Goal: Task Accomplishment & Management: Use online tool/utility

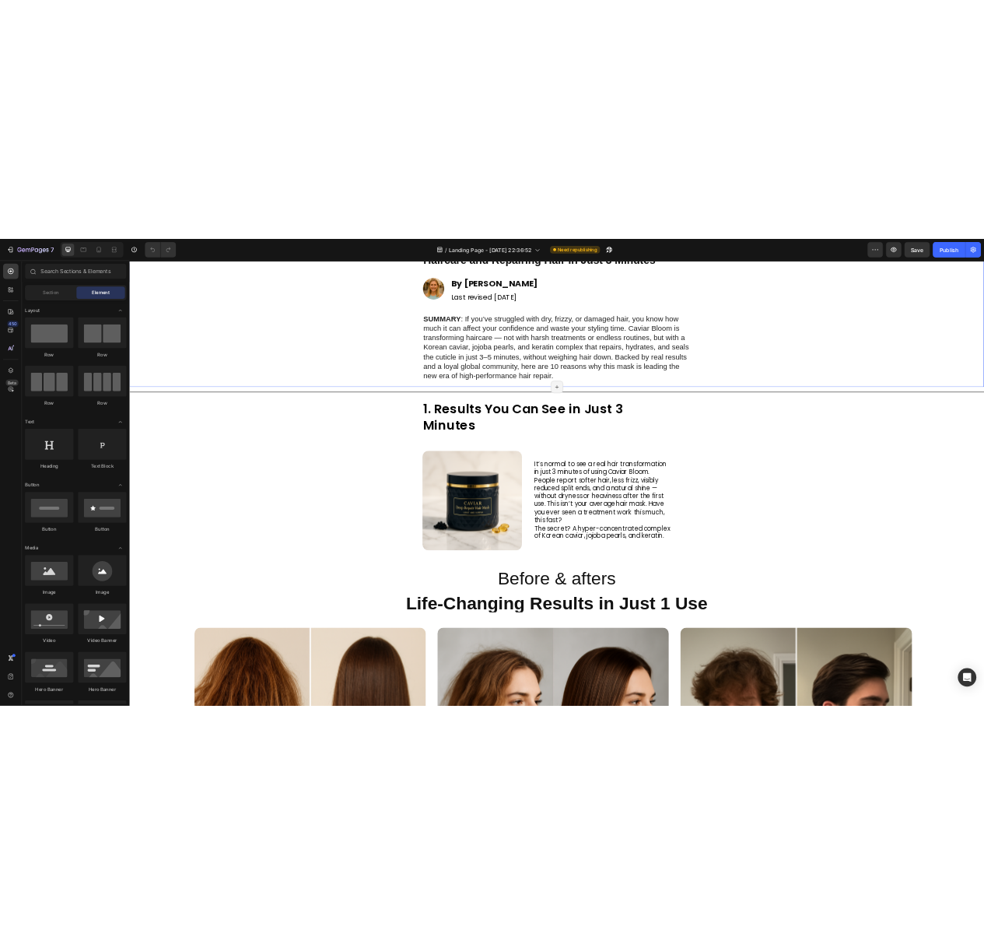
scroll to position [207, 0]
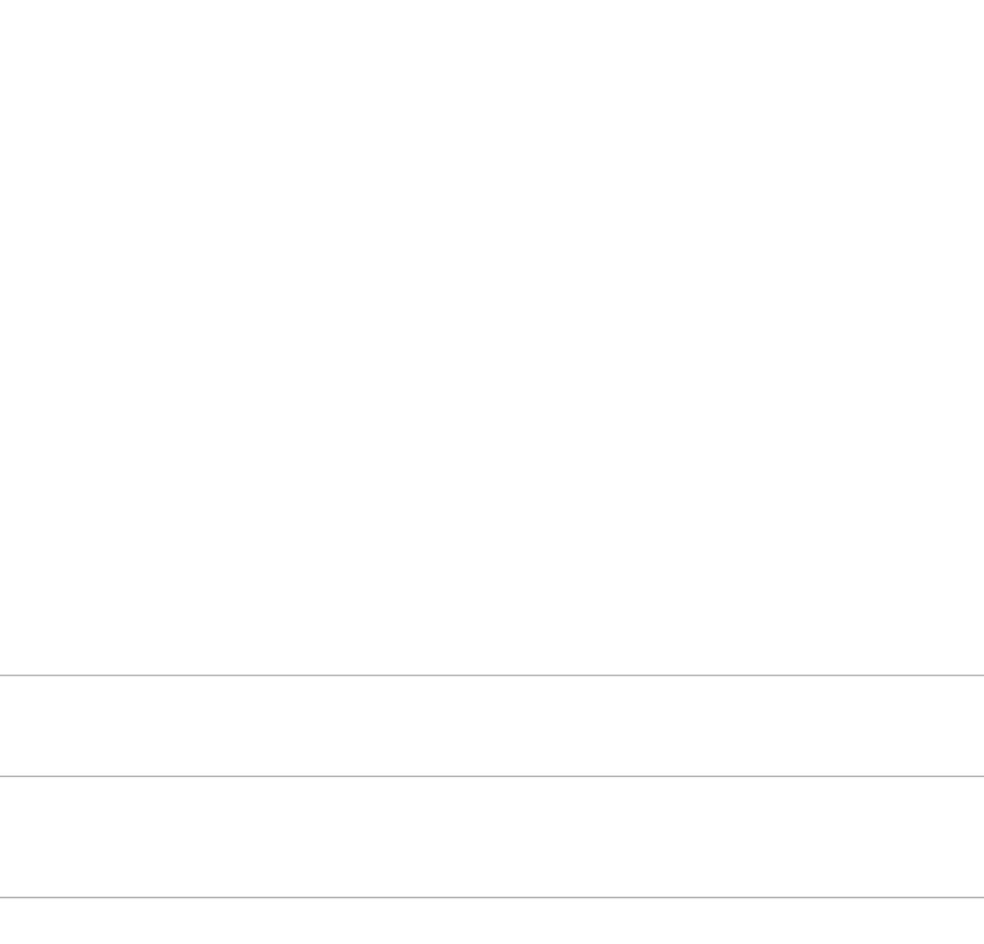
drag, startPoint x: 697, startPoint y: 378, endPoint x: 804, endPoint y: 264, distance: 156.3
click at [804, 264] on div "13:48 Questa è solo un'immagine. Per cambiare l'URL usa il campo di Chrome sopr…" at bounding box center [492, 268] width 972 height 524
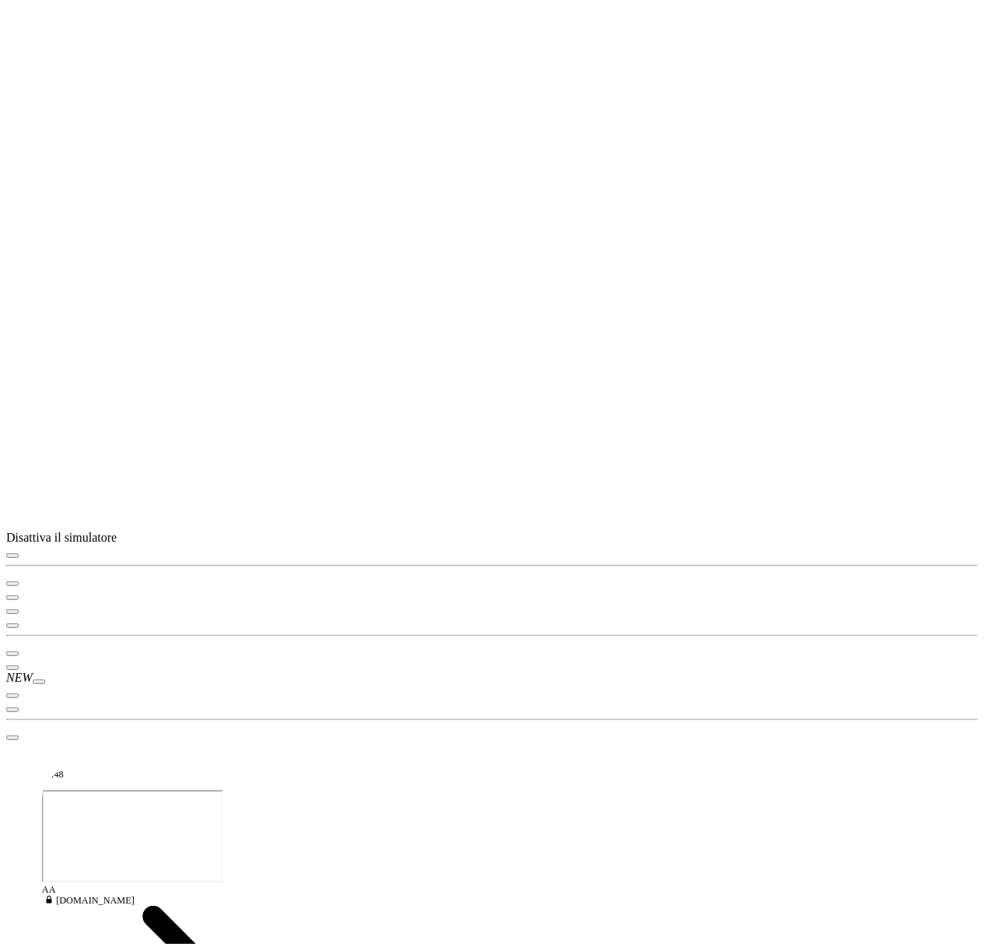
click at [12, 556] on icon "button" at bounding box center [12, 556] width 0 height 0
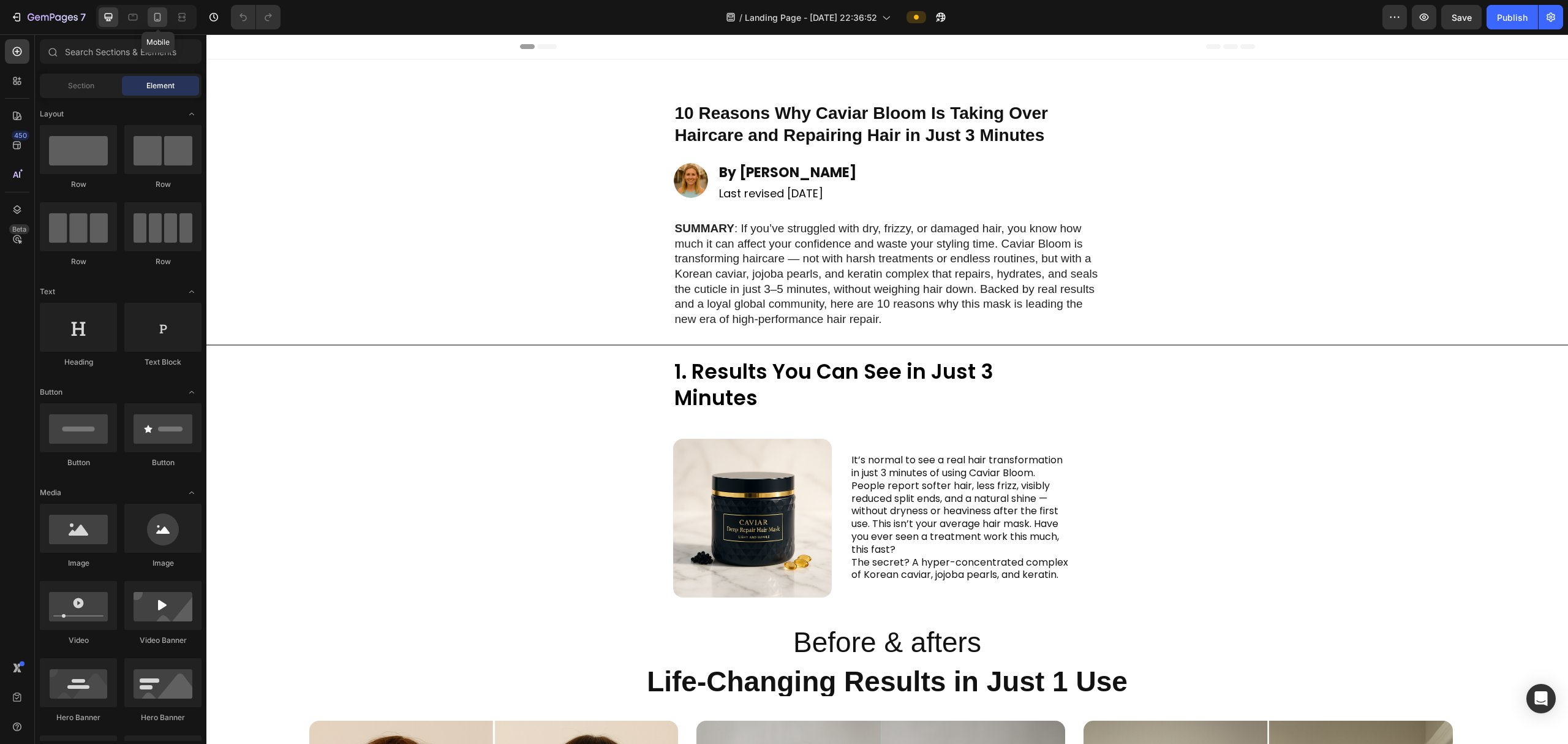
click at [159, 20] on icon at bounding box center [157, 17] width 7 height 9
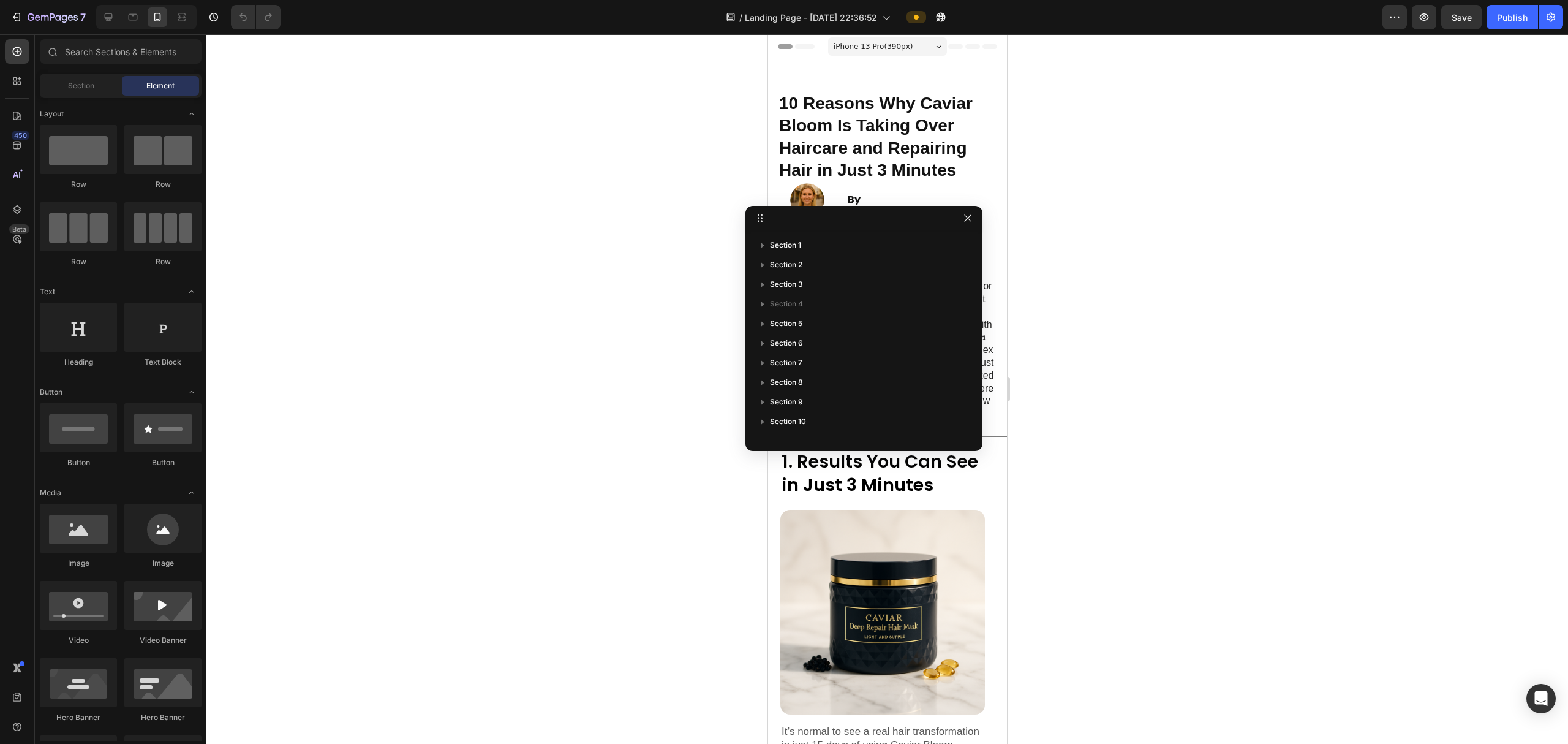
click at [612, 157] on div at bounding box center [887, 389] width 1362 height 709
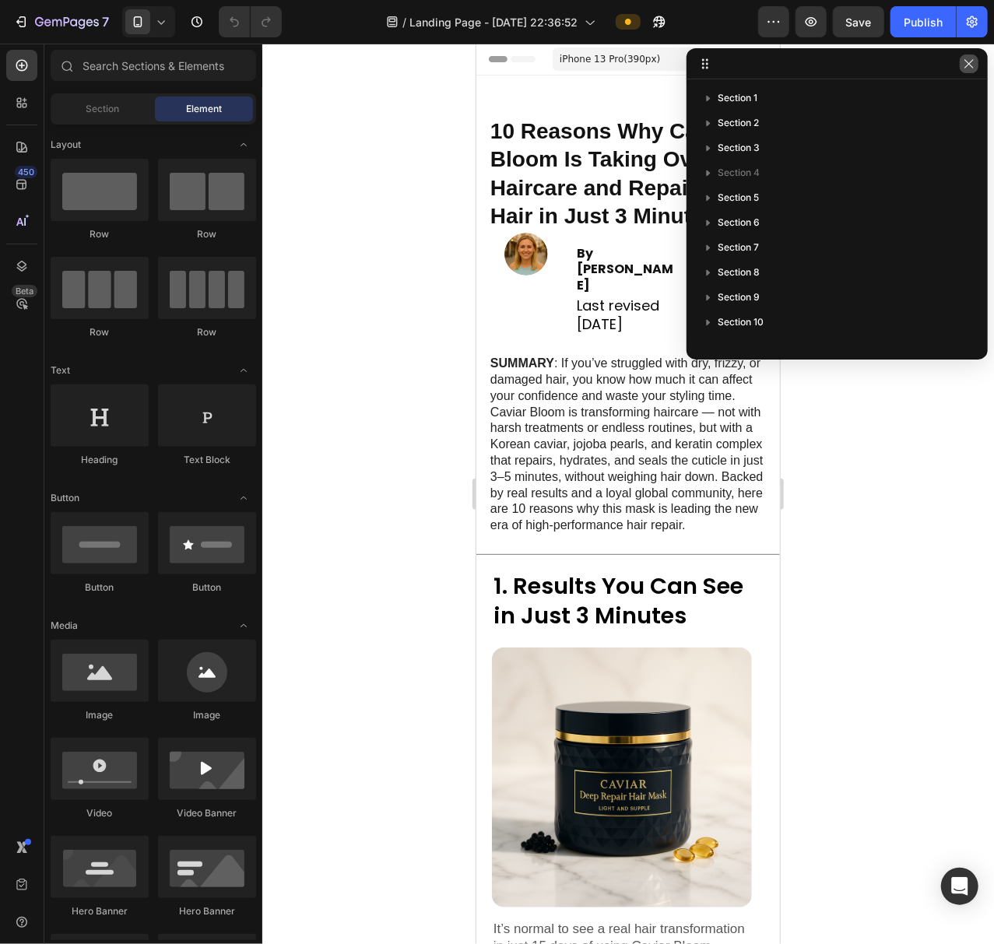
click at [966, 72] on button "button" at bounding box center [968, 63] width 19 height 19
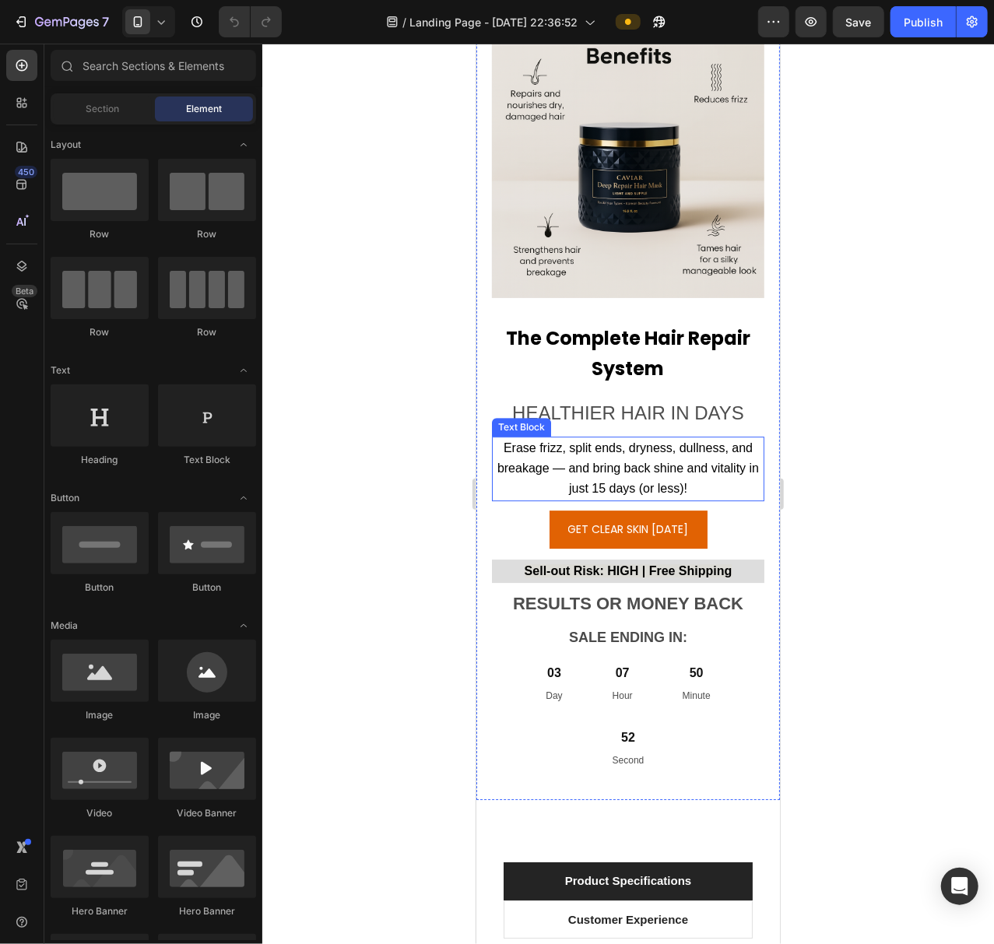
scroll to position [14212, 0]
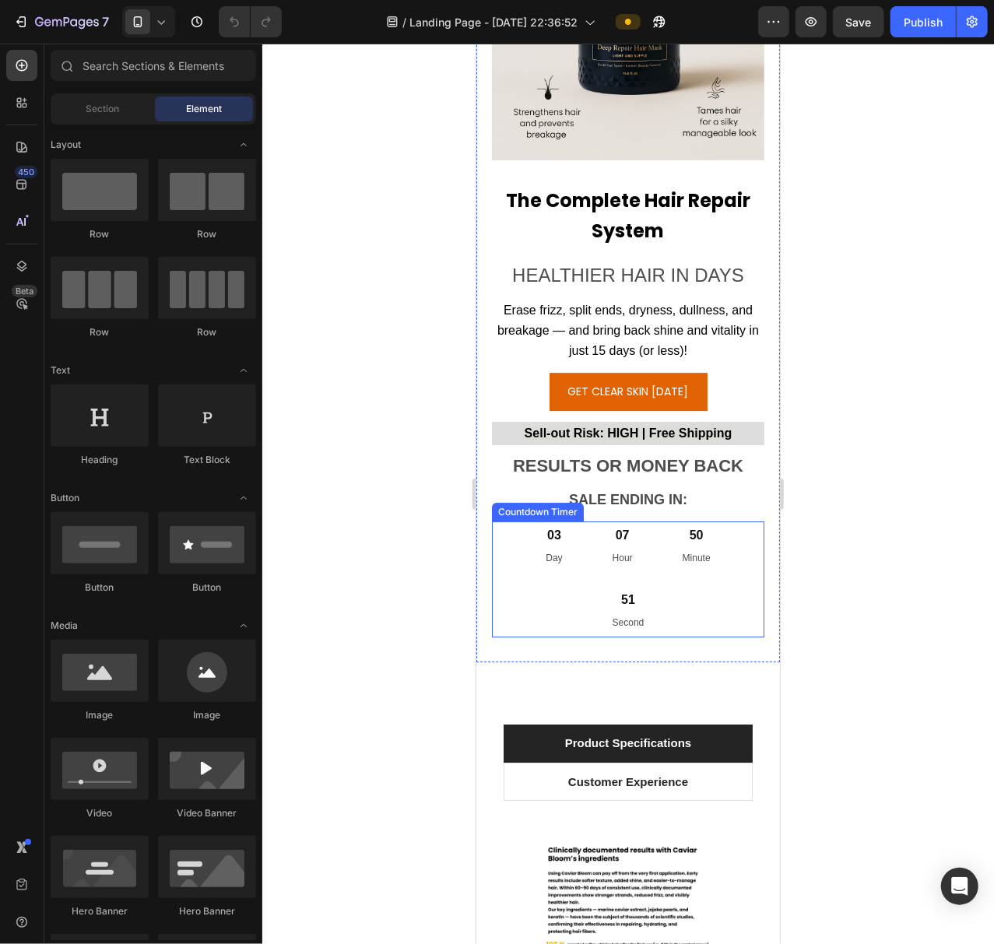
click at [580, 548] on div "03 Day 07 Hour 50 Minute 51 Second" at bounding box center [627, 579] width 272 height 116
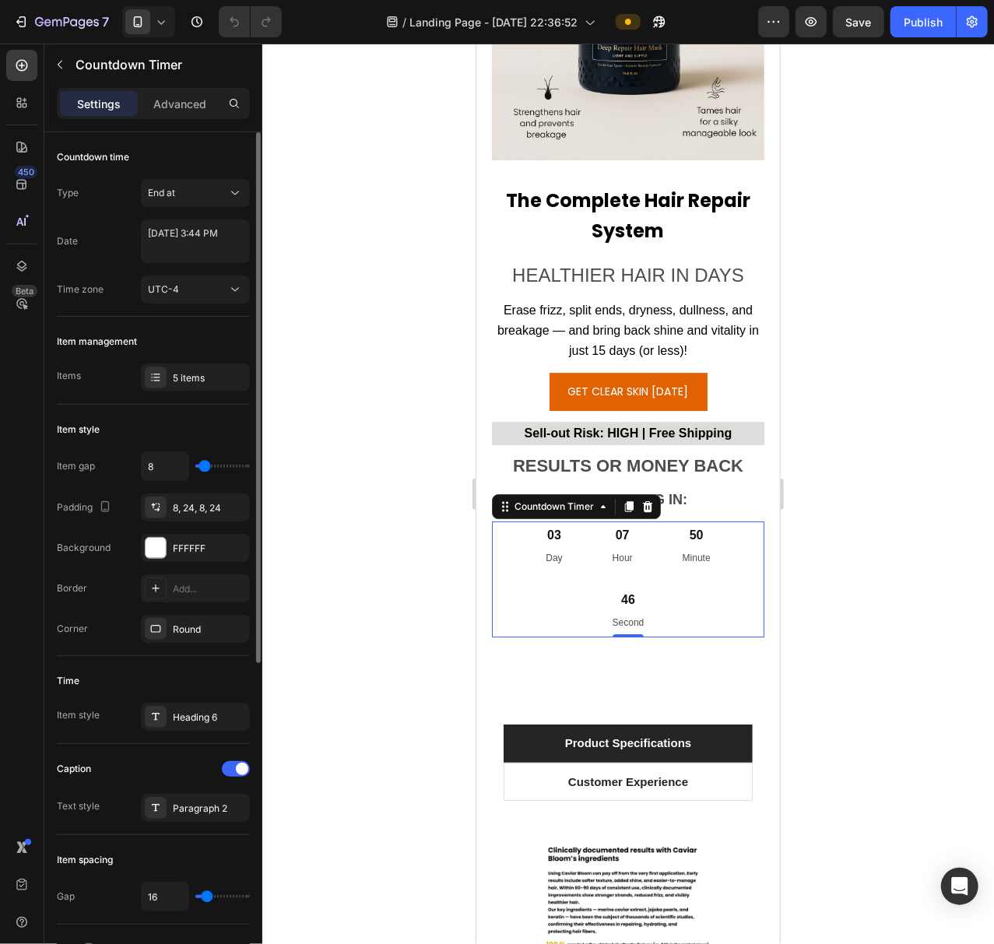
type input "5"
type input "2"
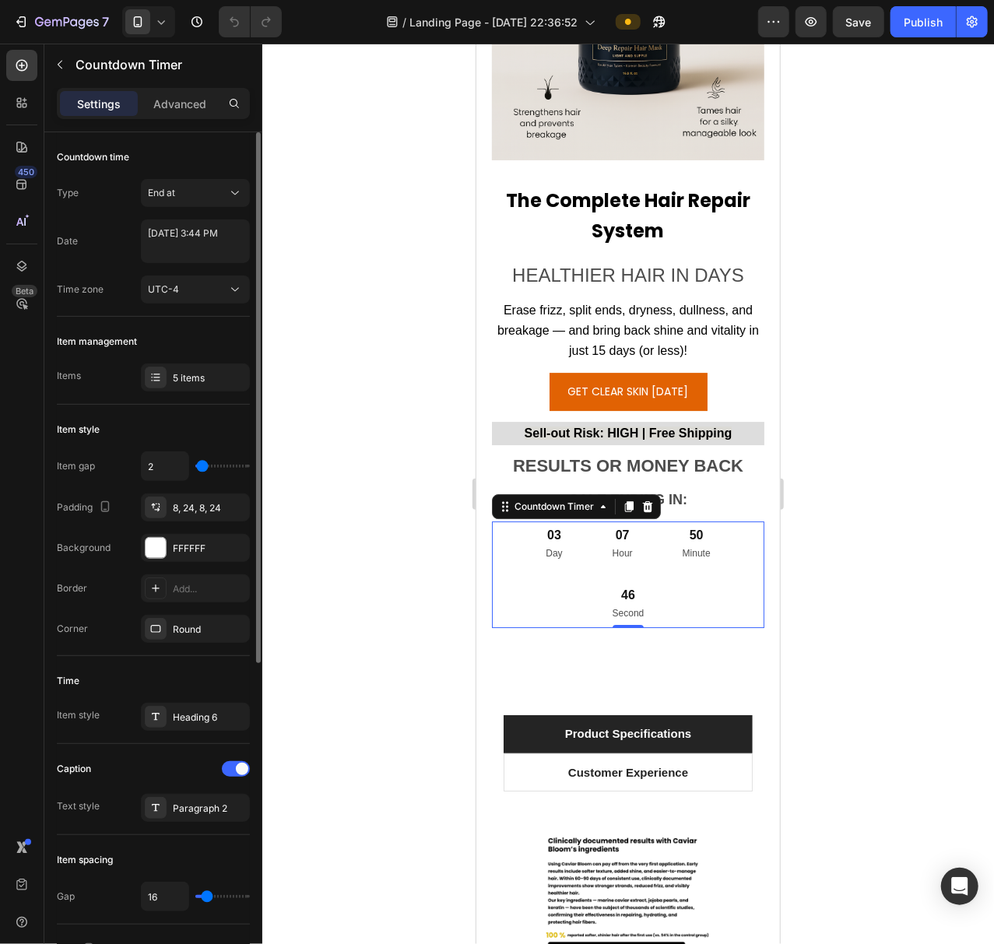
type input "0"
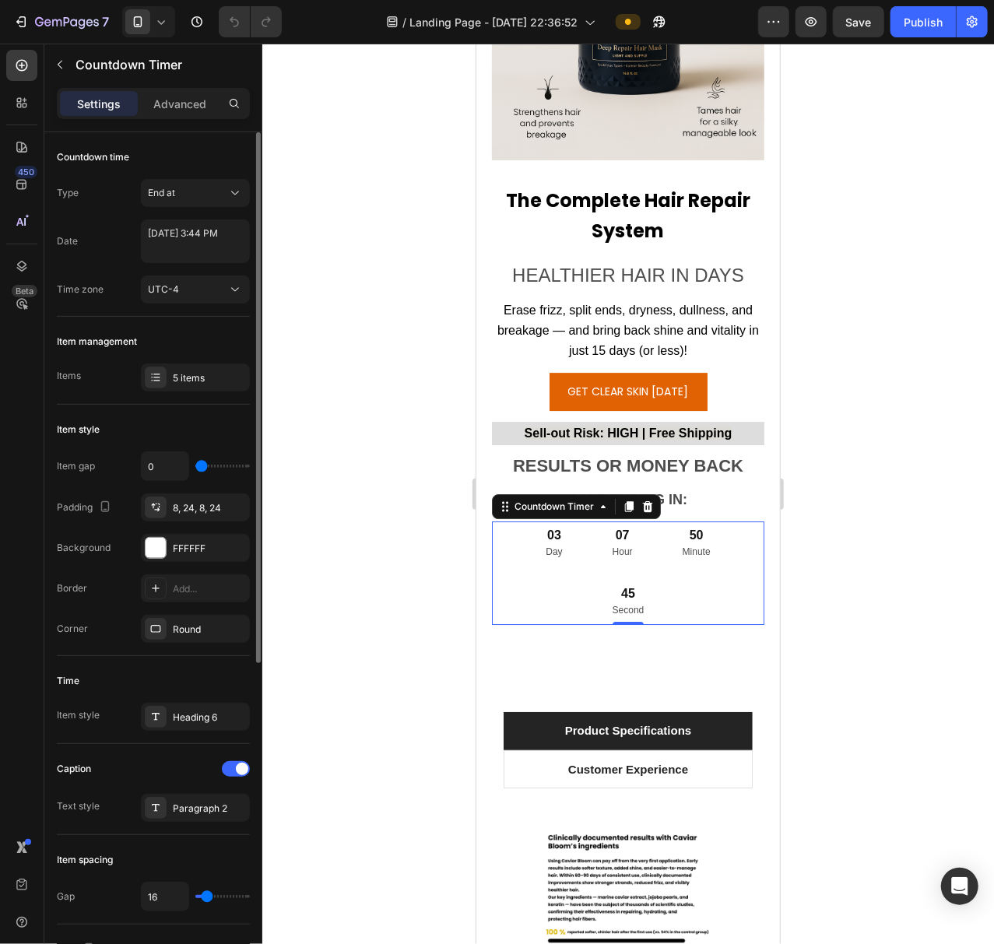
type input "2"
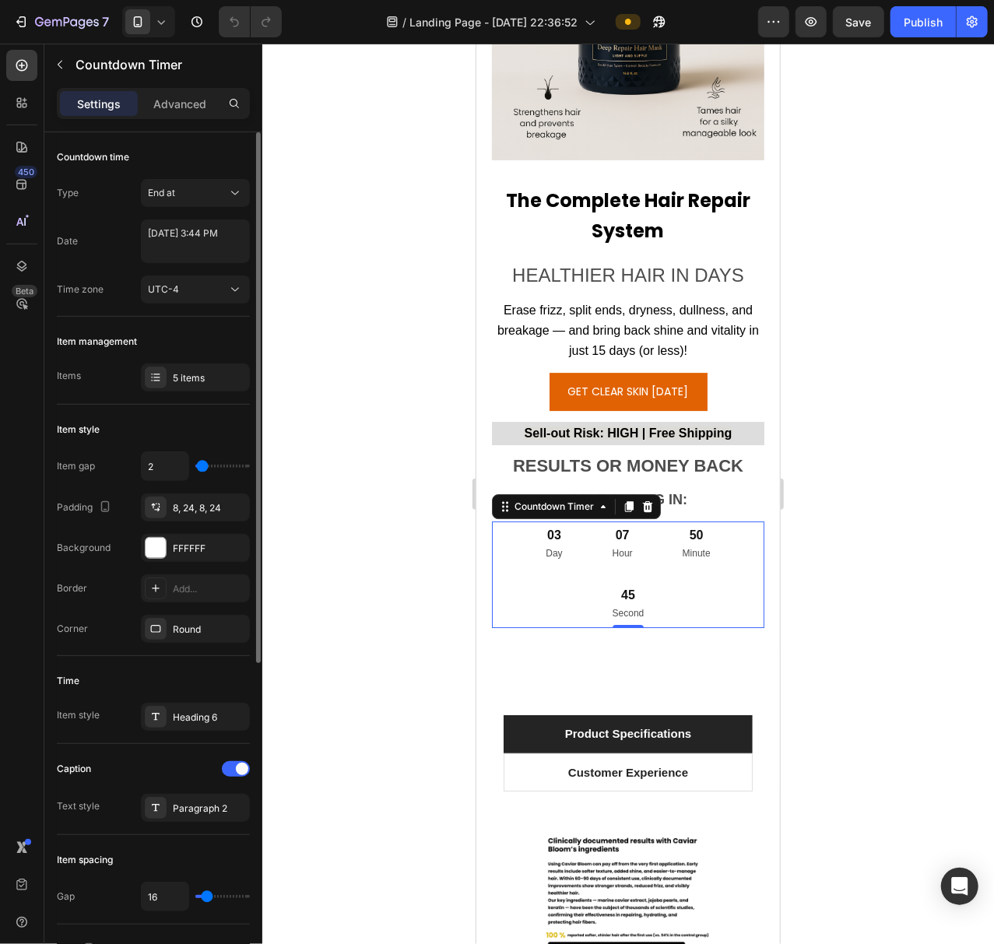
type input "11"
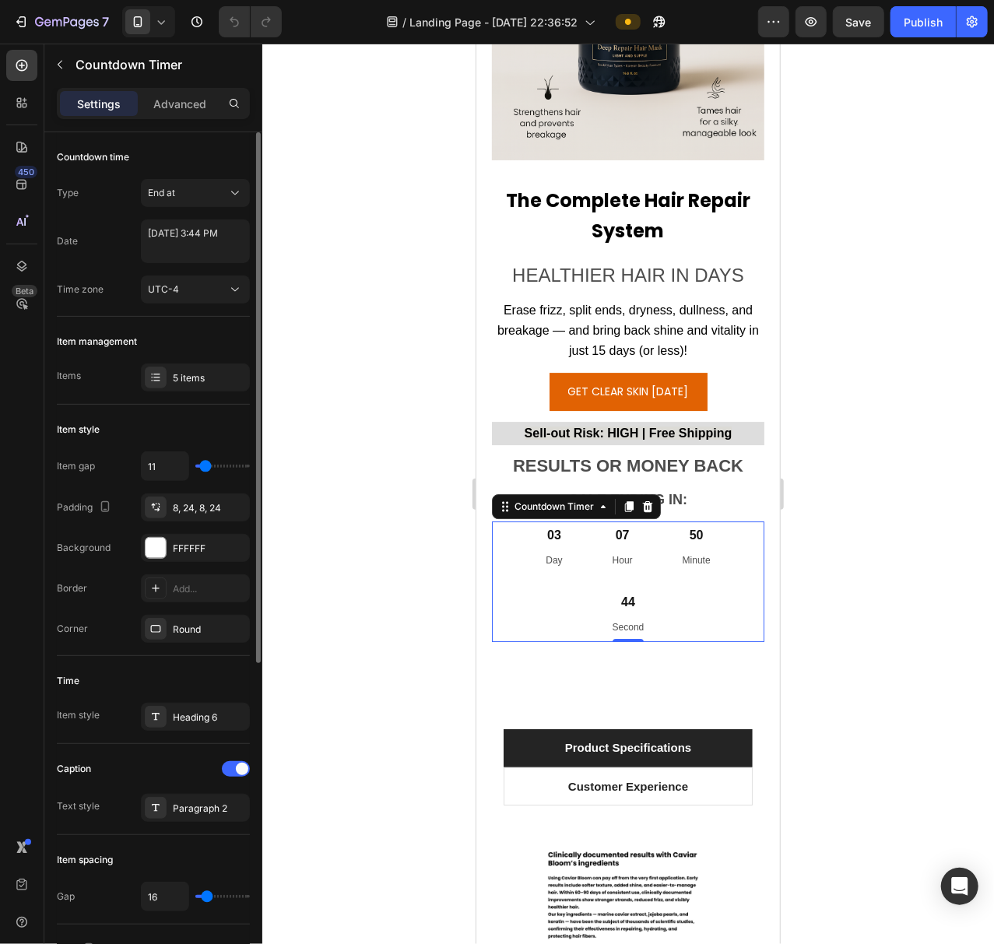
type input "11"
click at [205, 468] on input "range" at bounding box center [222, 466] width 54 height 3
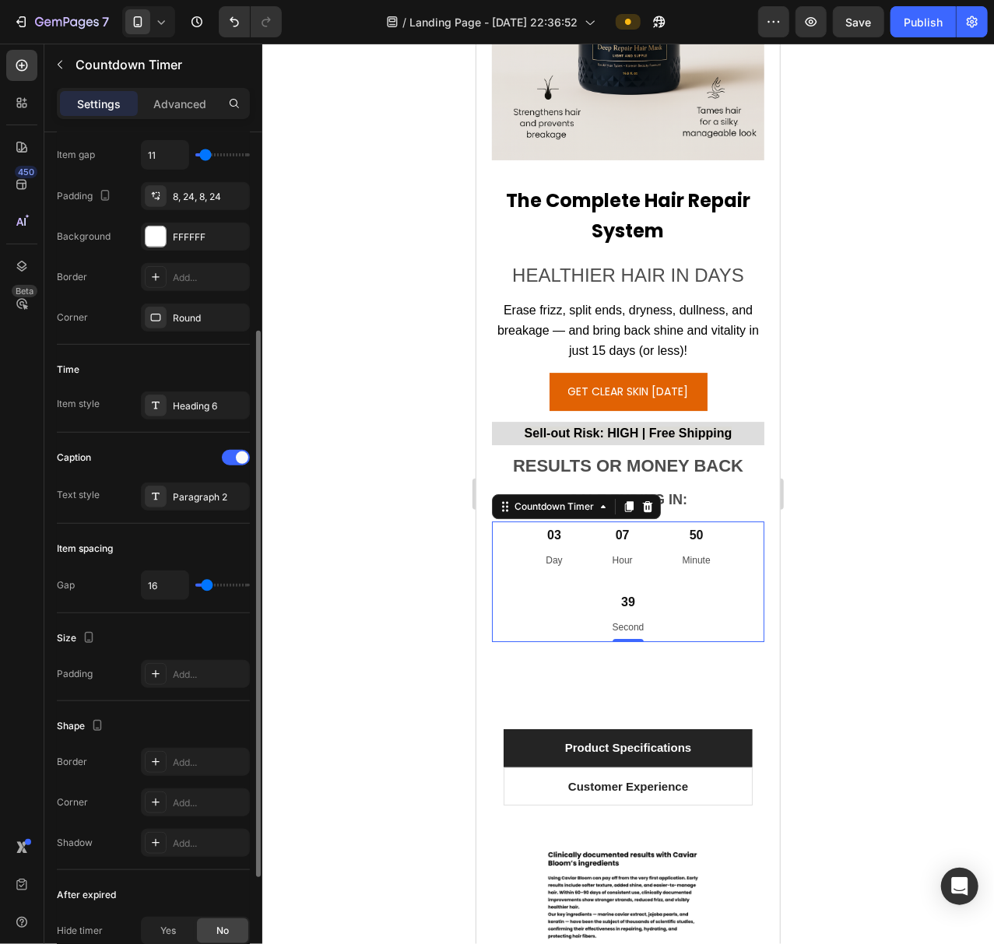
type input "20"
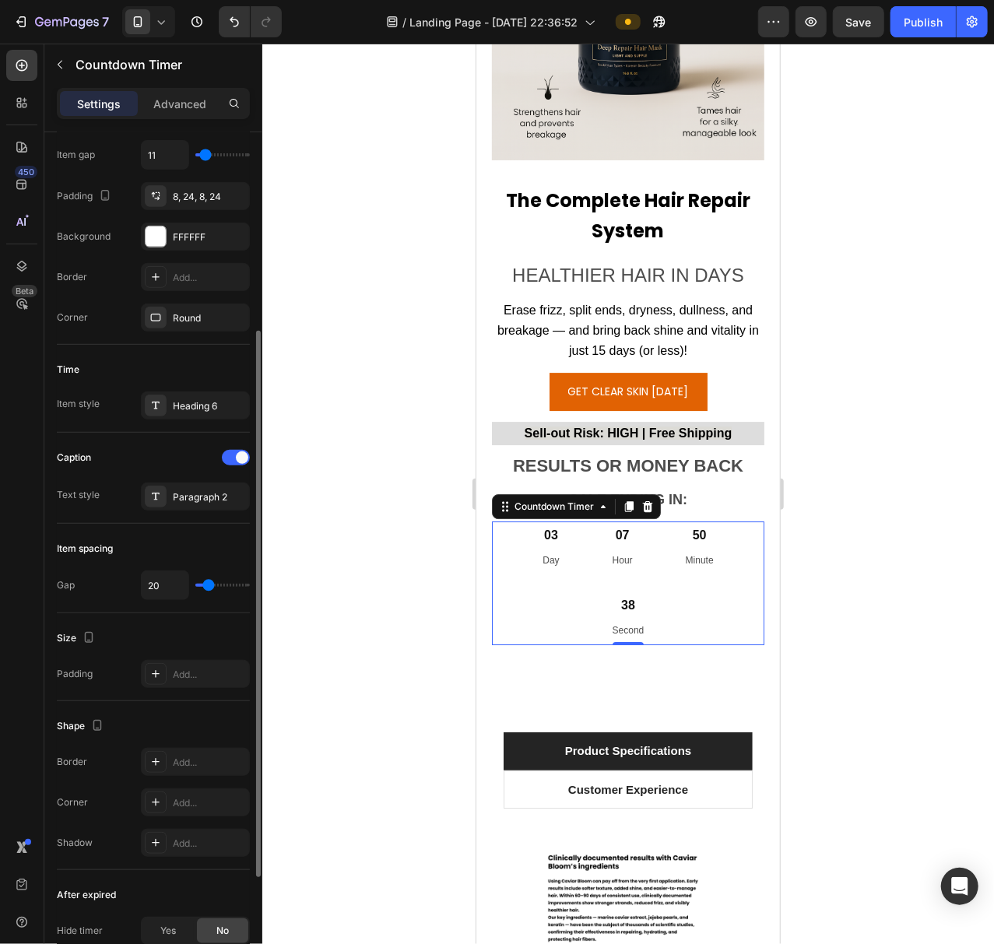
type input "23"
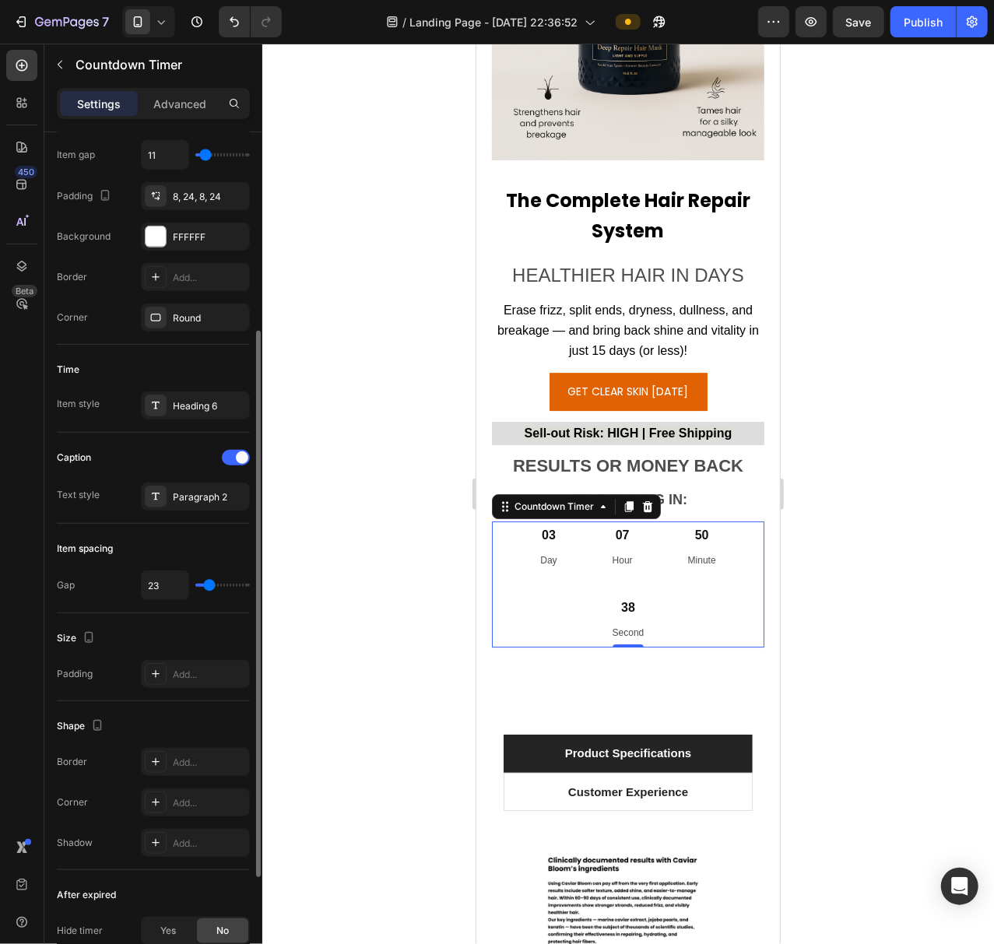
type input "29"
type input "32"
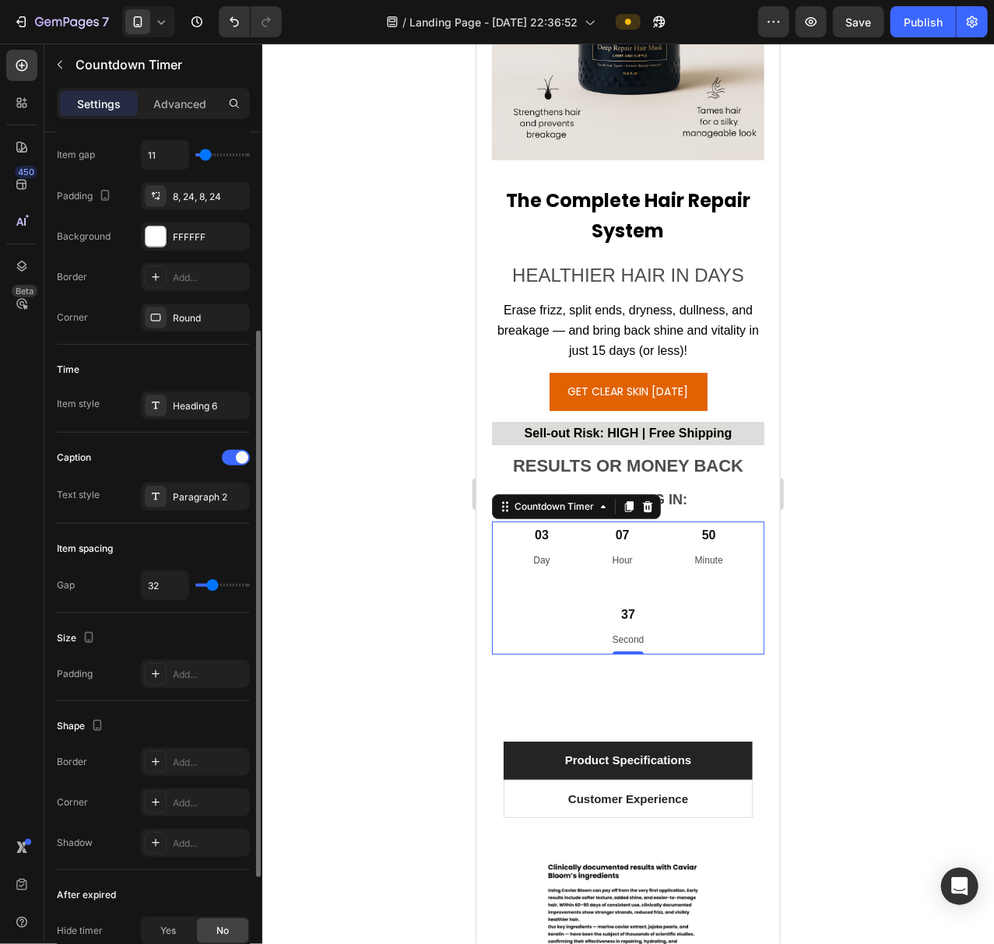
type input "26"
type input "23"
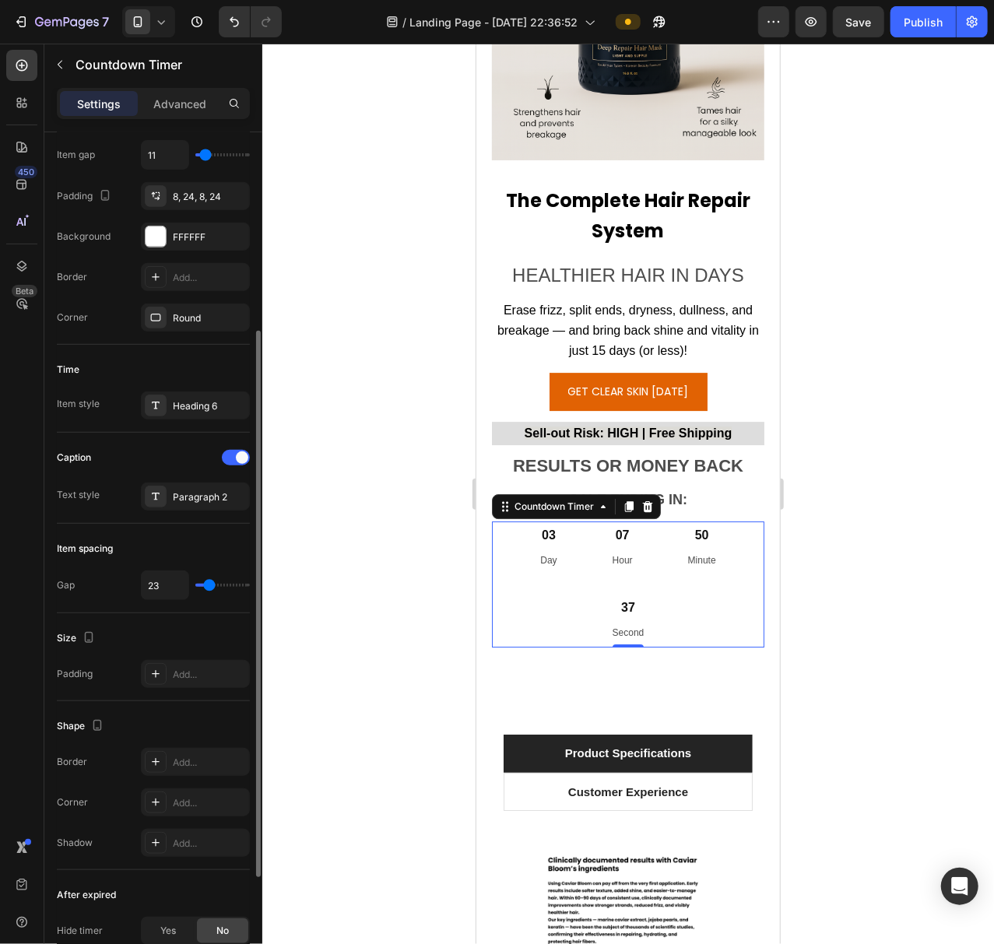
type input "17"
type input "11"
type input "0"
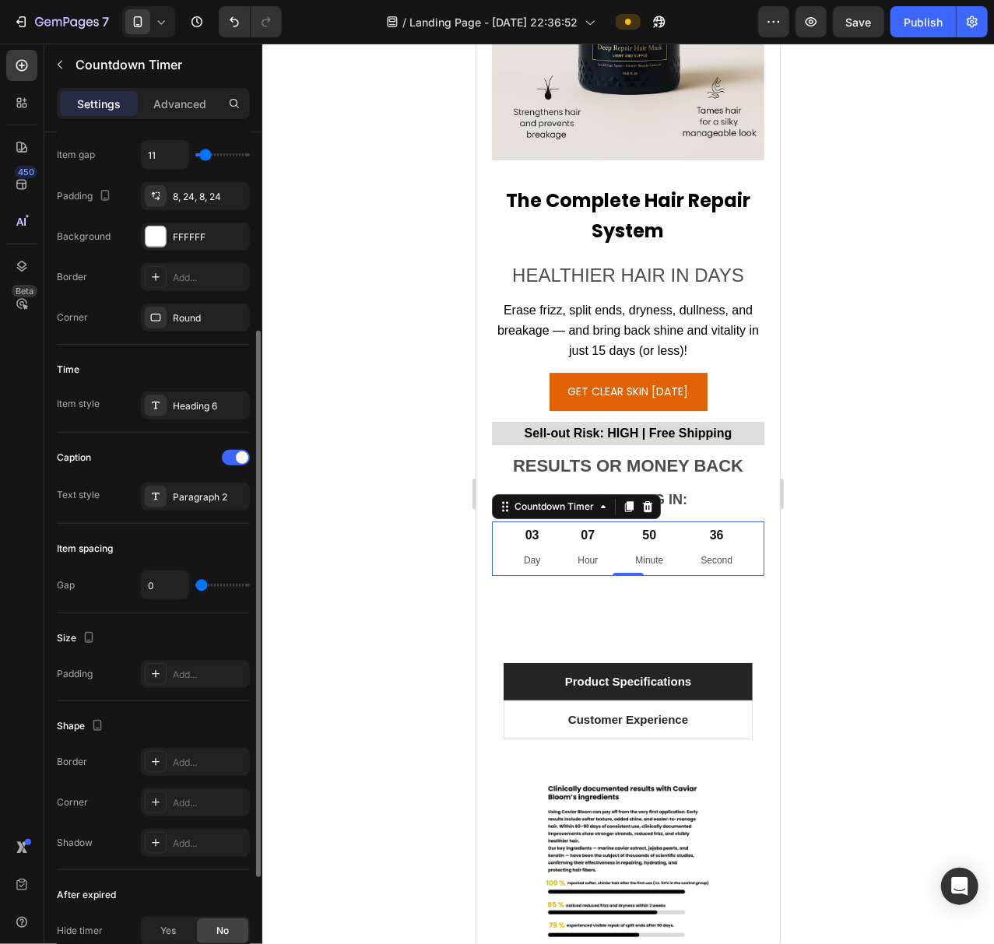
drag, startPoint x: 209, startPoint y: 591, endPoint x: 200, endPoint y: 591, distance: 9.3
type input "0"
click at [200, 587] on input "range" at bounding box center [222, 585] width 54 height 3
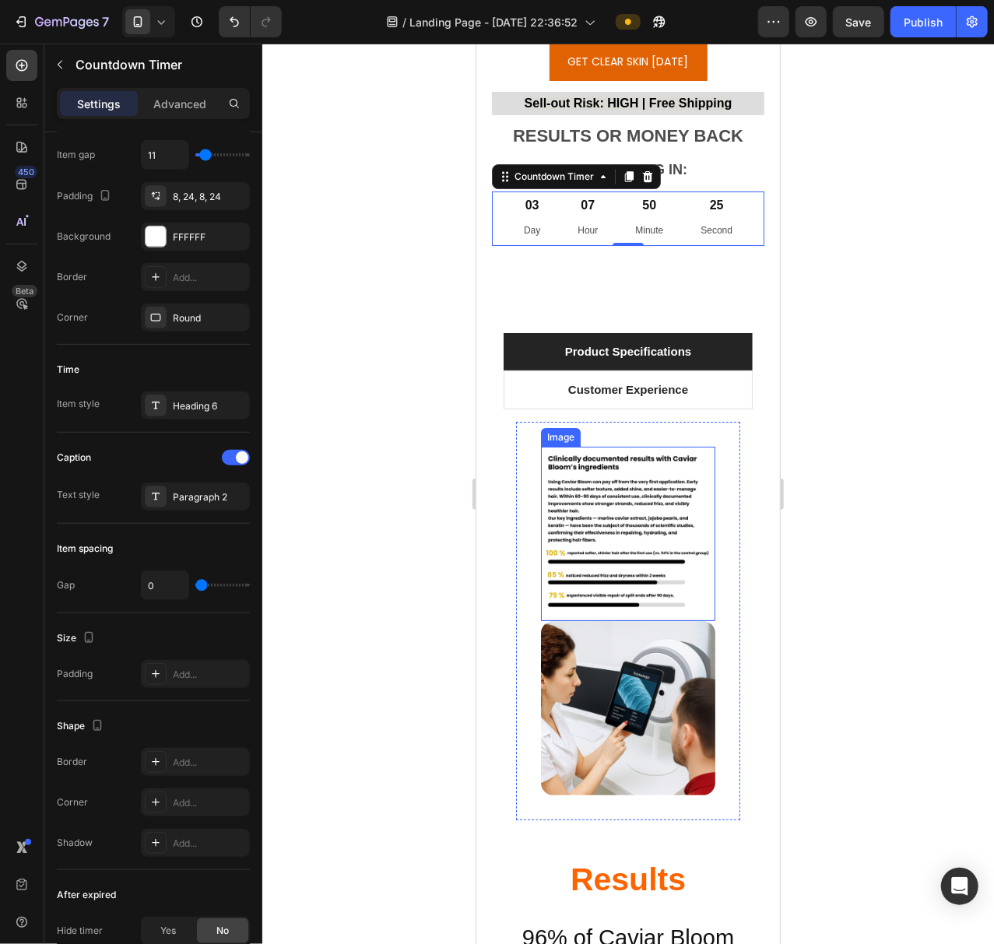
scroll to position [14731, 0]
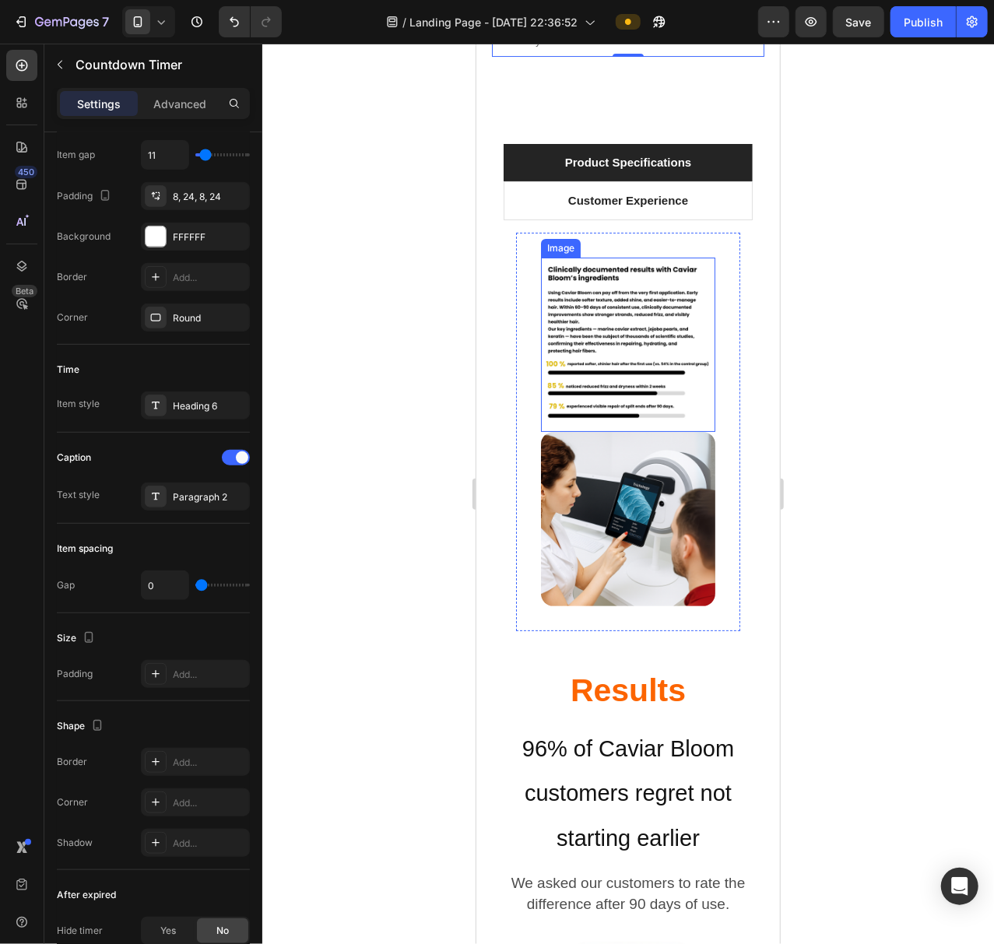
click at [608, 330] on img at bounding box center [627, 344] width 174 height 174
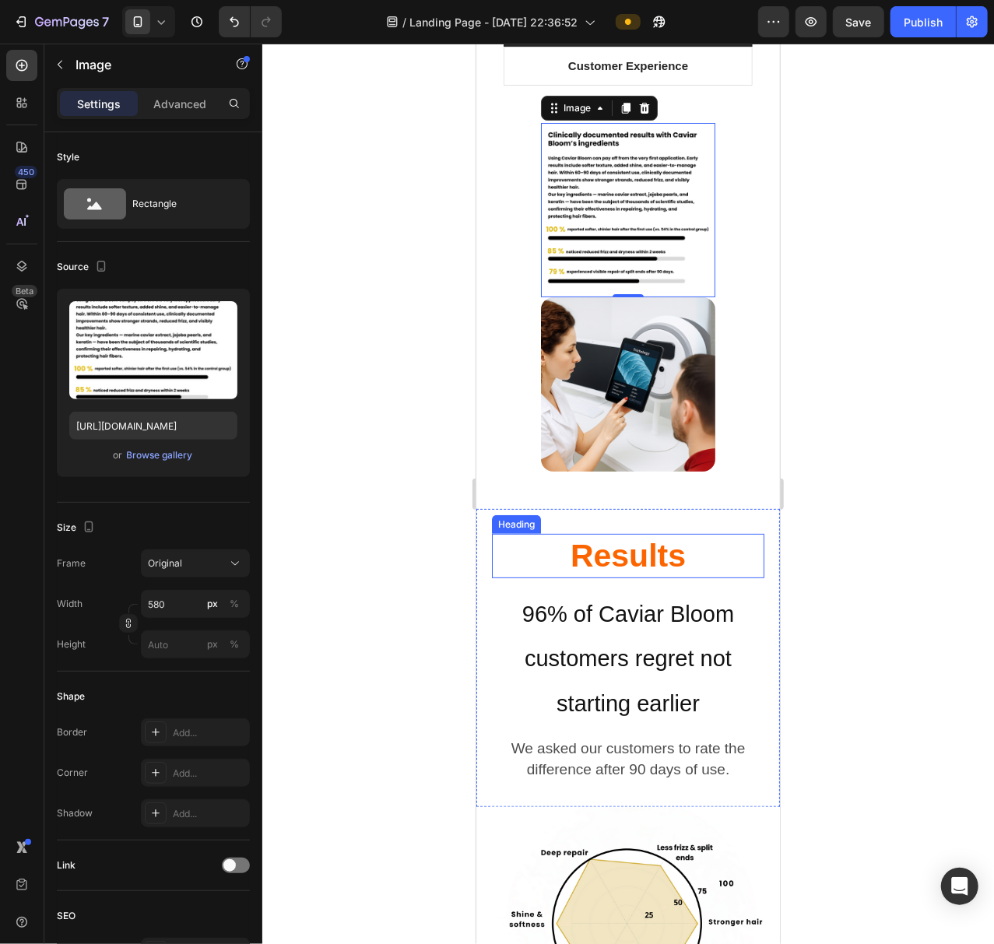
scroll to position [14628, 0]
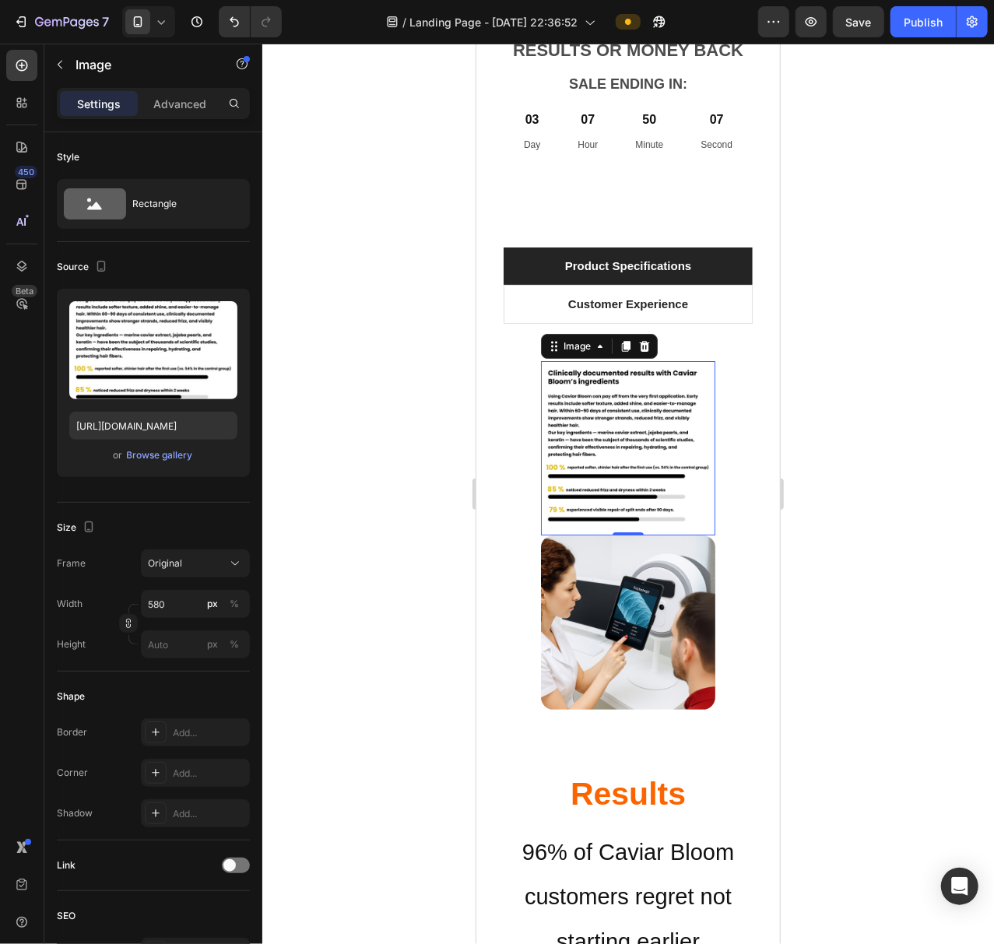
click at [641, 392] on img at bounding box center [627, 447] width 174 height 174
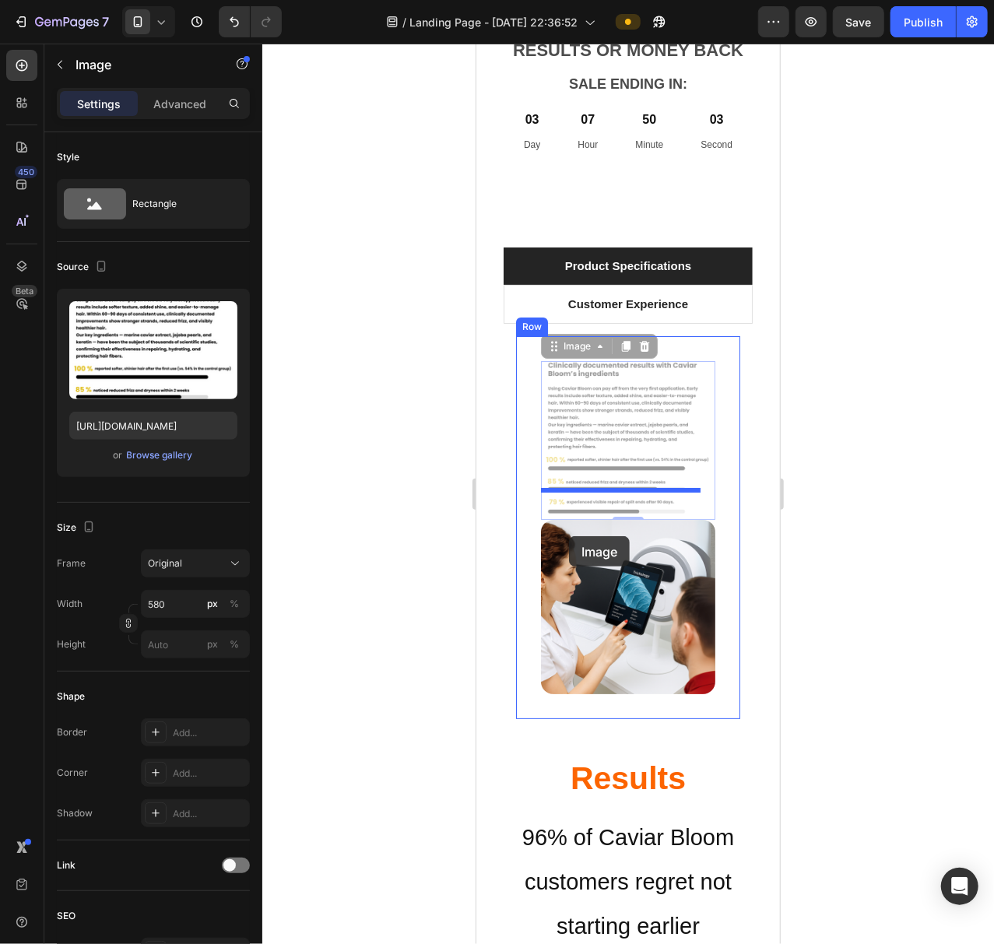
drag, startPoint x: 549, startPoint y: 310, endPoint x: 568, endPoint y: 535, distance: 225.6
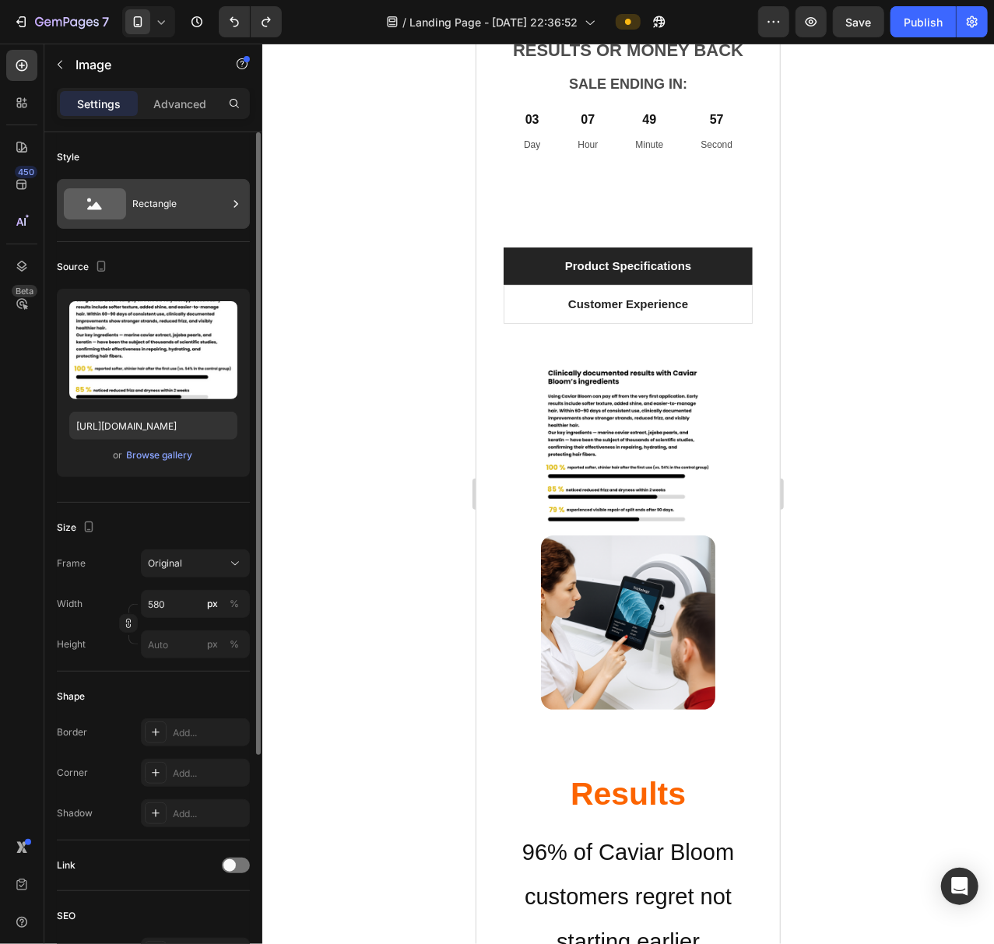
click at [146, 199] on div "Rectangle" at bounding box center [179, 204] width 95 height 36
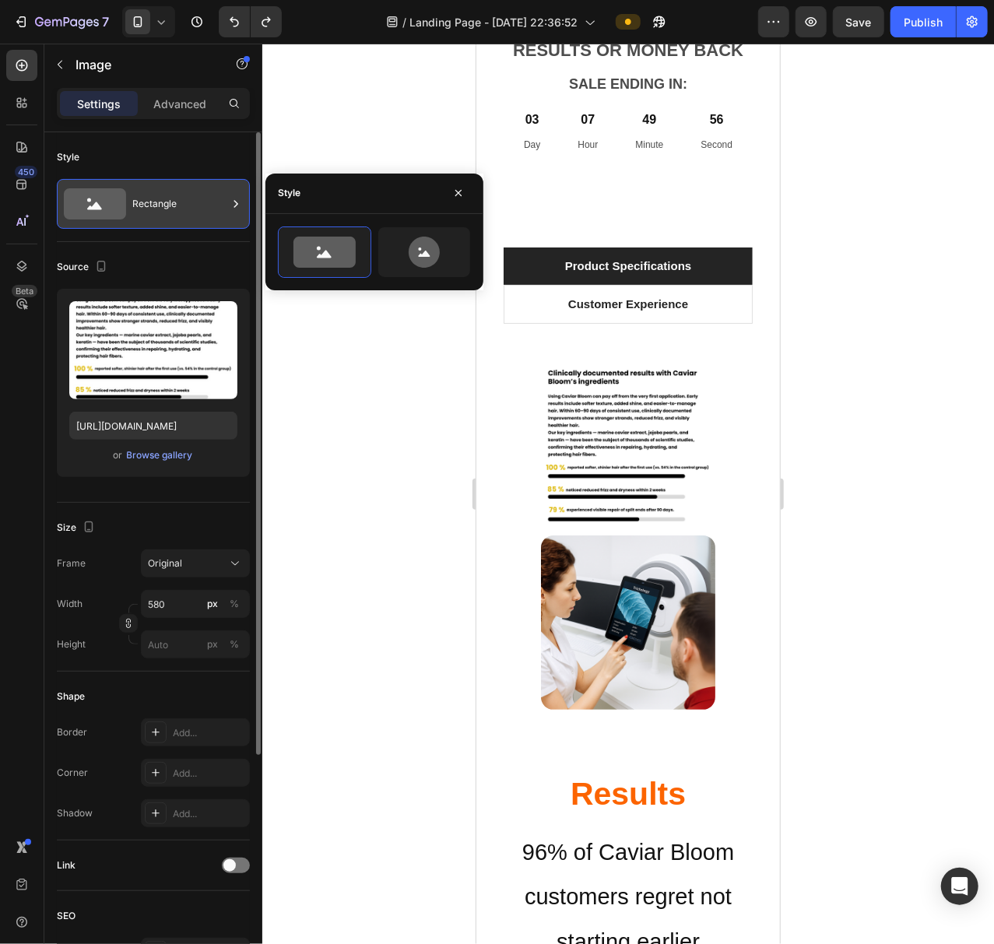
click at [146, 199] on div "Rectangle" at bounding box center [179, 204] width 95 height 36
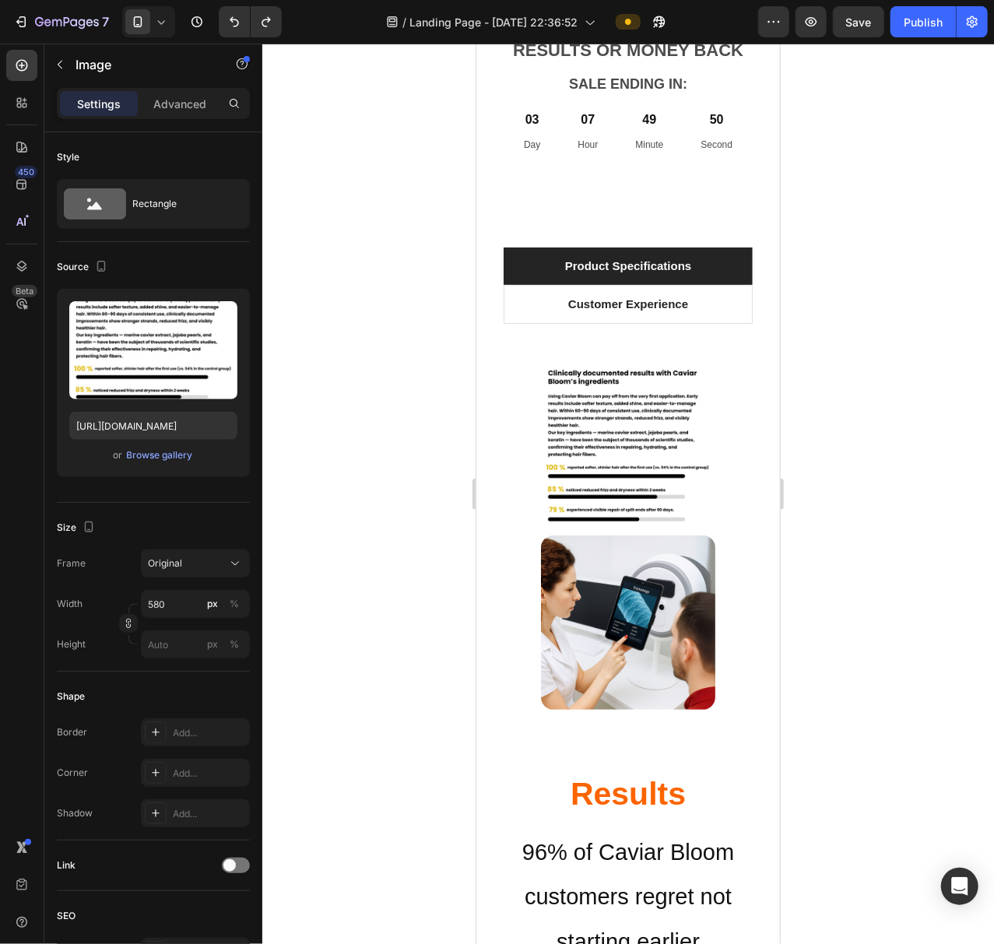
click at [590, 413] on img at bounding box center [627, 447] width 174 height 174
click at [585, 569] on img at bounding box center [627, 622] width 174 height 174
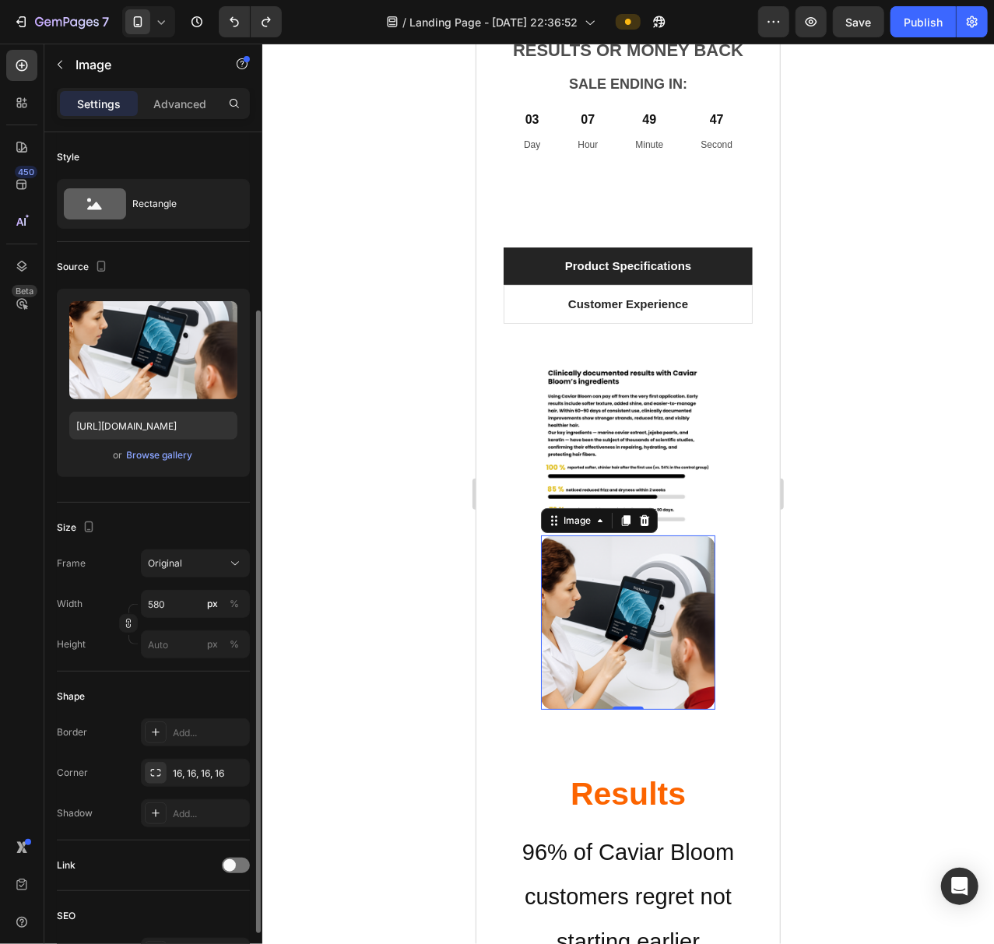
scroll to position [103, 0]
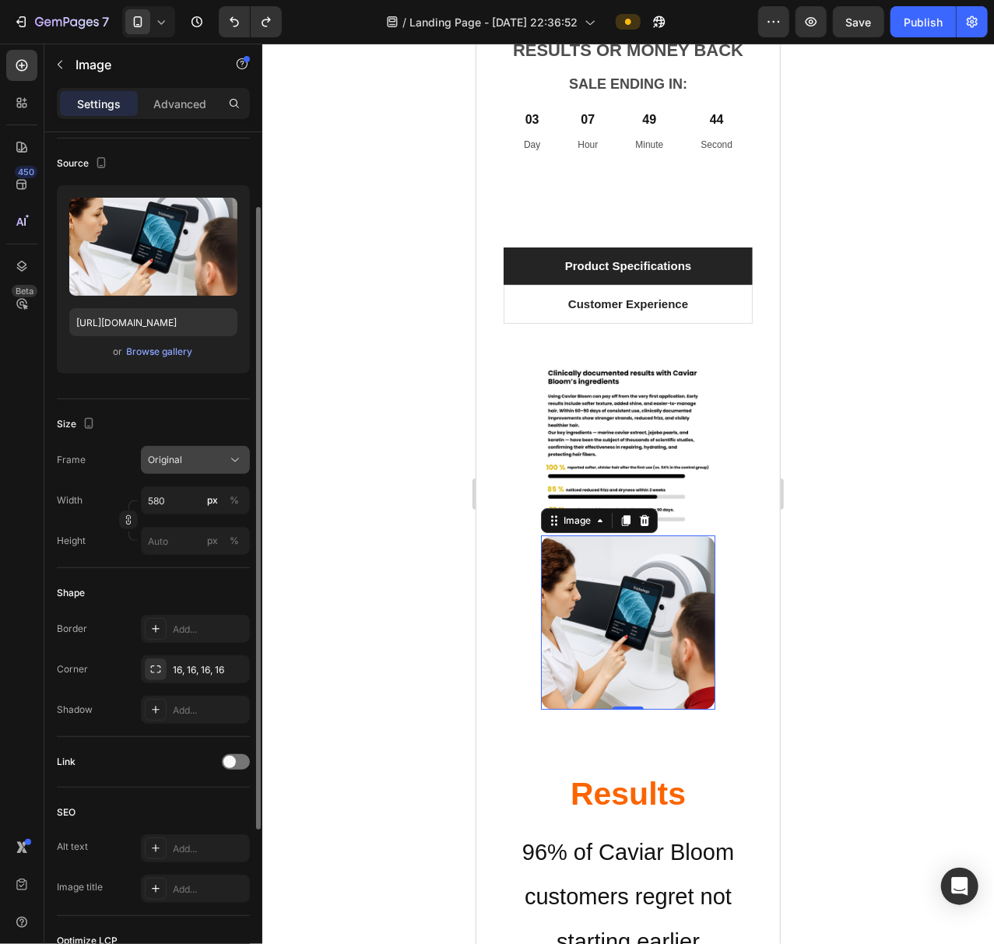
click at [212, 450] on button "Original" at bounding box center [195, 460] width 109 height 28
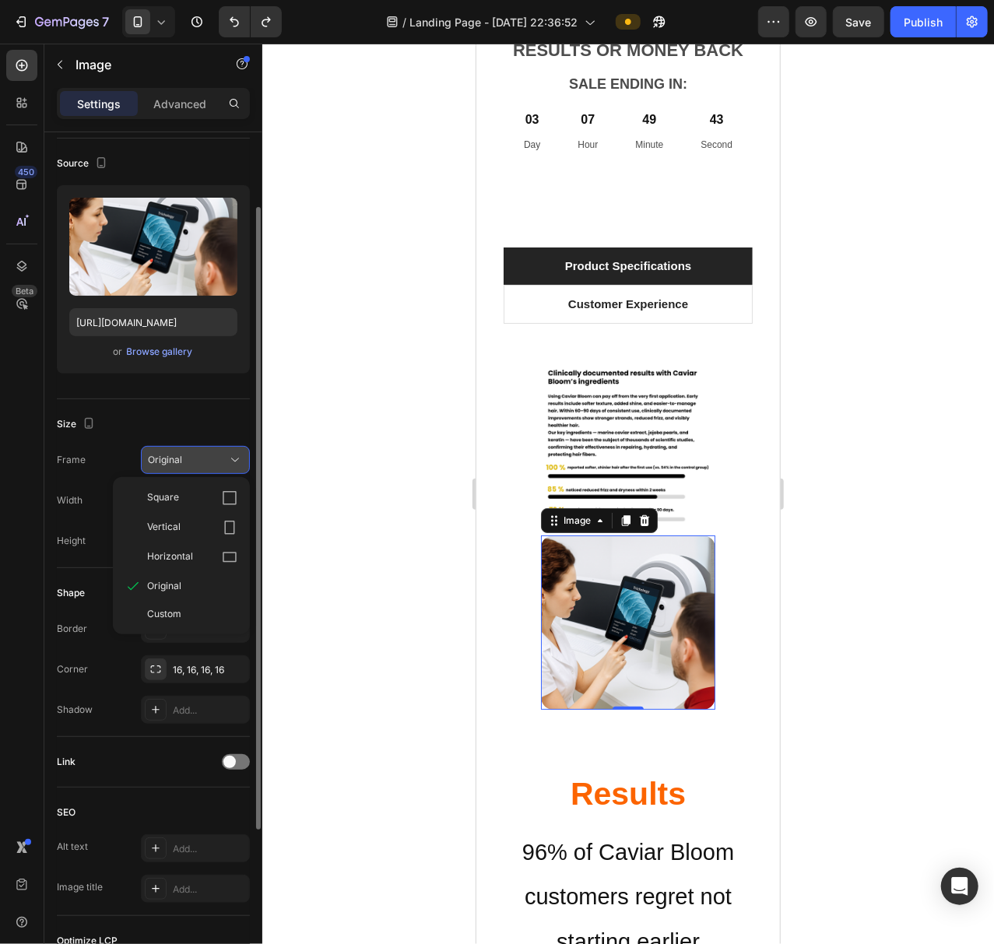
click at [212, 451] on button "Original" at bounding box center [195, 460] width 109 height 28
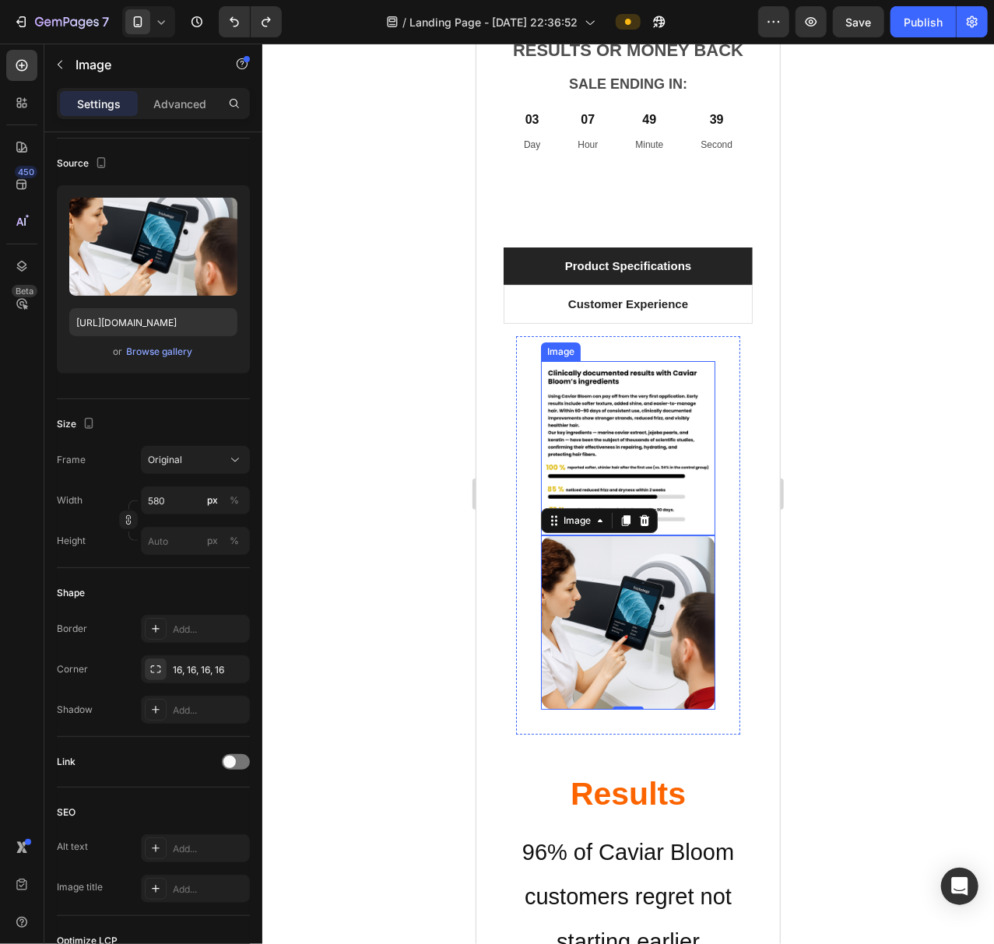
click at [588, 360] on img at bounding box center [627, 447] width 174 height 174
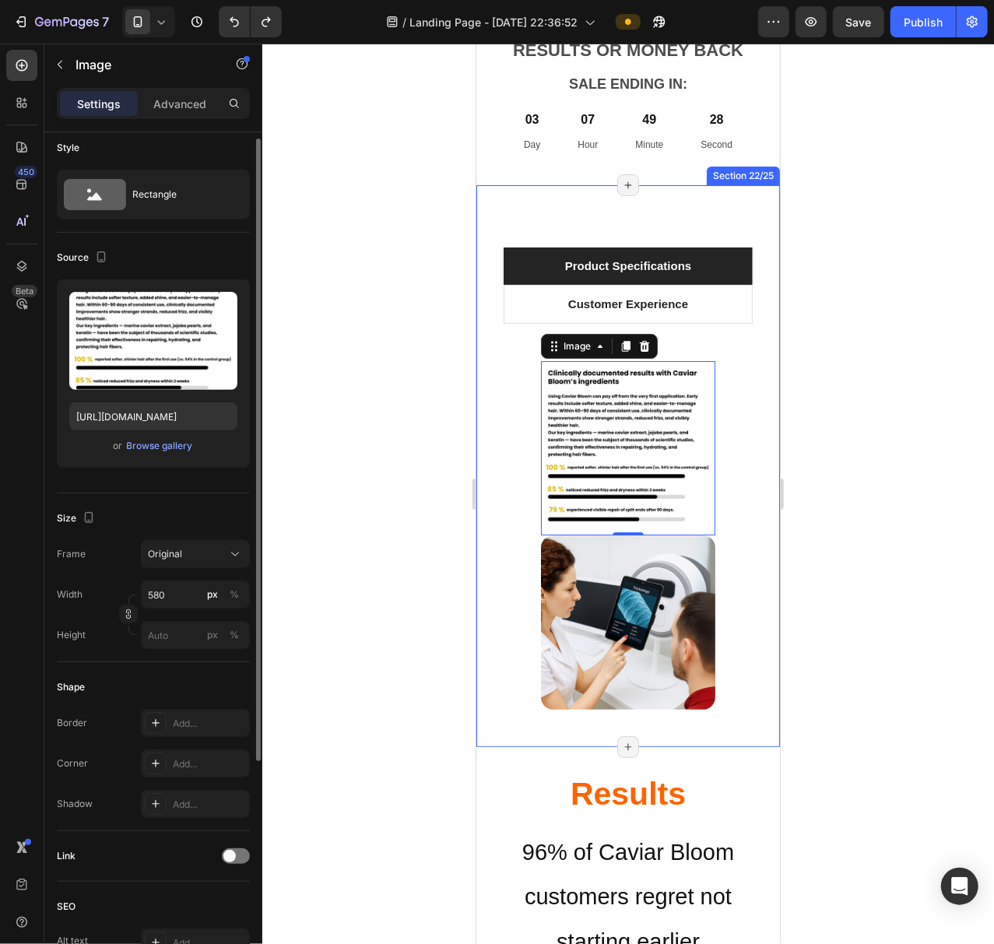
scroll to position [0, 0]
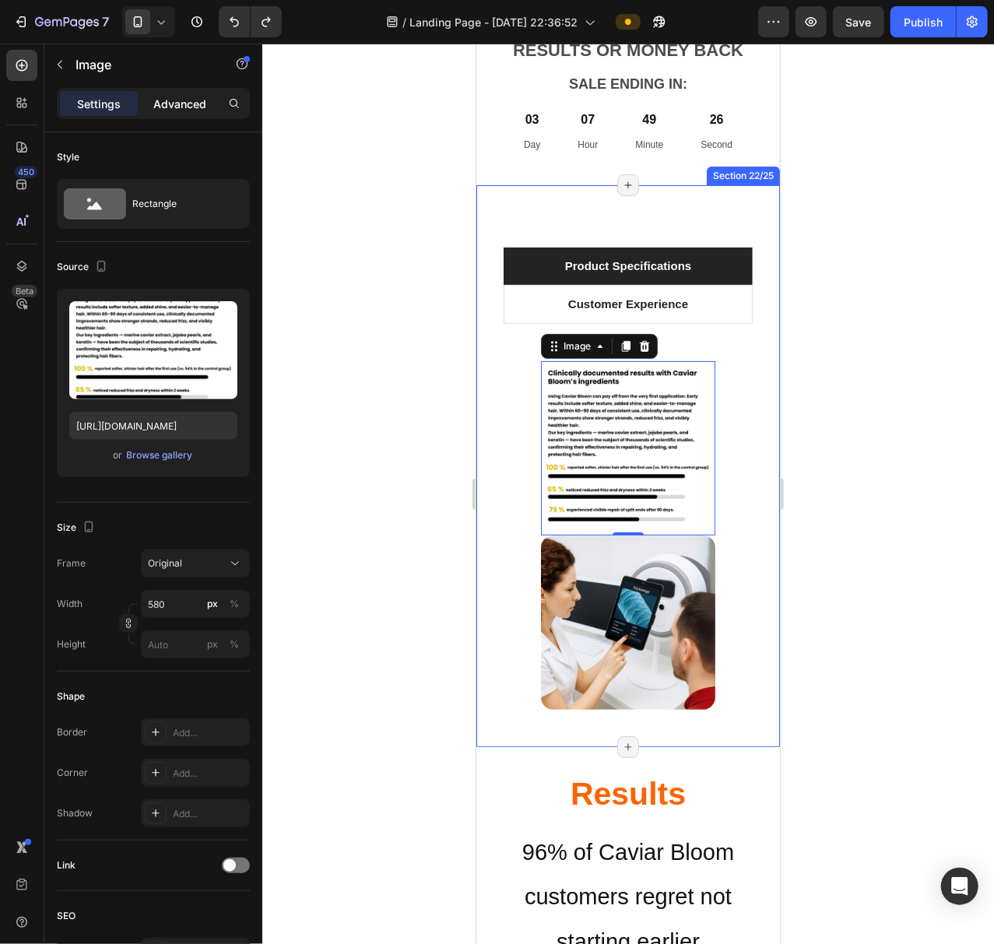
click at [166, 94] on div "Advanced" at bounding box center [180, 103] width 78 height 25
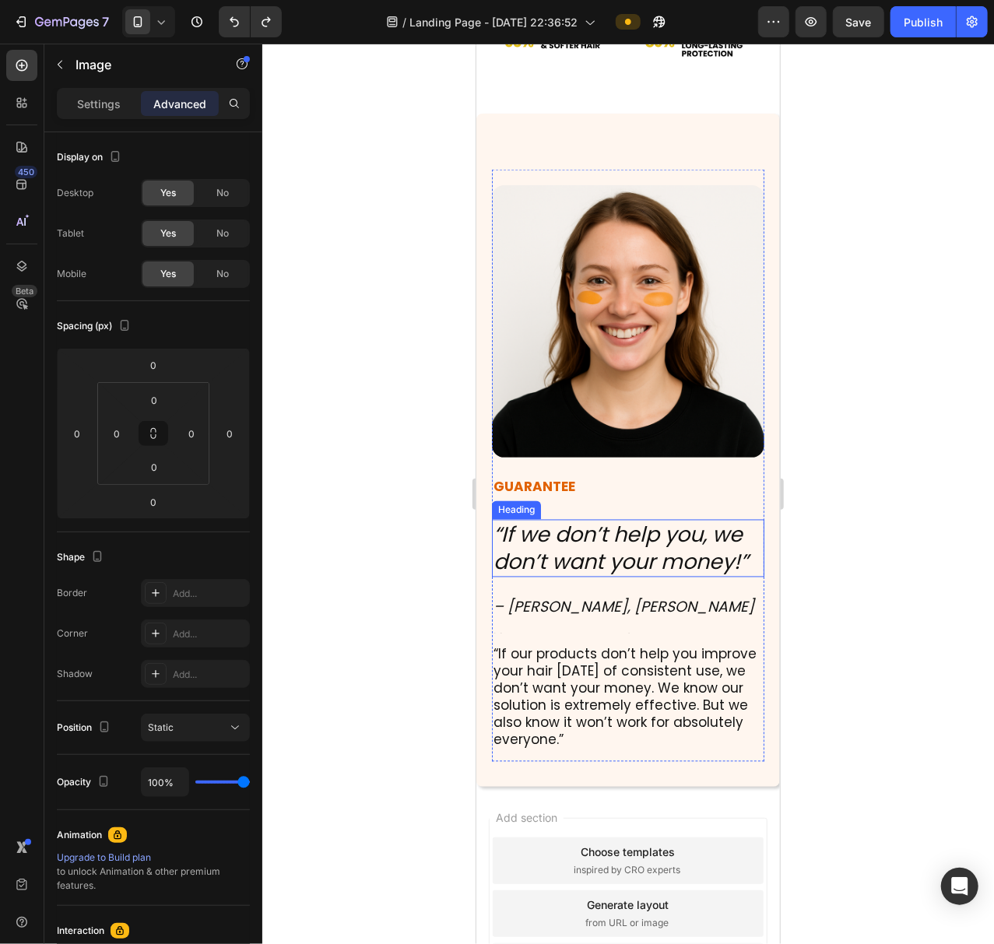
scroll to position [16198, 0]
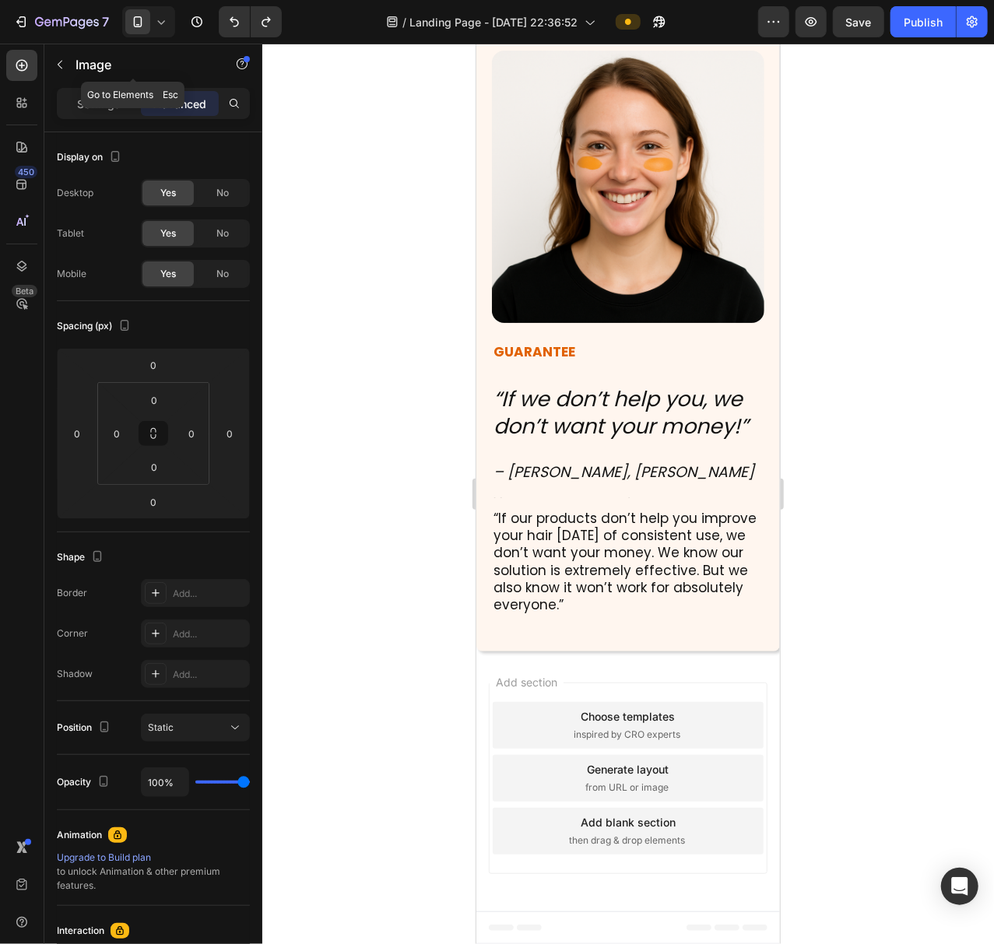
click at [64, 63] on icon "button" at bounding box center [60, 64] width 12 height 12
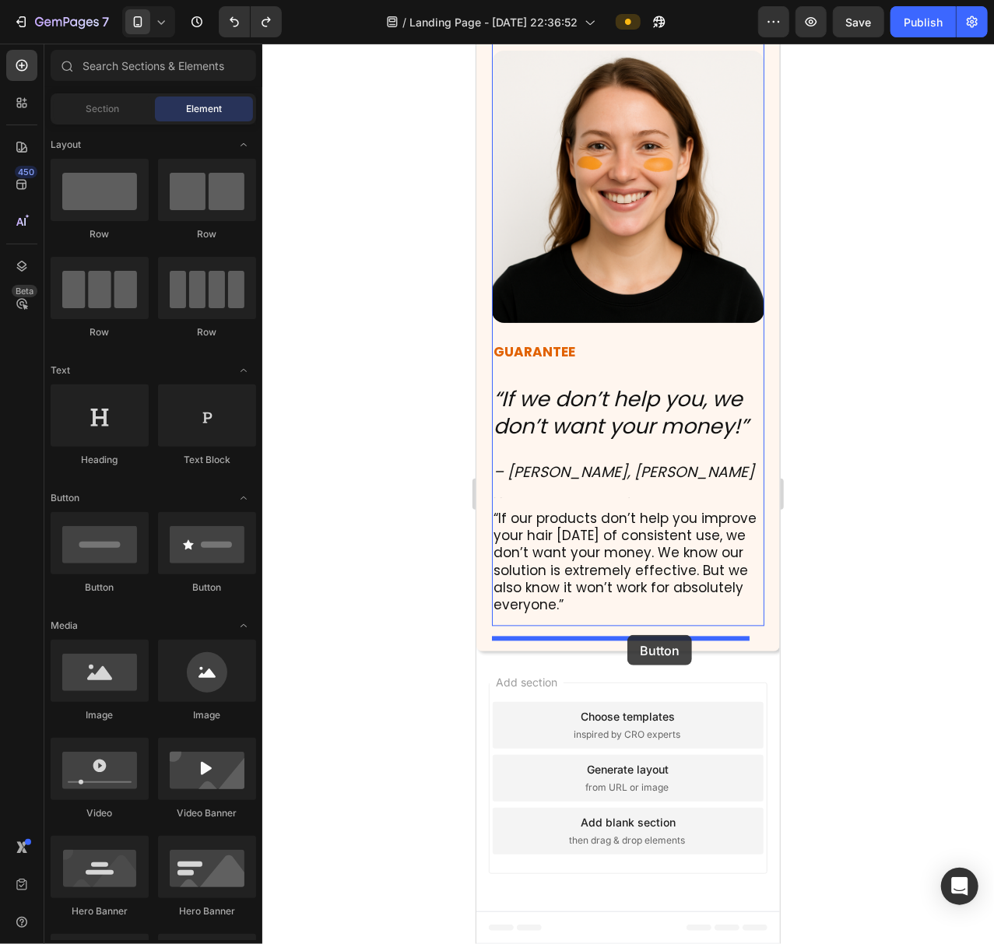
drag, startPoint x: 567, startPoint y: 600, endPoint x: 626, endPoint y: 634, distance: 68.3
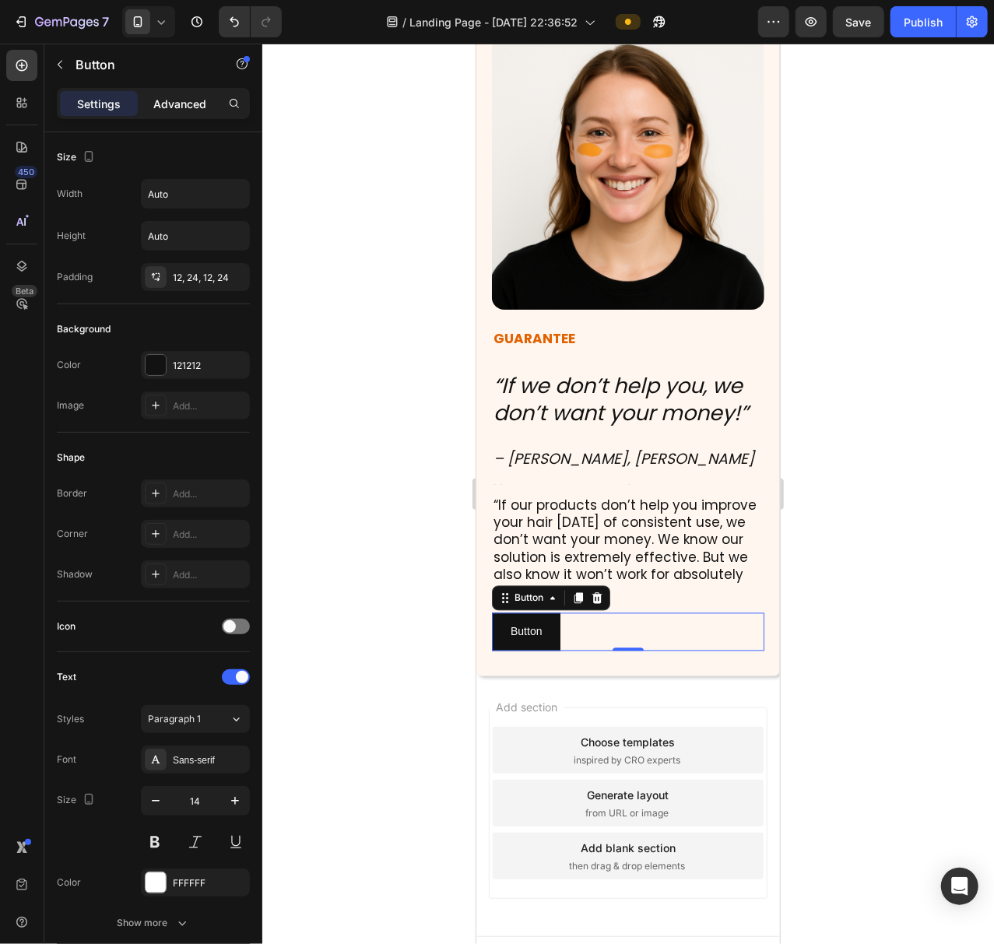
click at [174, 107] on p "Advanced" at bounding box center [179, 104] width 53 height 16
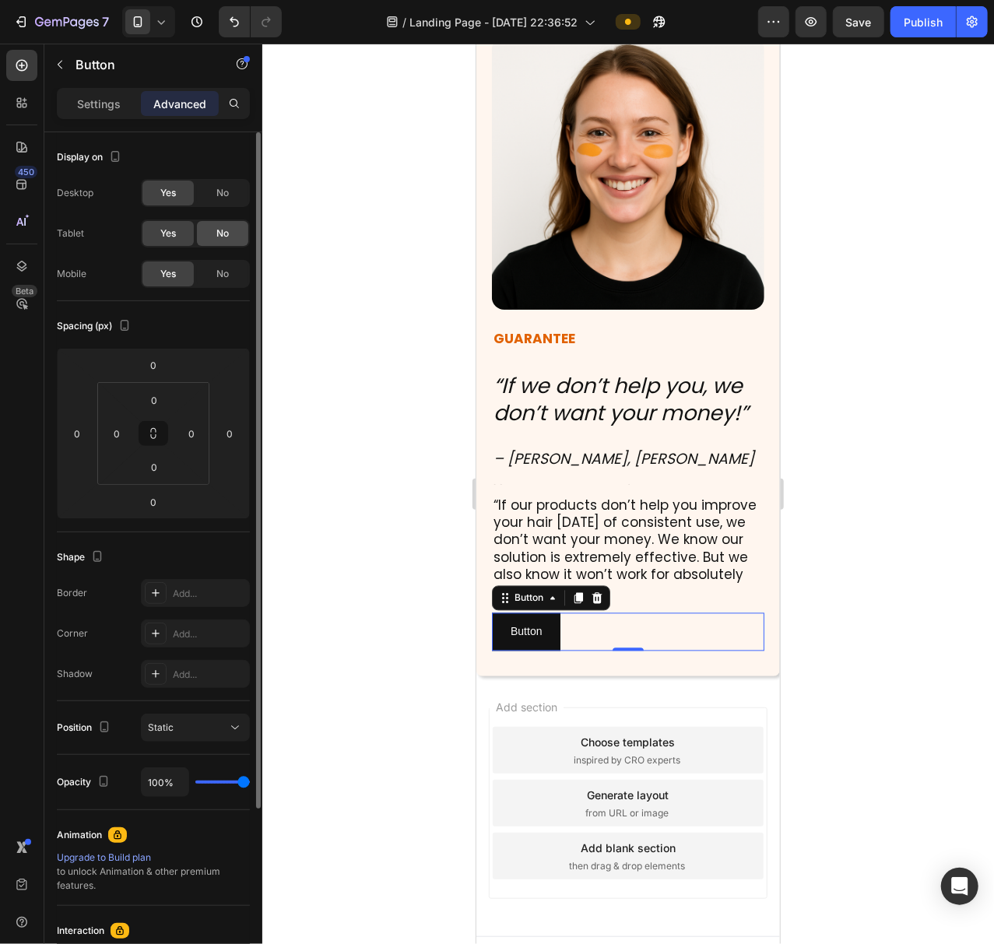
click at [219, 200] on span "No" at bounding box center [222, 193] width 12 height 14
click at [224, 235] on span "No" at bounding box center [222, 233] width 12 height 14
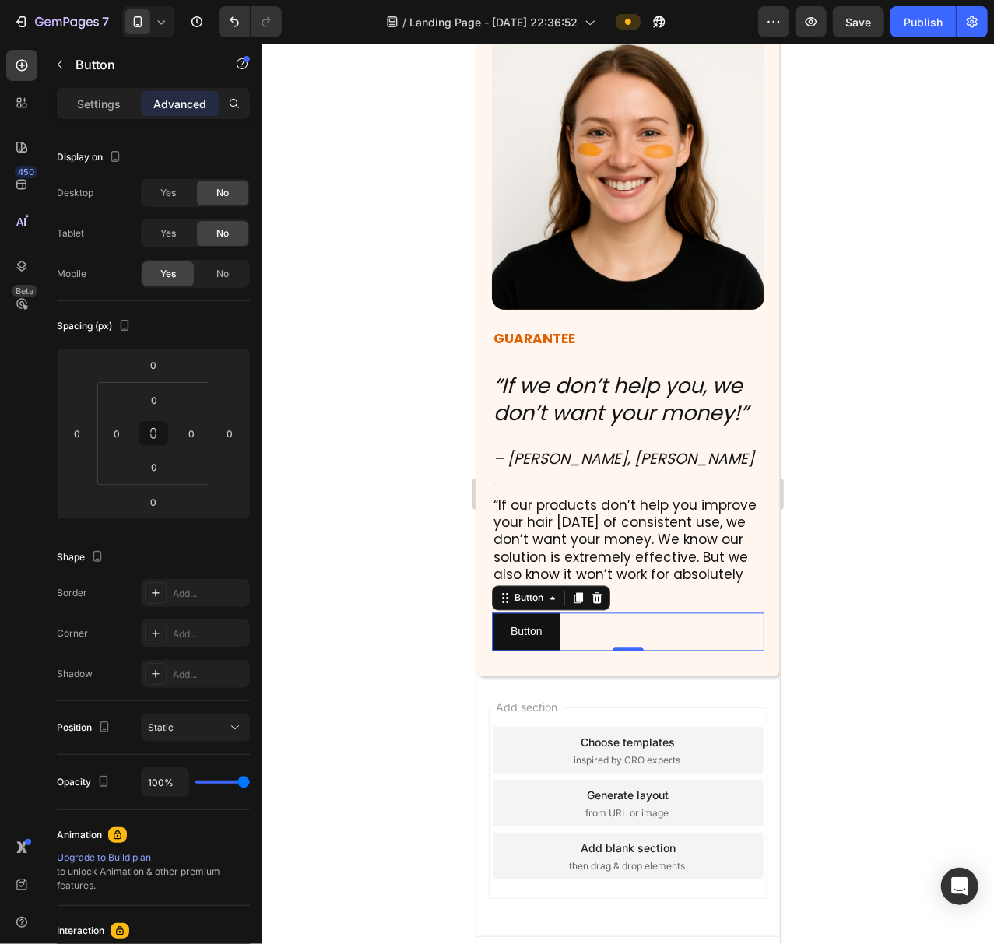
click at [608, 650] on div "Button Button 0" at bounding box center [627, 631] width 272 height 38
click at [847, 19] on span "Save" at bounding box center [859, 22] width 26 height 13
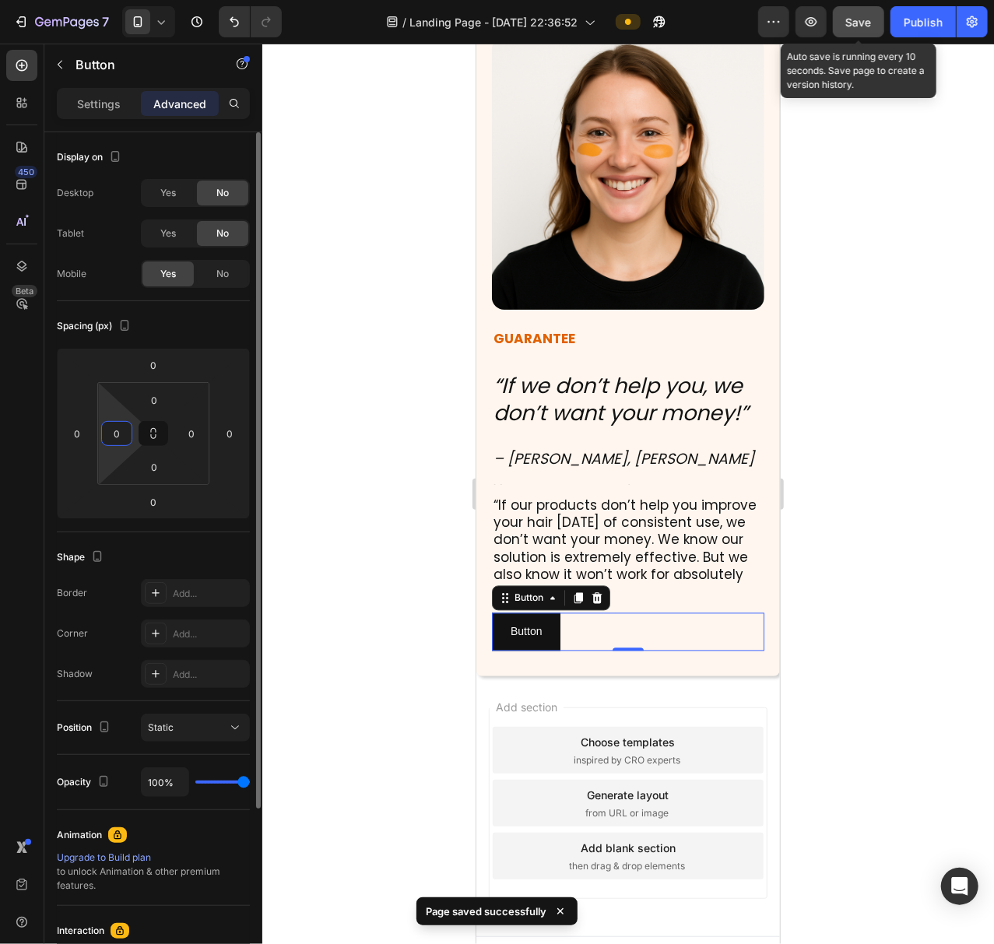
click at [112, 436] on input "0" at bounding box center [116, 433] width 23 height 23
type input "5"
type input "1"
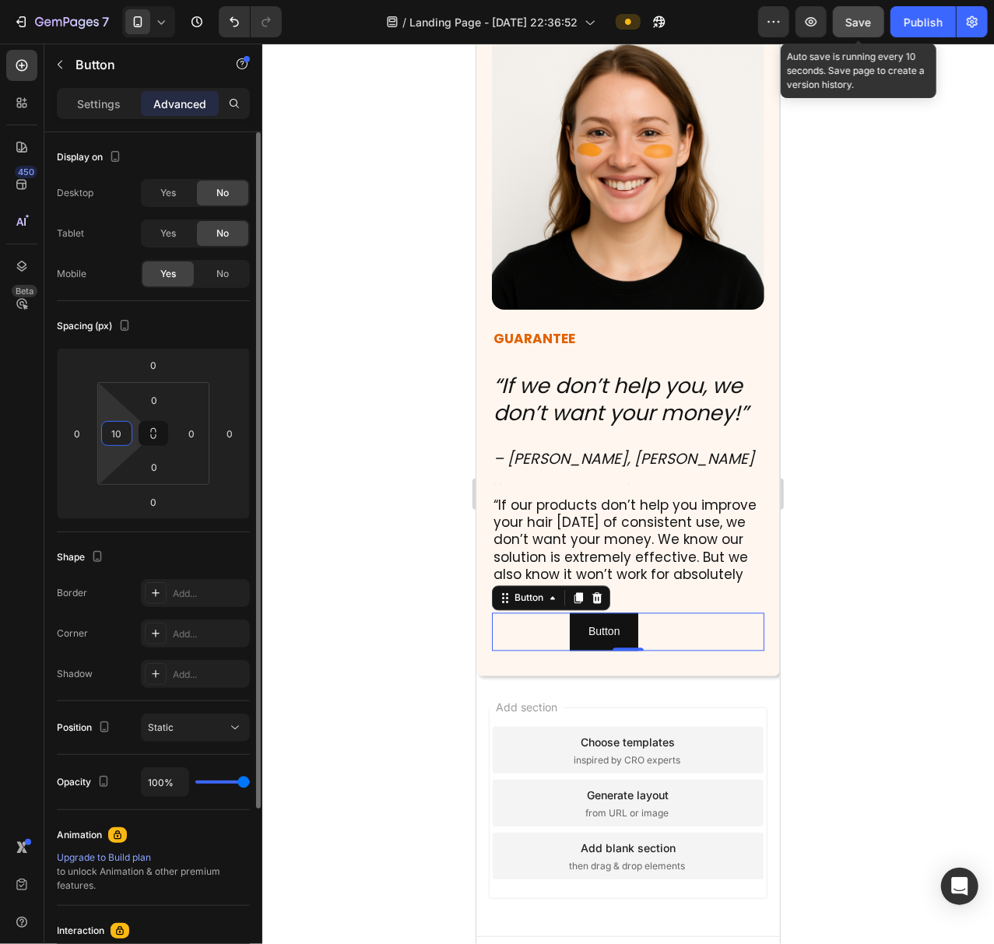
type input "1"
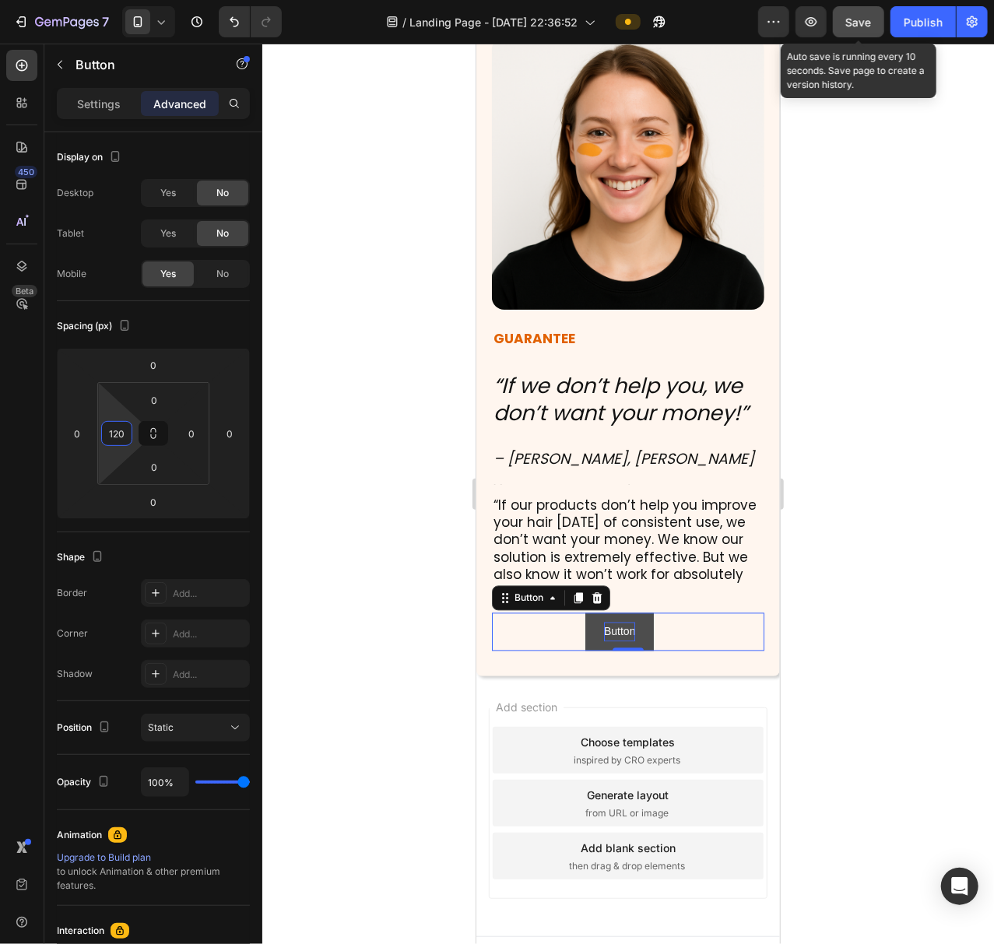
click at [611, 640] on p "Button" at bounding box center [618, 631] width 31 height 19
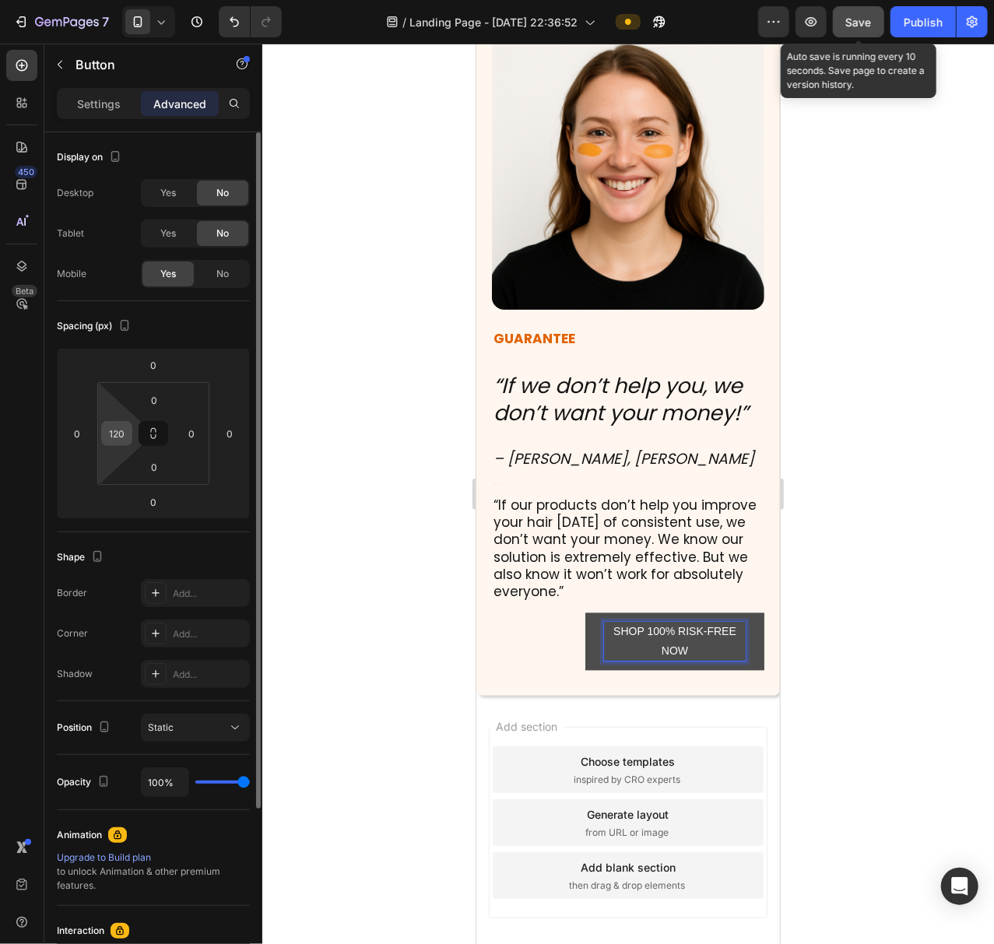
click at [126, 431] on input "120" at bounding box center [116, 433] width 23 height 23
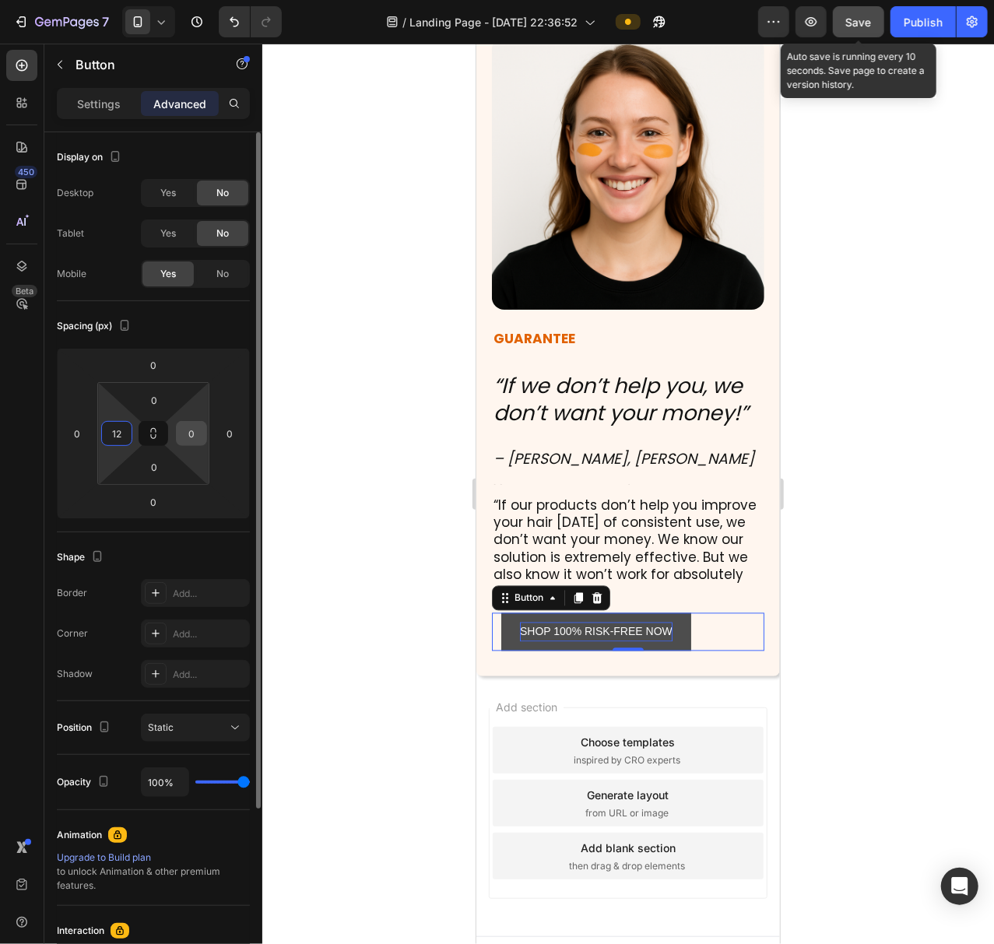
type input "1"
type input "5"
type input "4"
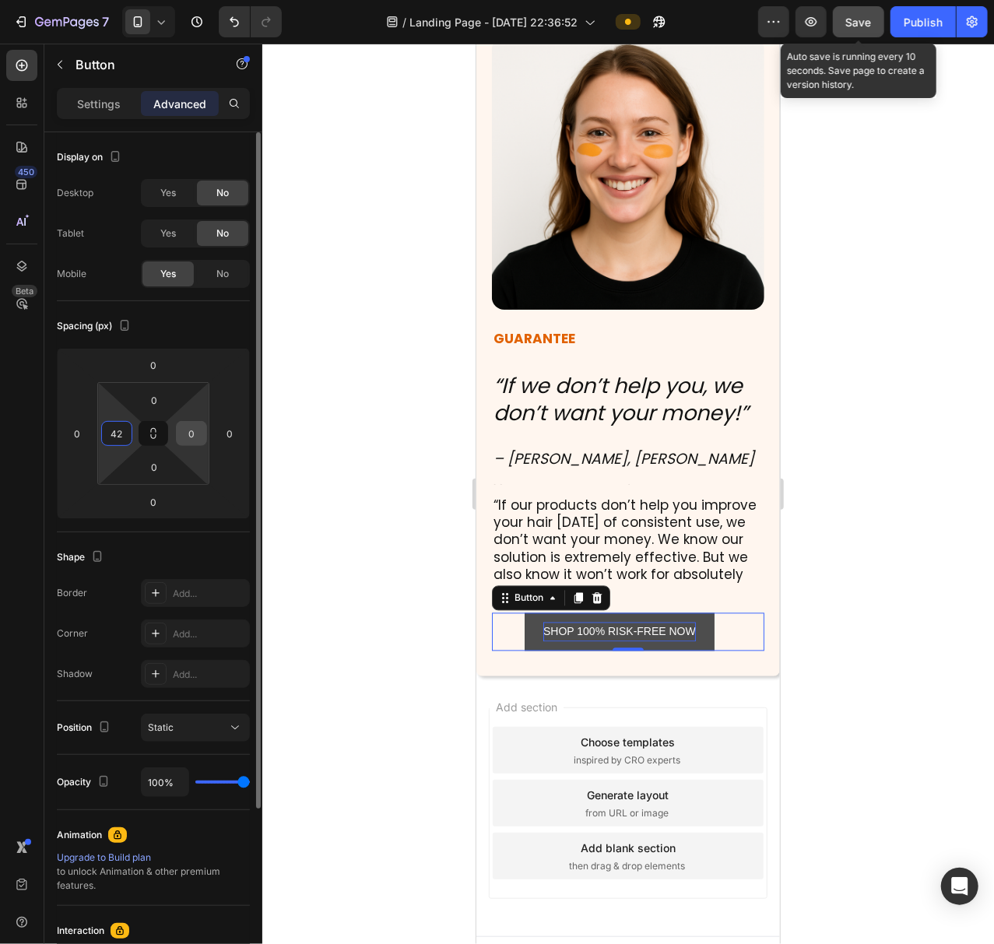
type input "4"
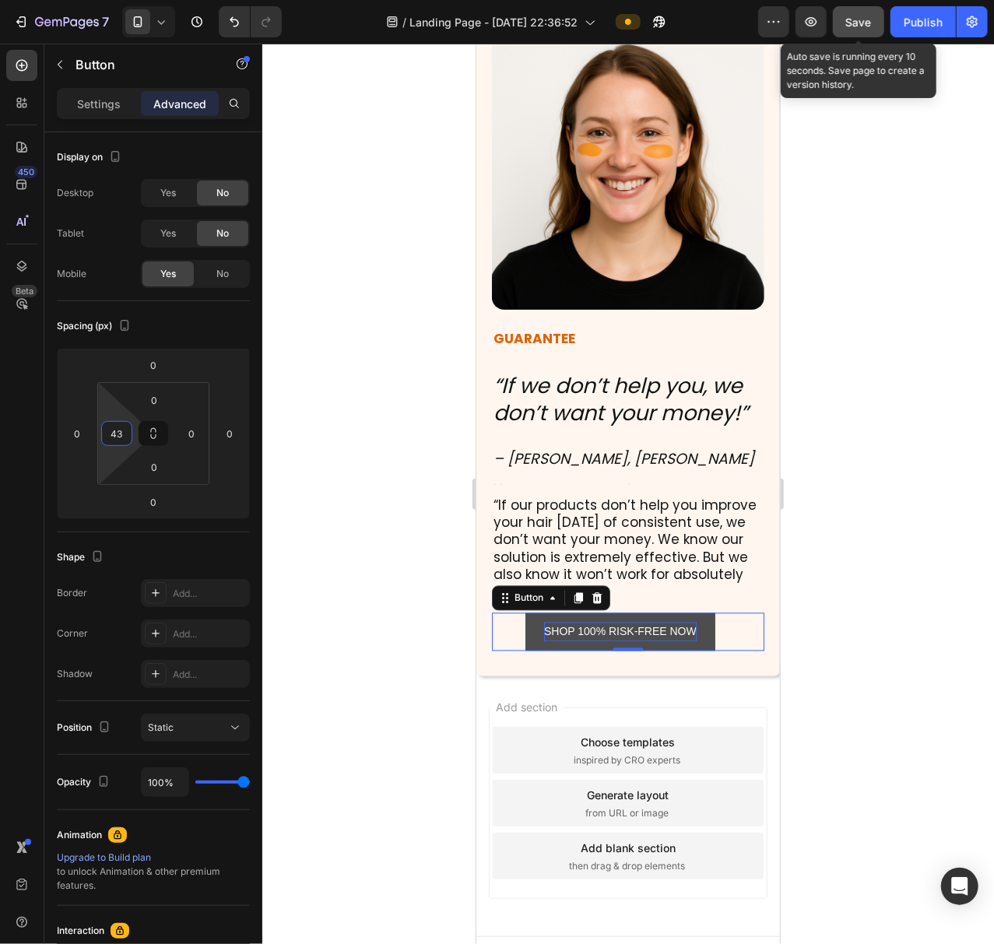
type input "43"
click at [854, 16] on span "Save" at bounding box center [859, 22] width 26 height 13
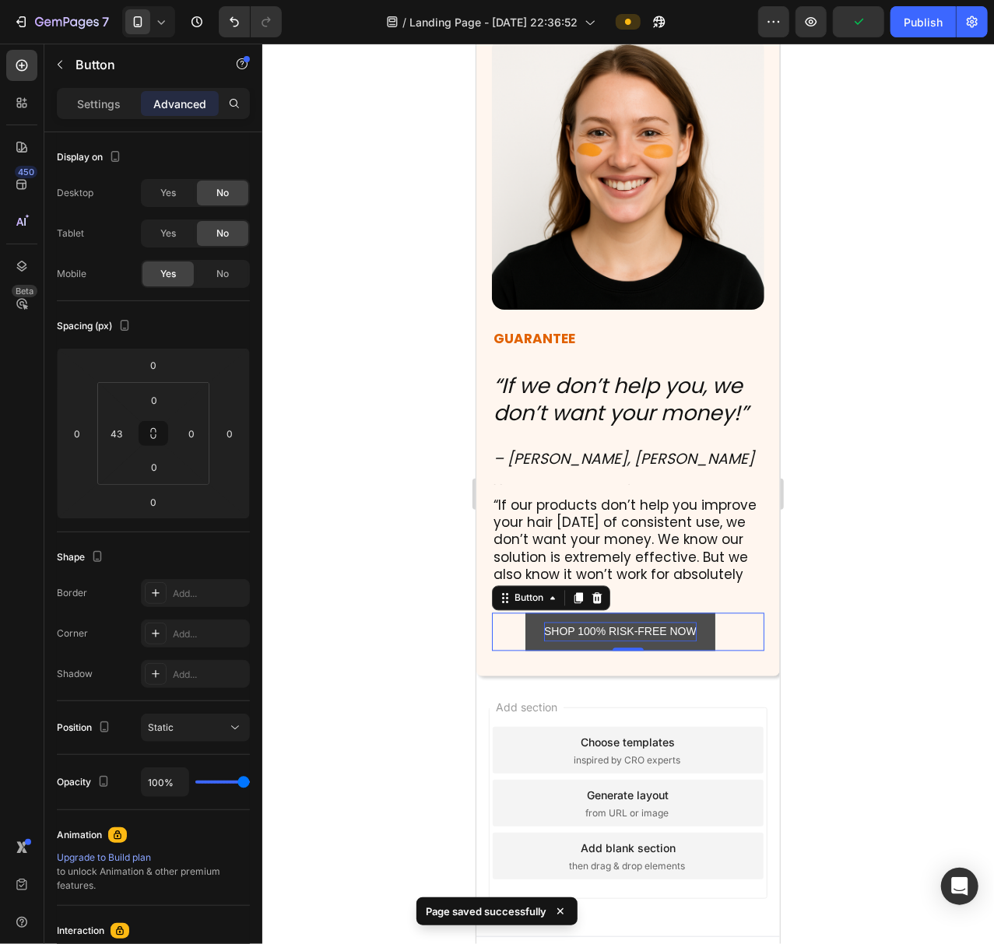
click at [704, 650] on button "SHOP 100% RISK-FREE NOW" at bounding box center [619, 631] width 190 height 38
click at [103, 98] on p "Settings" at bounding box center [99, 104] width 44 height 16
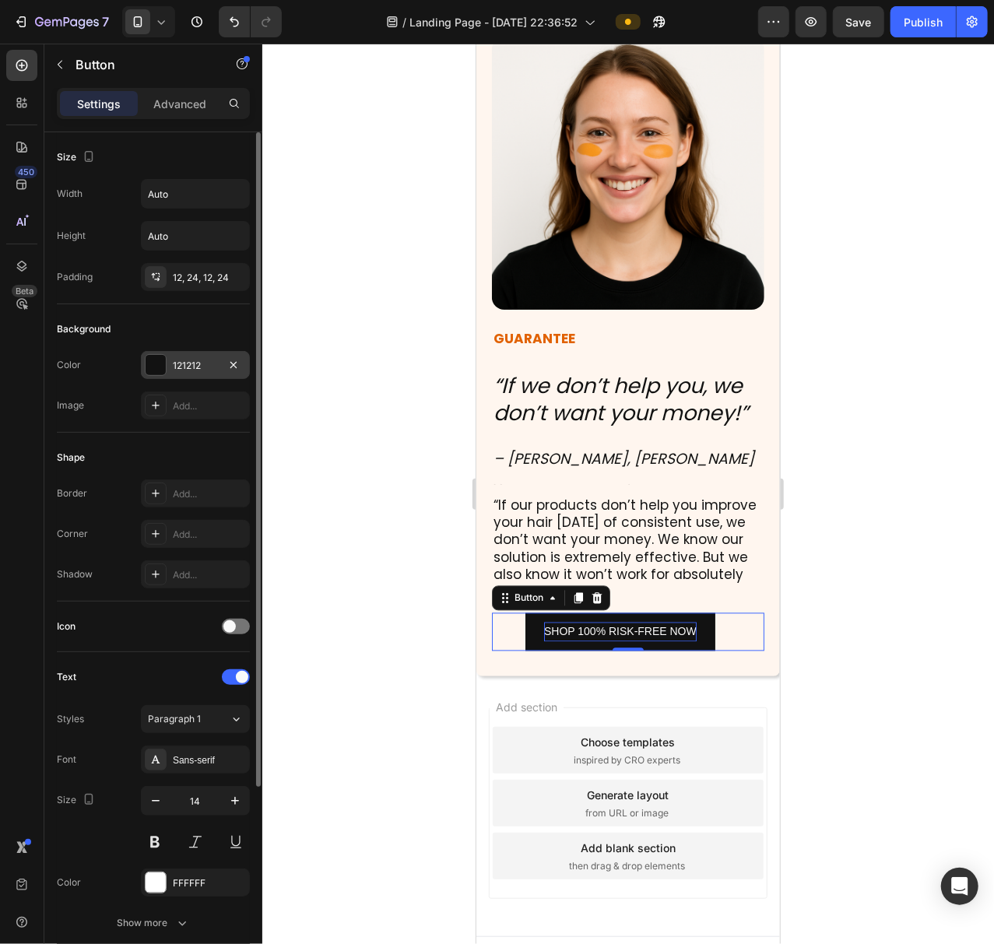
click at [149, 362] on div at bounding box center [155, 365] width 20 height 20
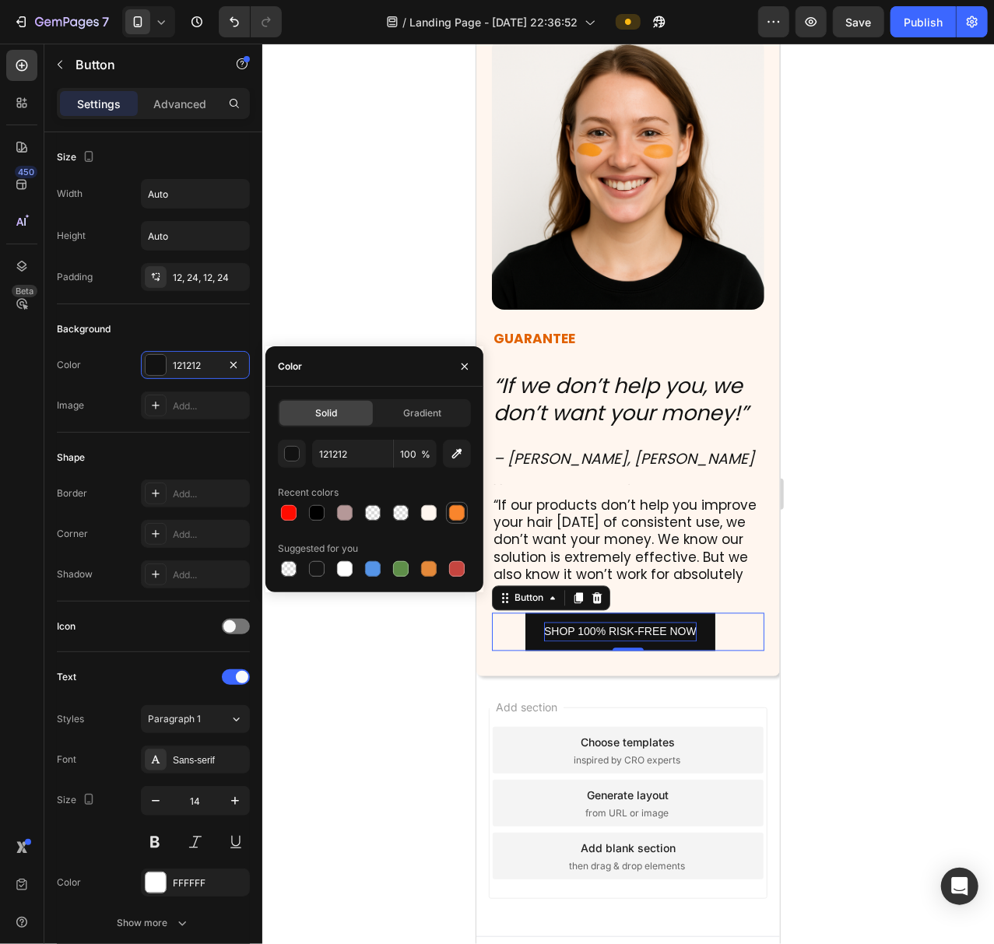
click at [461, 514] on div at bounding box center [457, 513] width 16 height 16
type input "F9852C"
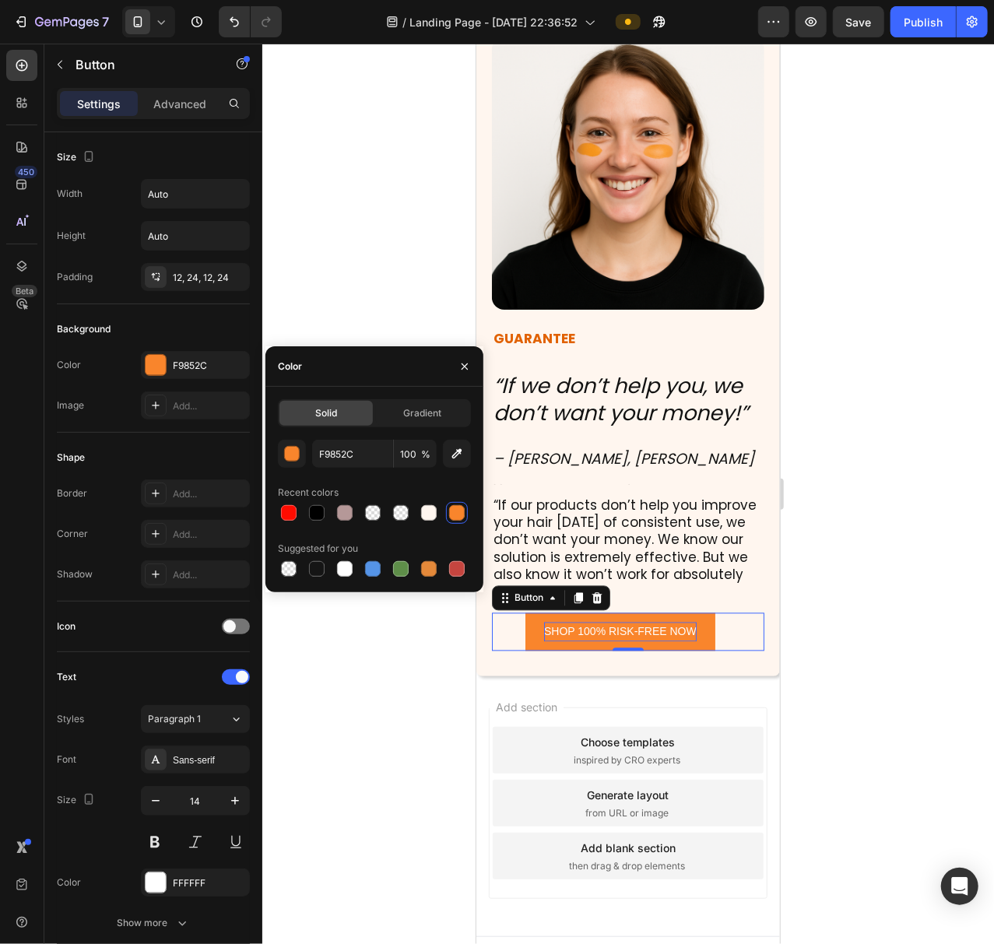
click at [822, 566] on div at bounding box center [627, 494] width 731 height 900
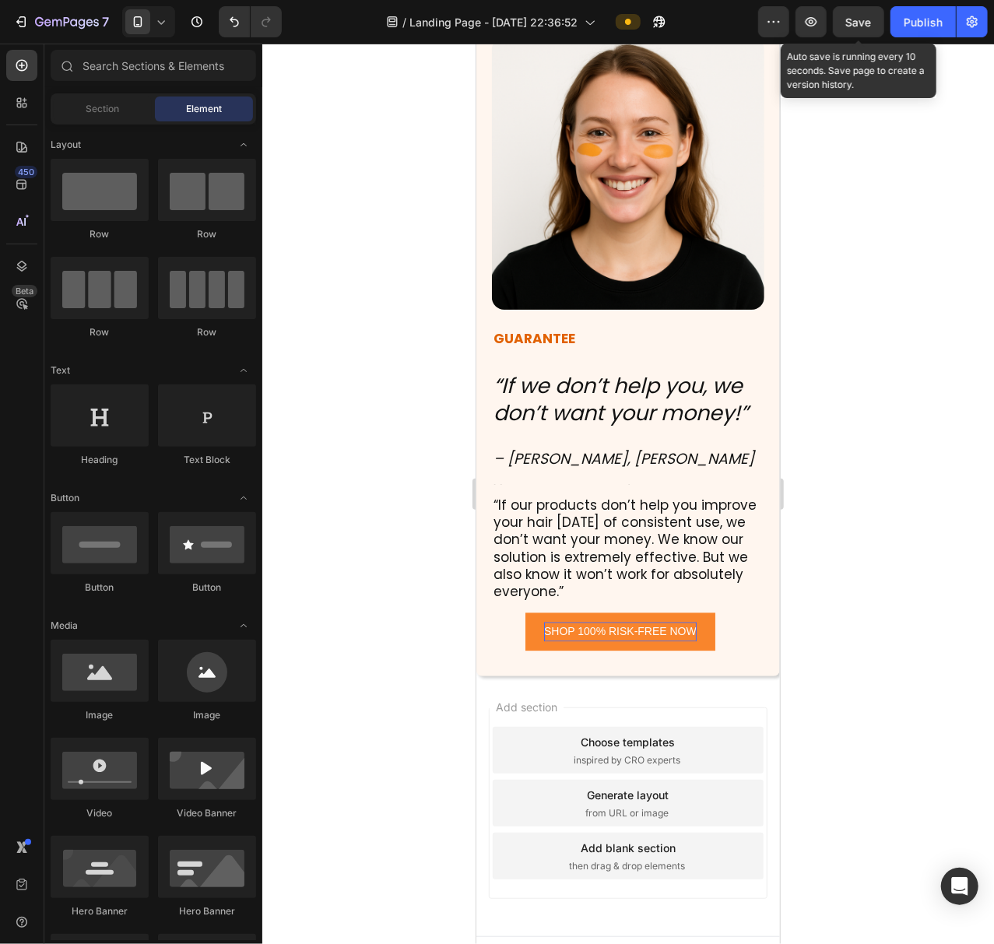
click at [857, 19] on span "Save" at bounding box center [859, 22] width 26 height 13
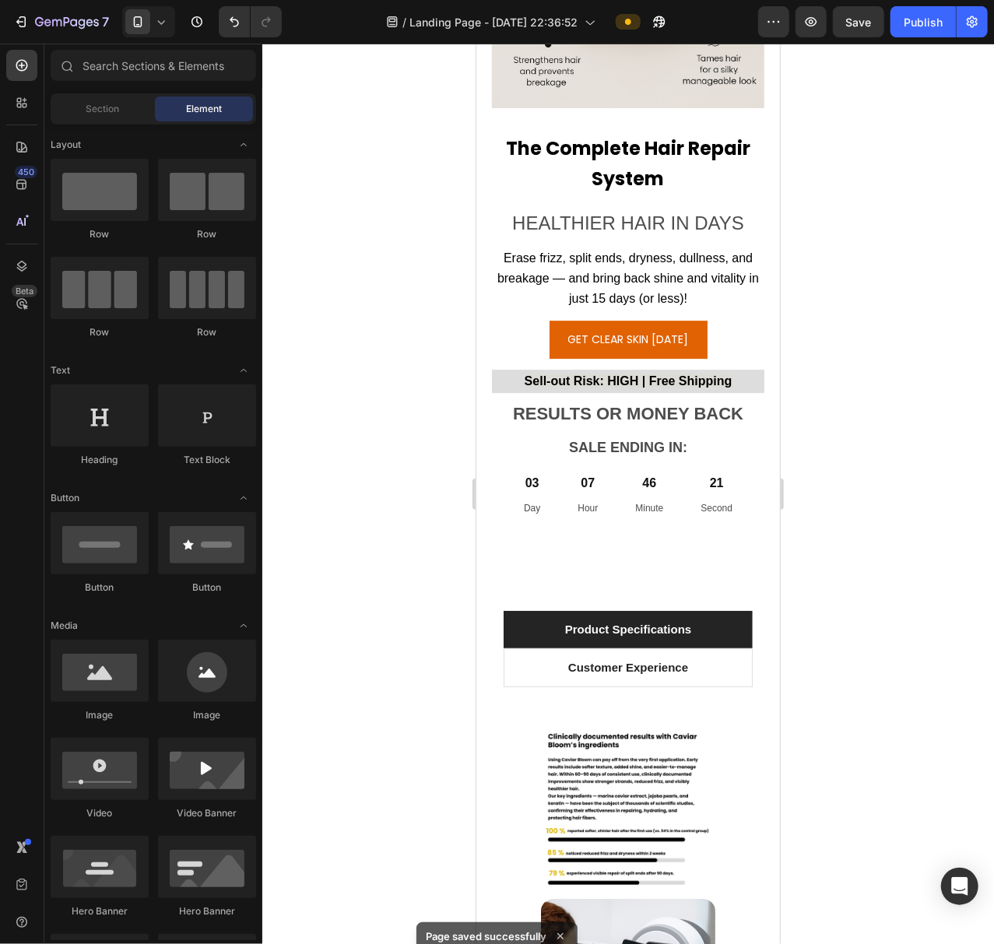
scroll to position [14056, 0]
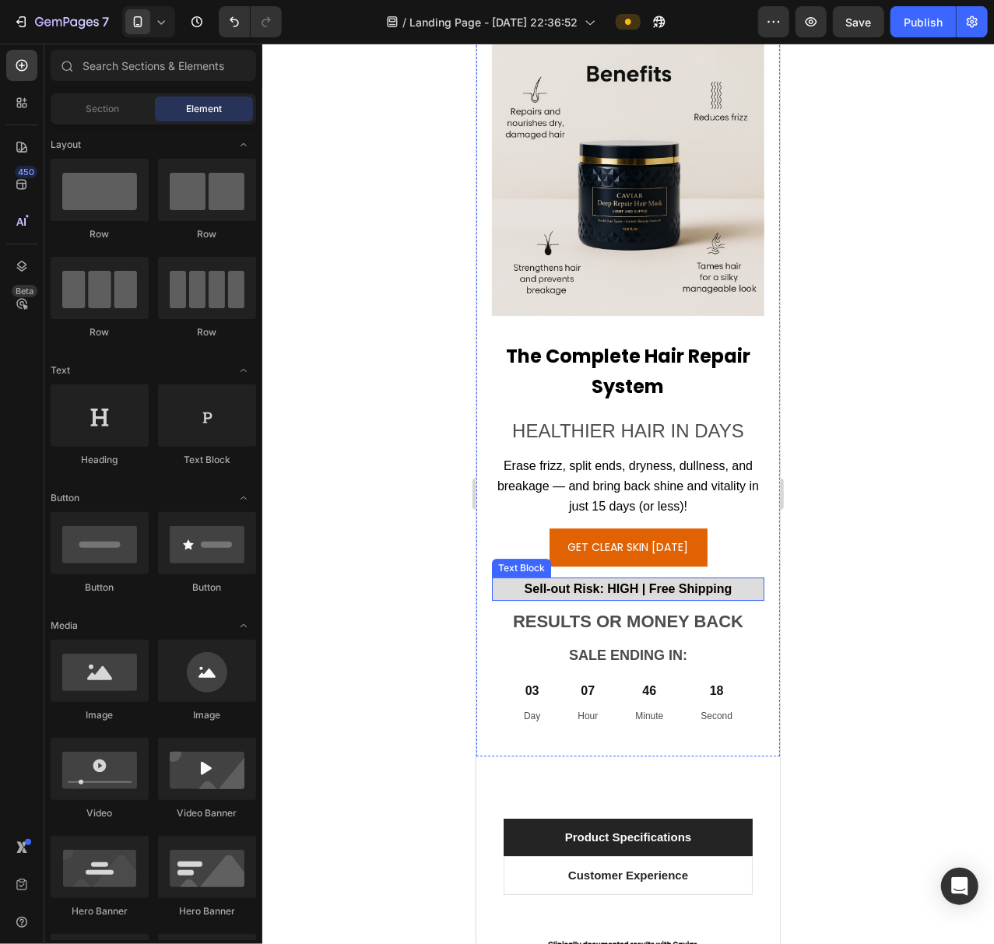
click at [608, 581] on strong "Sell-out Risk: HIGH | Free Shipping" at bounding box center [628, 587] width 208 height 13
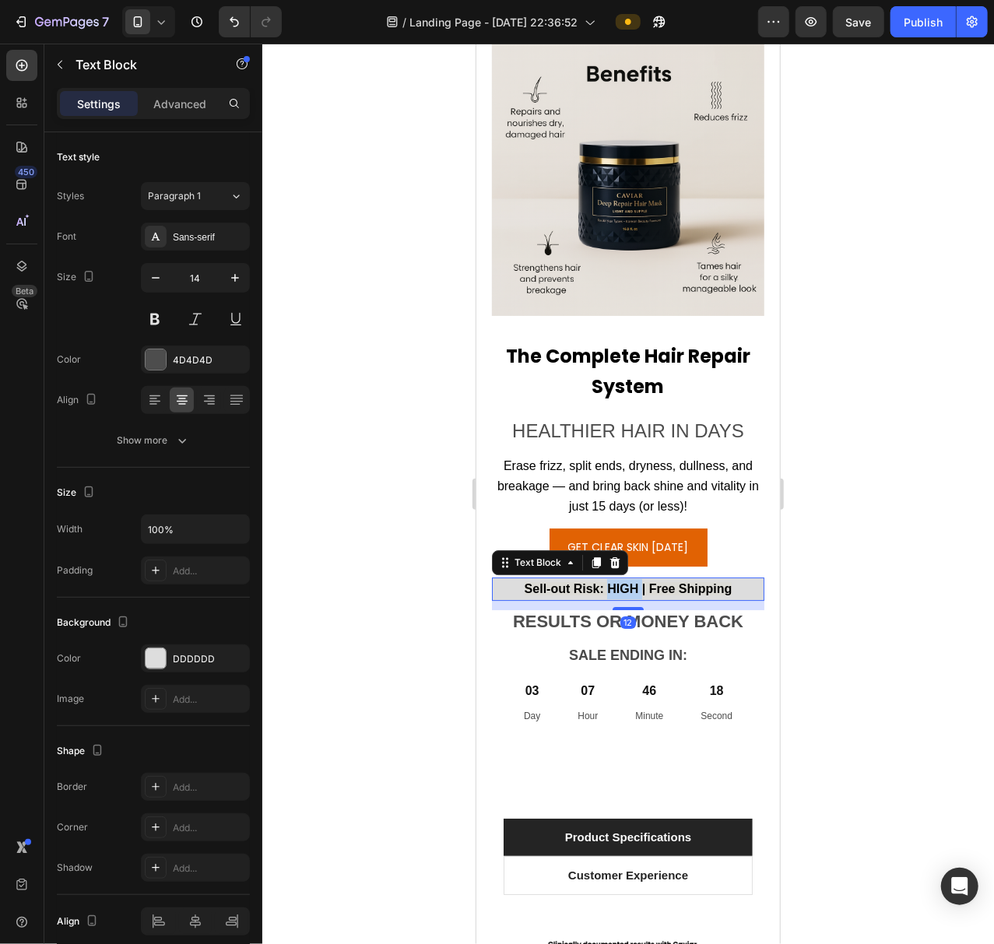
click at [608, 581] on strong "Sell-out Risk: HIGH | Free Shipping" at bounding box center [628, 587] width 208 height 13
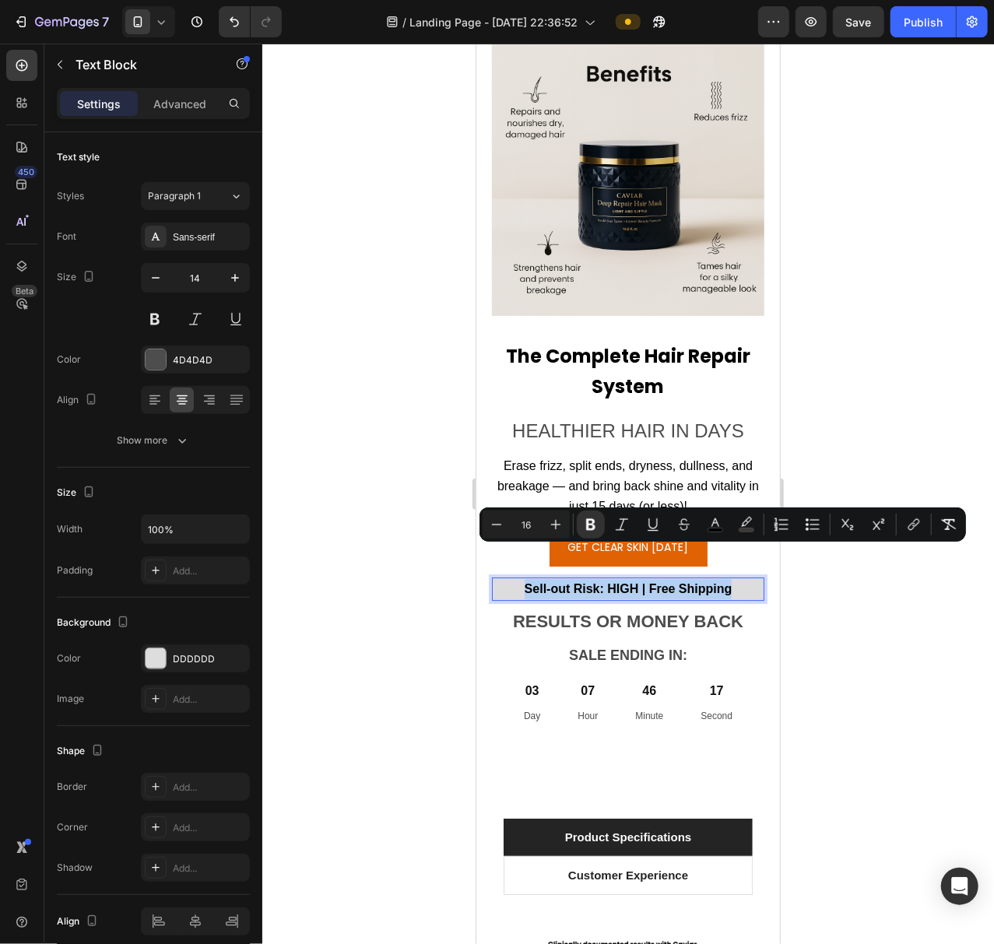
click at [613, 581] on strong "Sell-out Risk: HIGH | Free Shipping" at bounding box center [628, 587] width 208 height 13
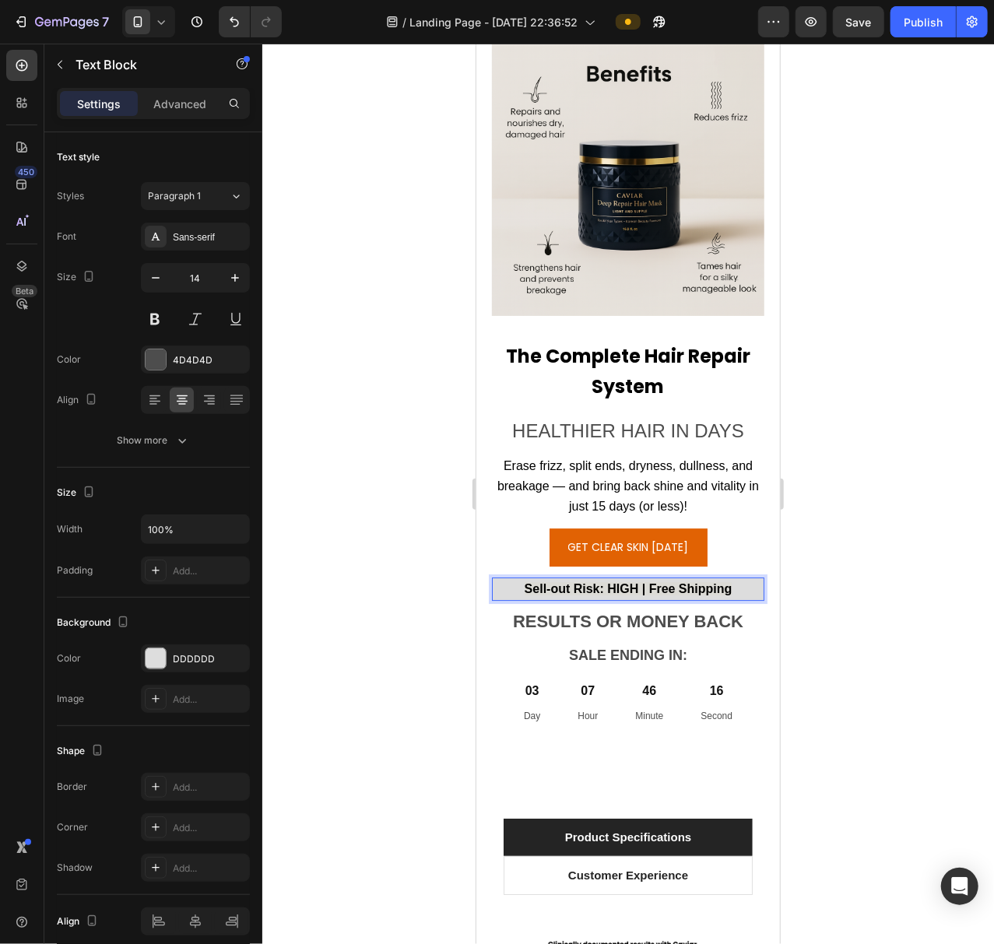
click at [615, 581] on strong "Sell-out Risk: HIGH | Free Shipping" at bounding box center [628, 587] width 208 height 13
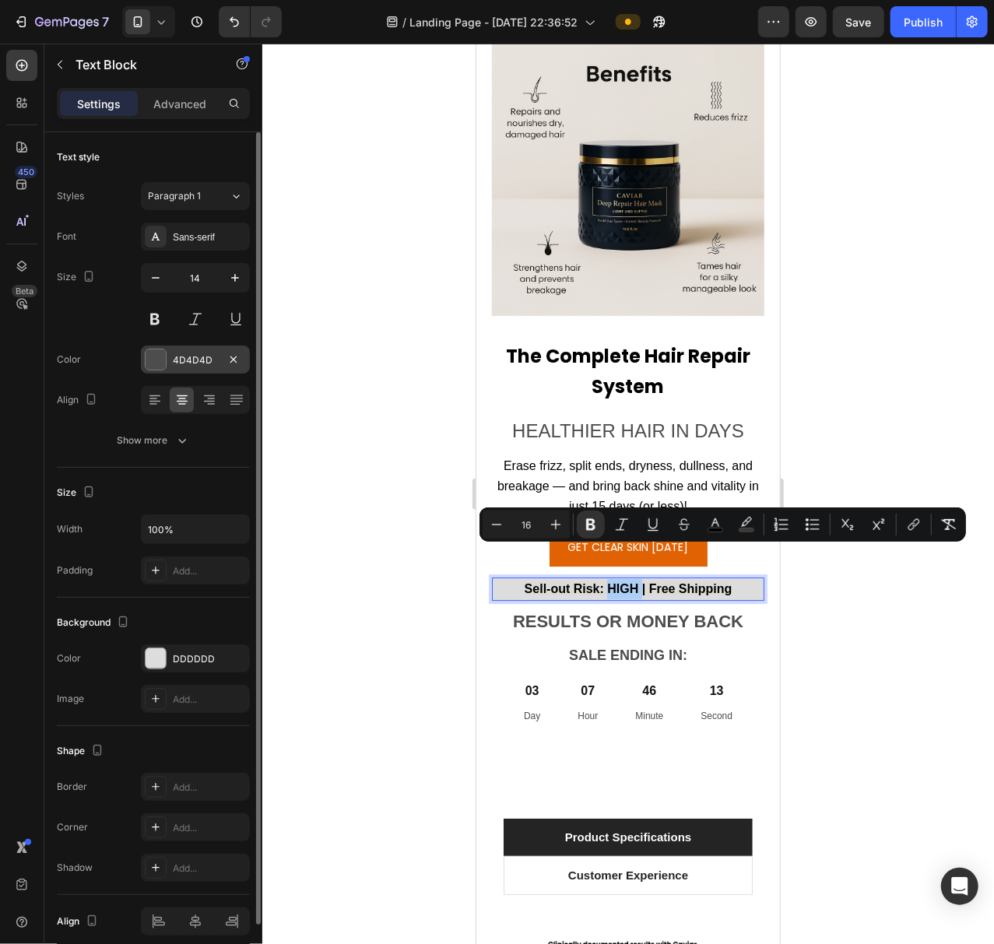
click at [157, 361] on div at bounding box center [155, 359] width 20 height 20
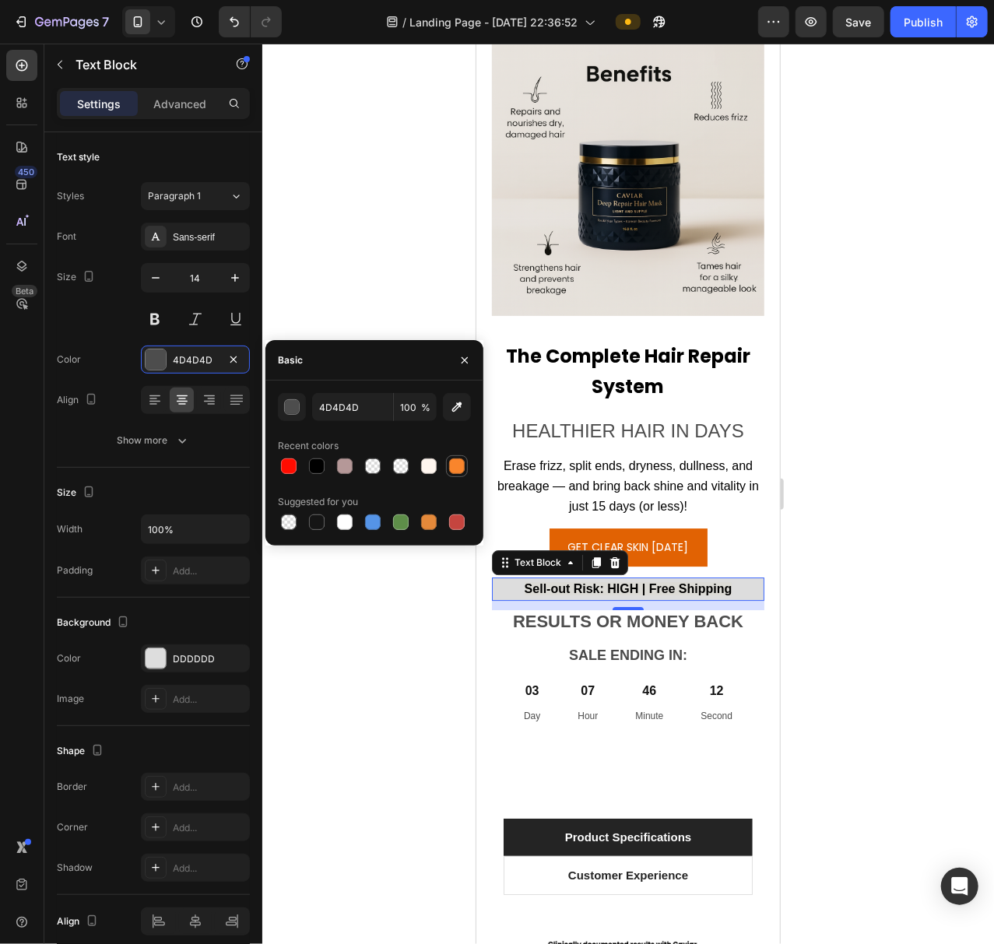
click at [455, 470] on div at bounding box center [457, 466] width 16 height 16
type input "F9852C"
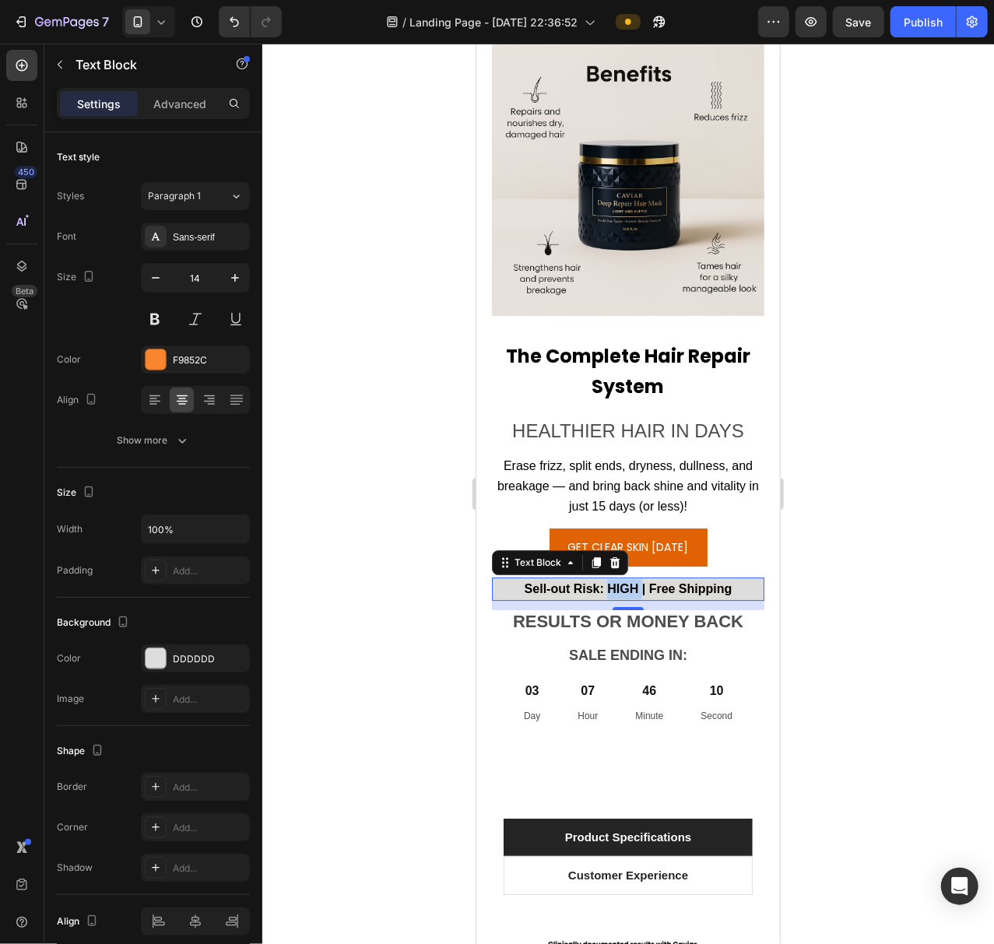
click at [616, 581] on strong "Sell-out Risk: HIGH | Free Shipping" at bounding box center [628, 587] width 208 height 13
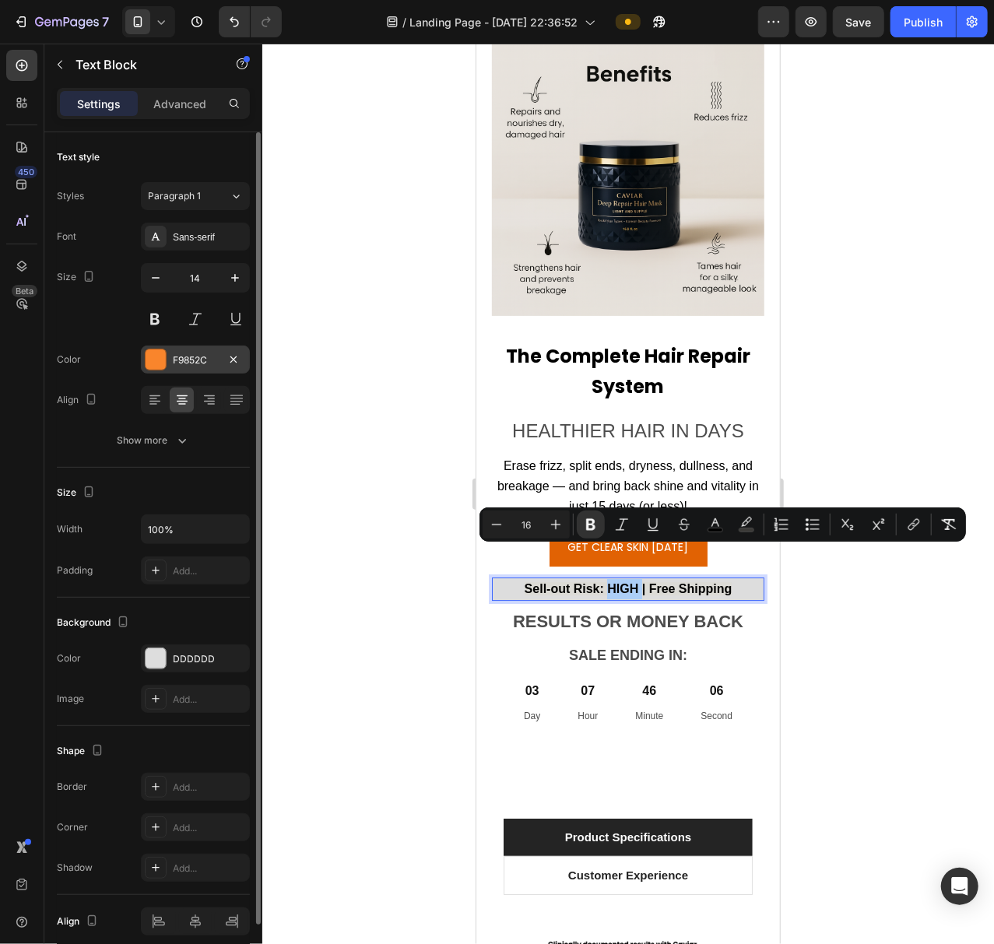
click at [163, 364] on div at bounding box center [155, 359] width 20 height 20
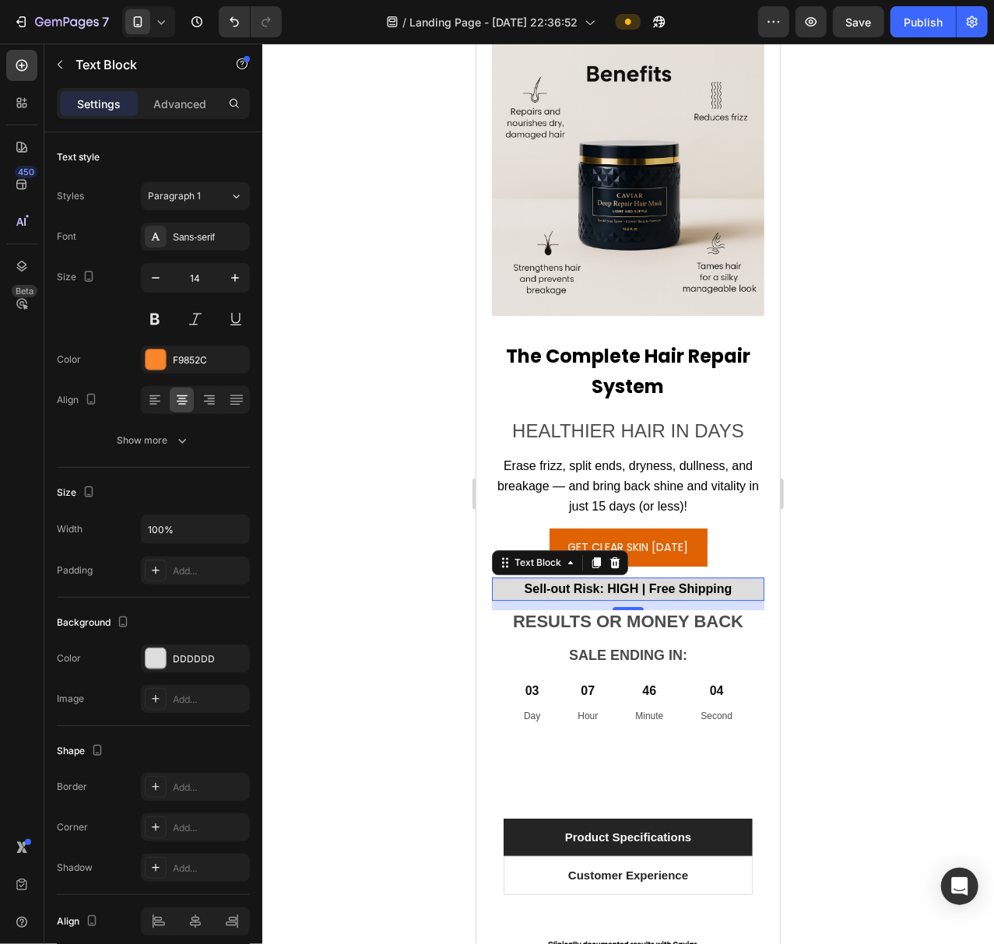
click at [356, 642] on div at bounding box center [627, 494] width 731 height 900
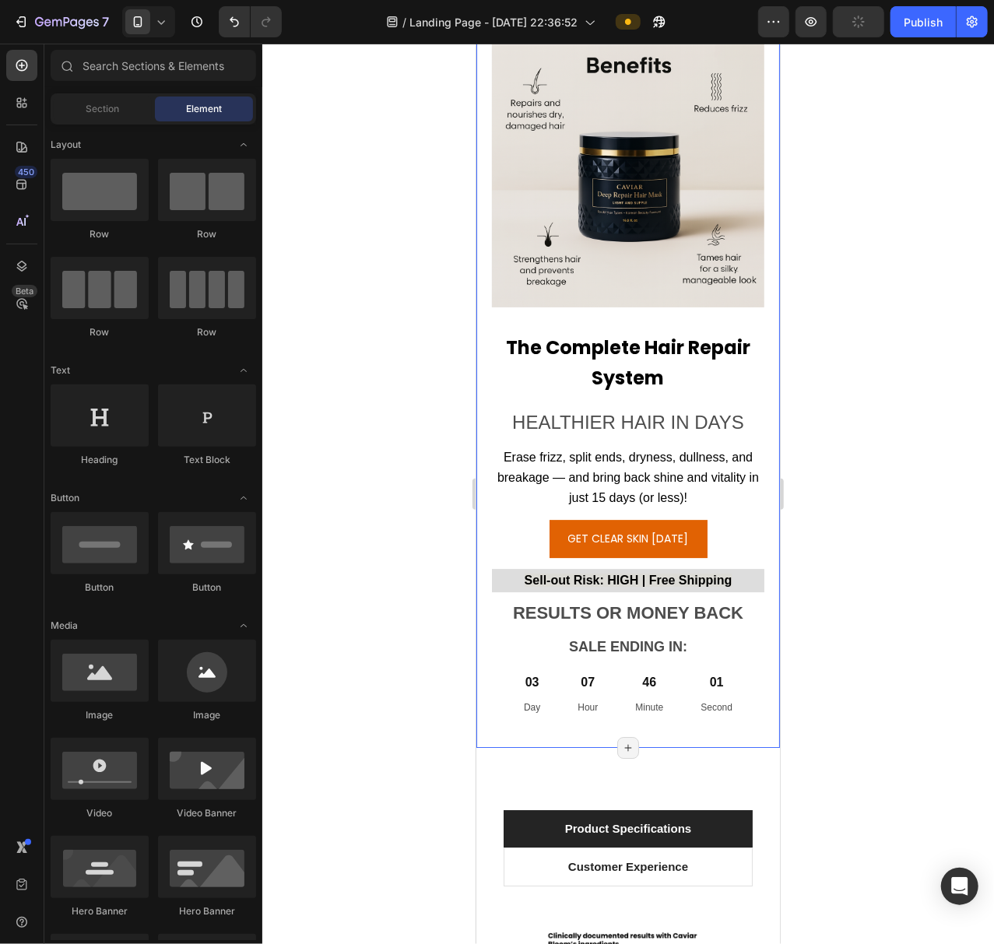
scroll to position [14264, 0]
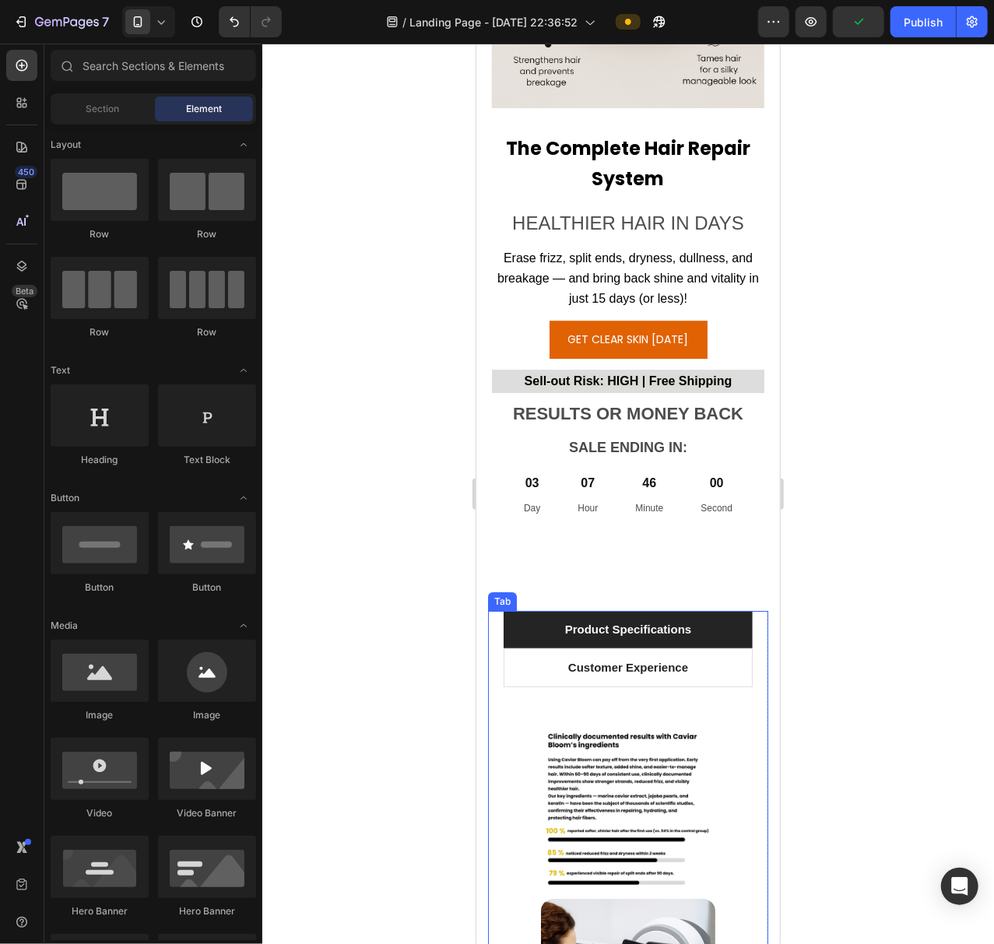
click at [717, 610] on li "Product Specifications" at bounding box center [627, 629] width 249 height 38
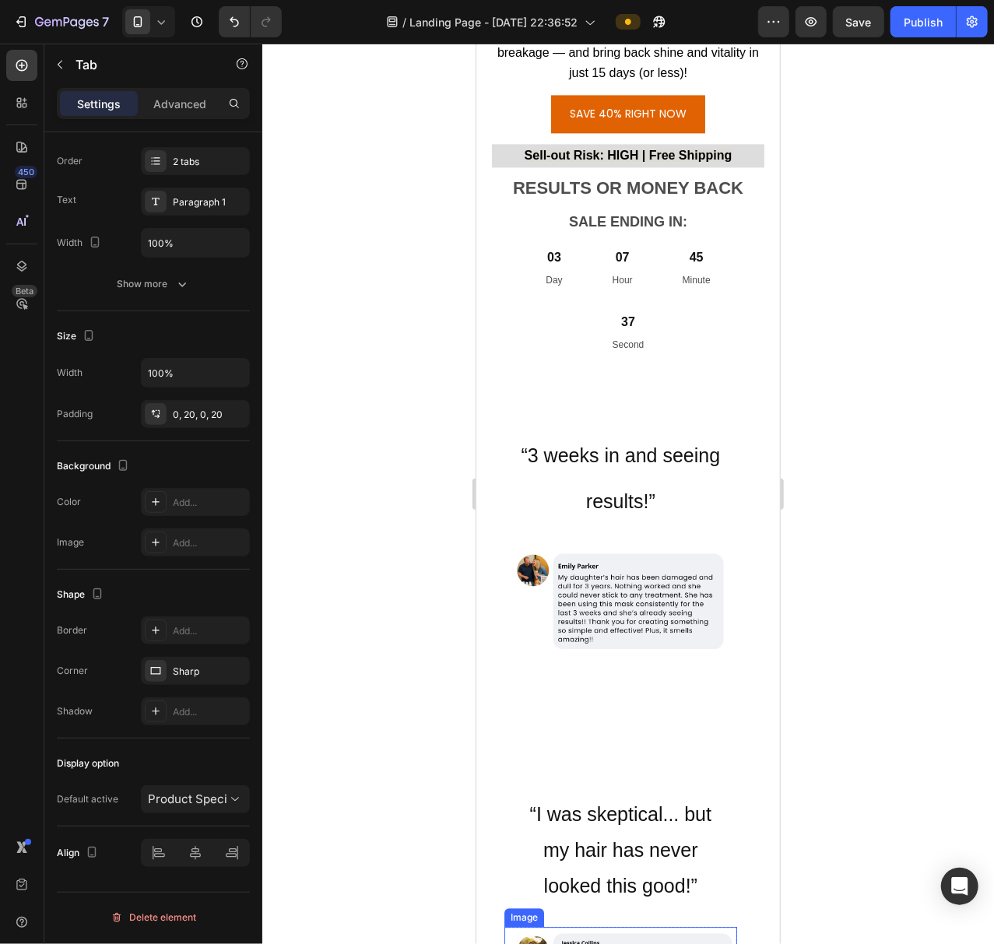
scroll to position [10633, 0]
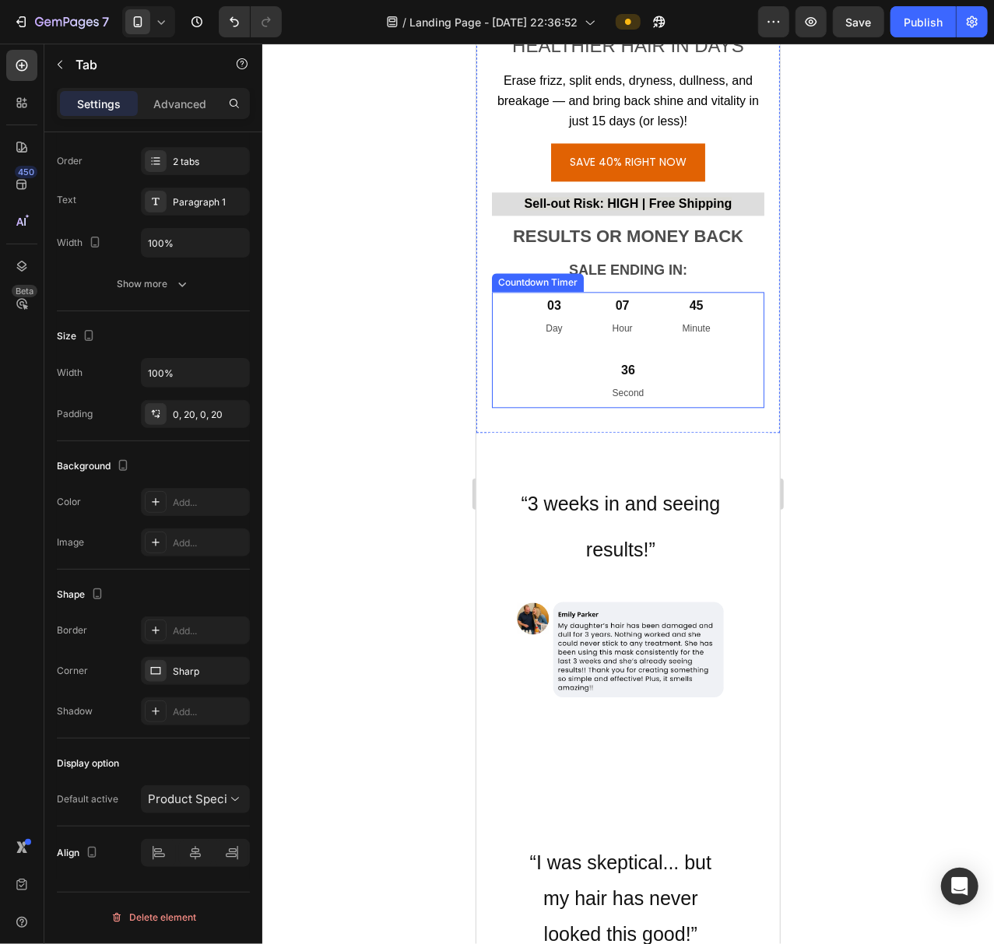
click at [649, 306] on div "03 Day 07 Hour 45 Minute 36 Second" at bounding box center [627, 349] width 272 height 116
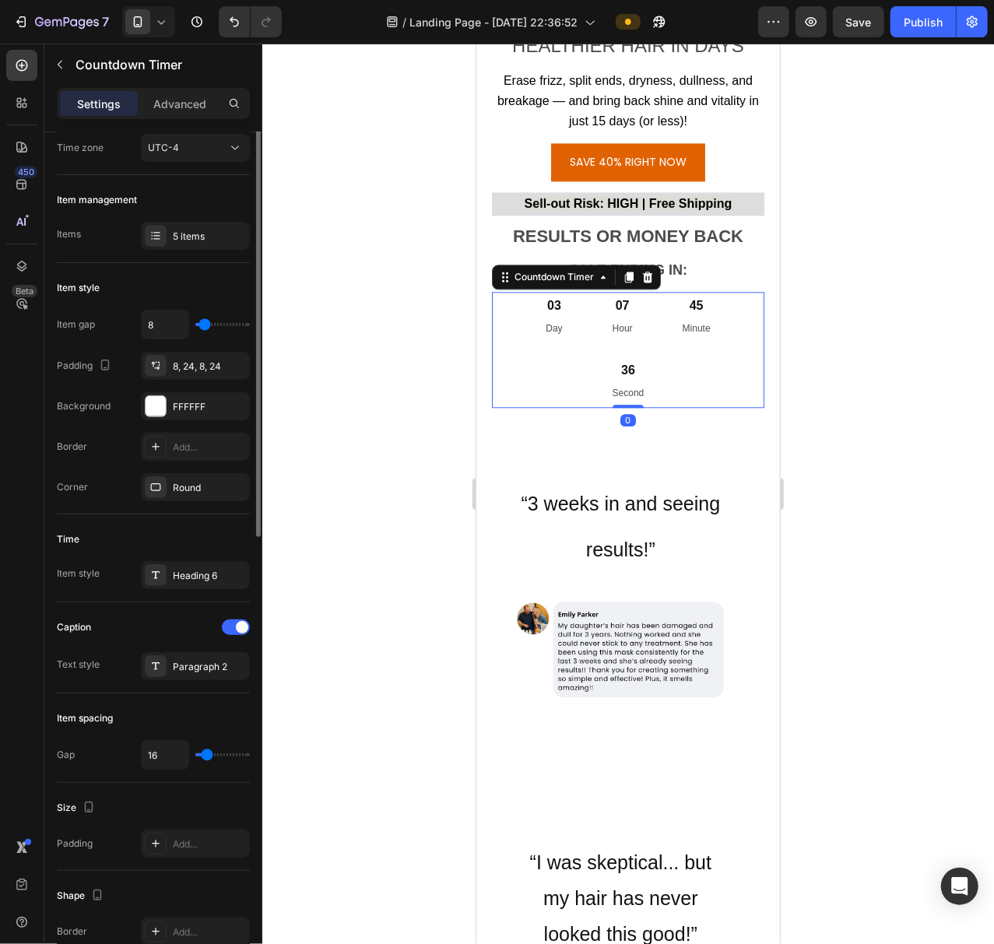
scroll to position [0, 0]
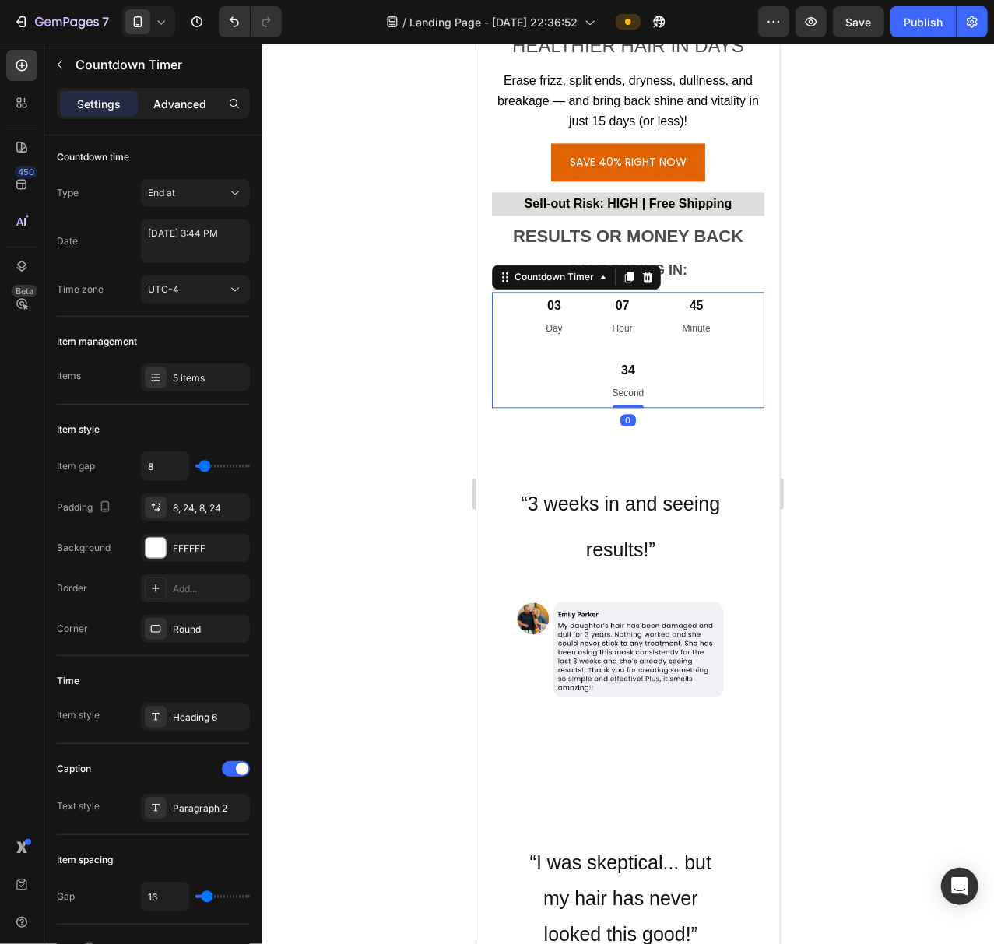
click at [171, 100] on p "Advanced" at bounding box center [179, 104] width 53 height 16
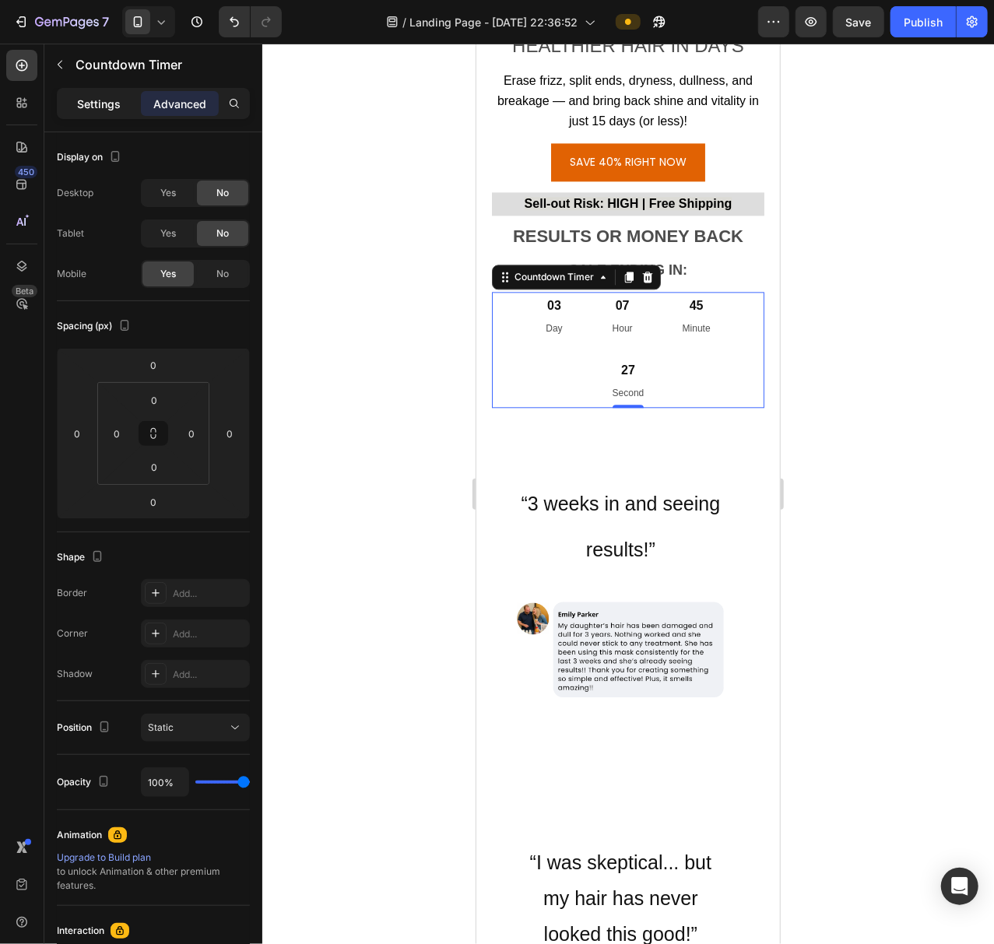
click at [100, 100] on p "Settings" at bounding box center [99, 104] width 44 height 16
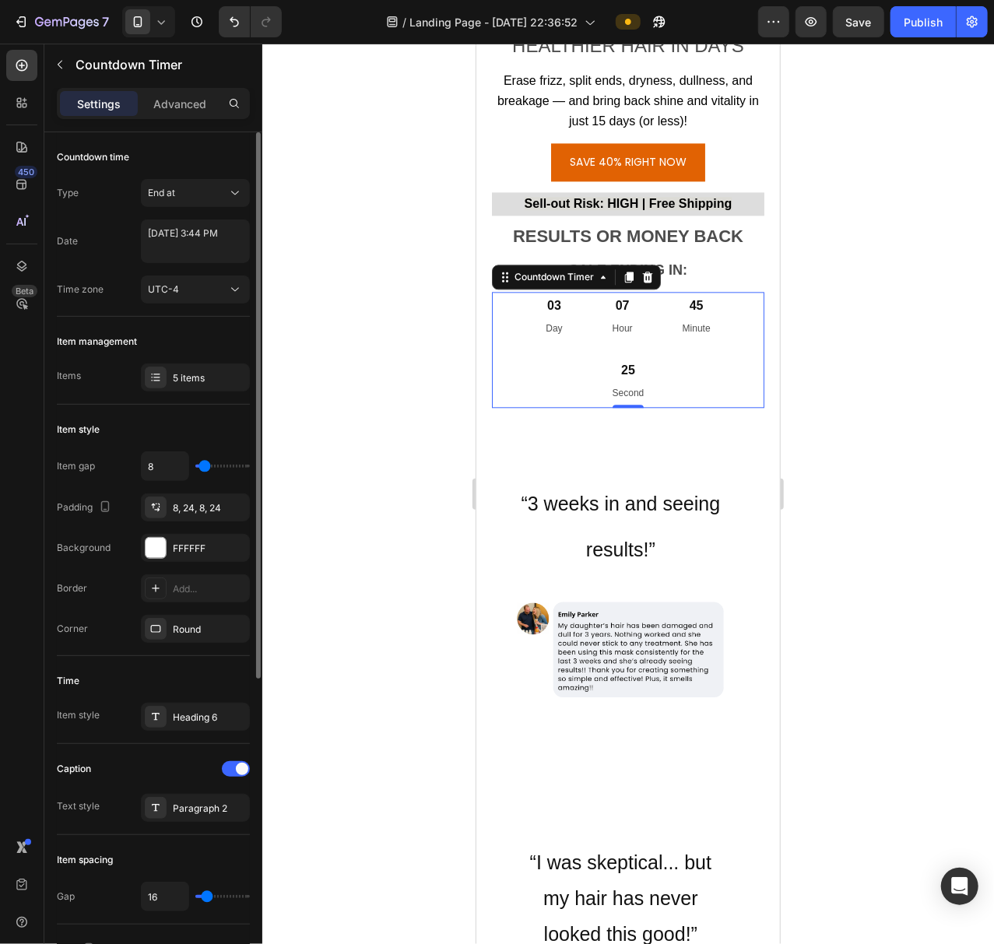
type input "0"
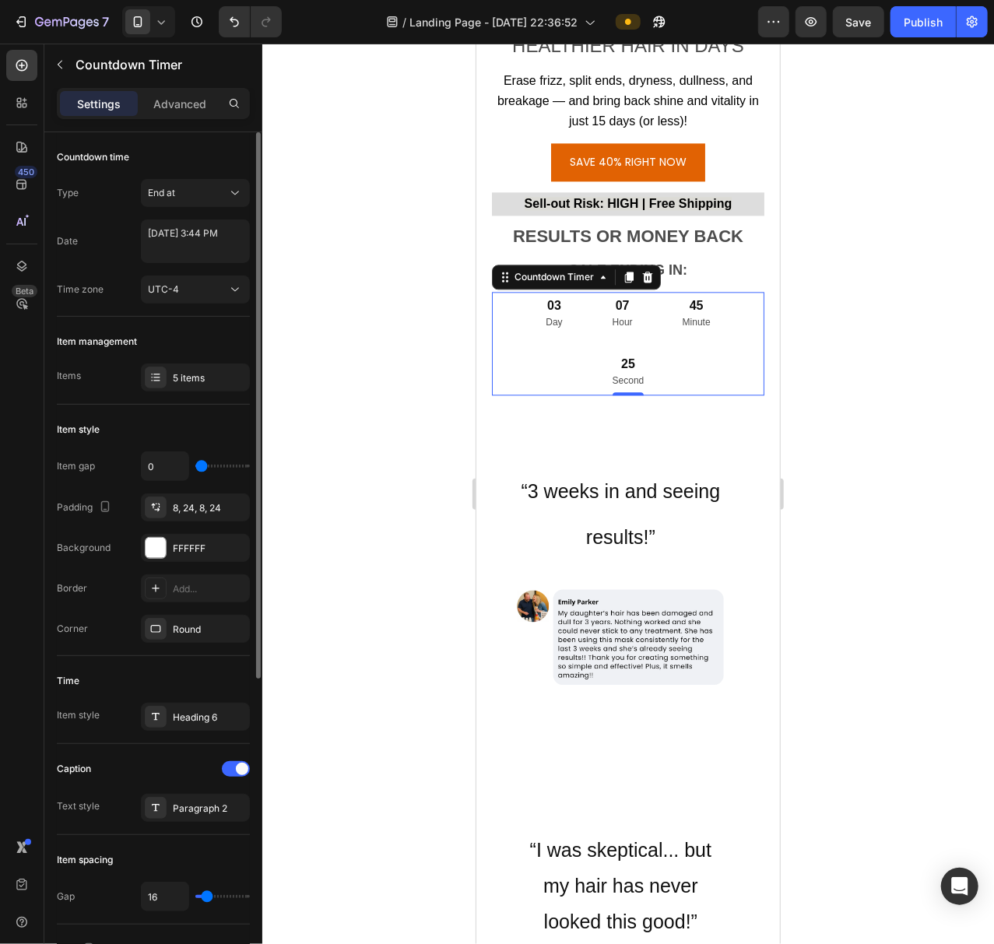
drag, startPoint x: 200, startPoint y: 472, endPoint x: 249, endPoint y: 456, distance: 51.4
type input "0"
click at [195, 468] on input "range" at bounding box center [222, 466] width 54 height 3
type input "5"
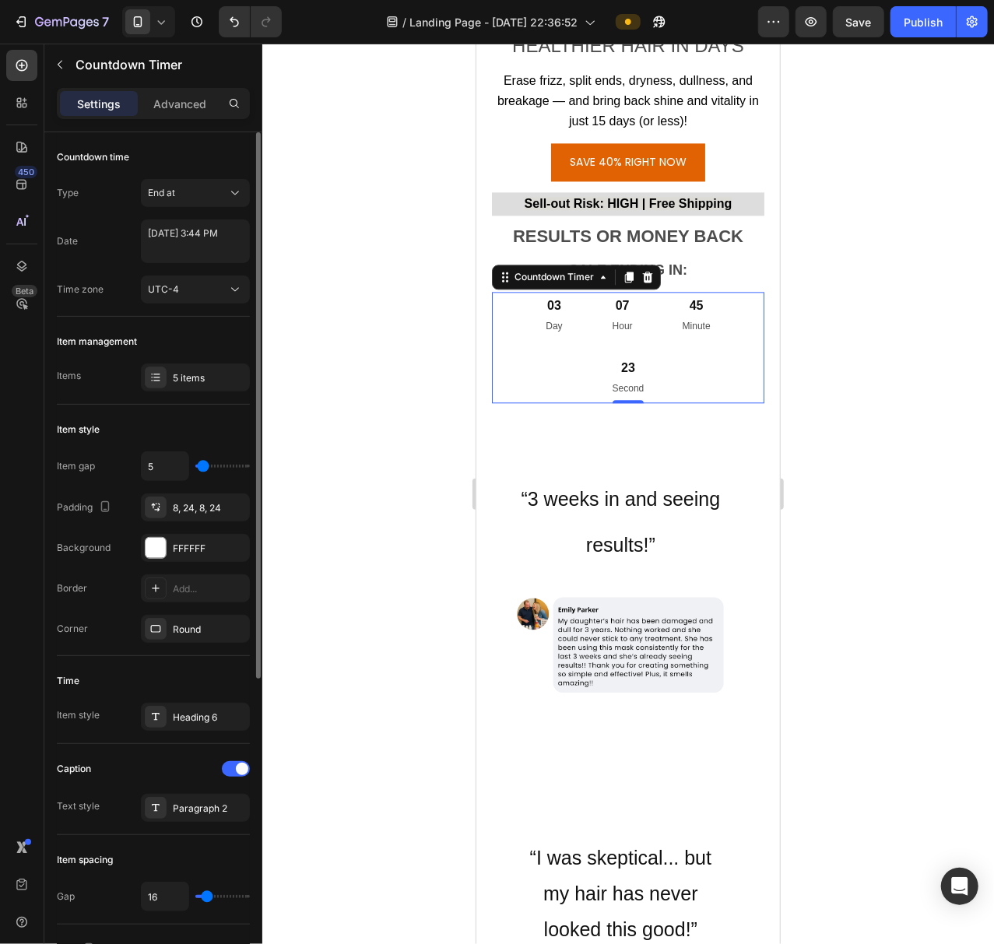
type input "8"
type input "14"
type input "17"
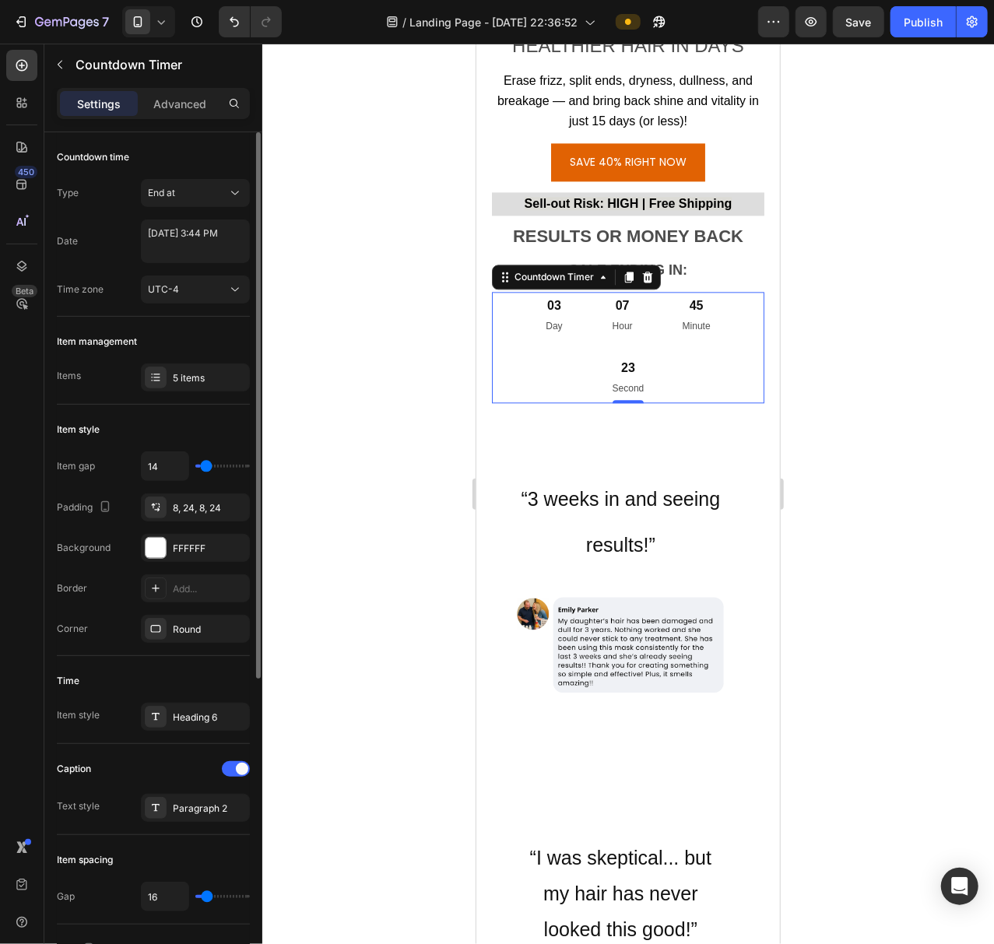
type input "17"
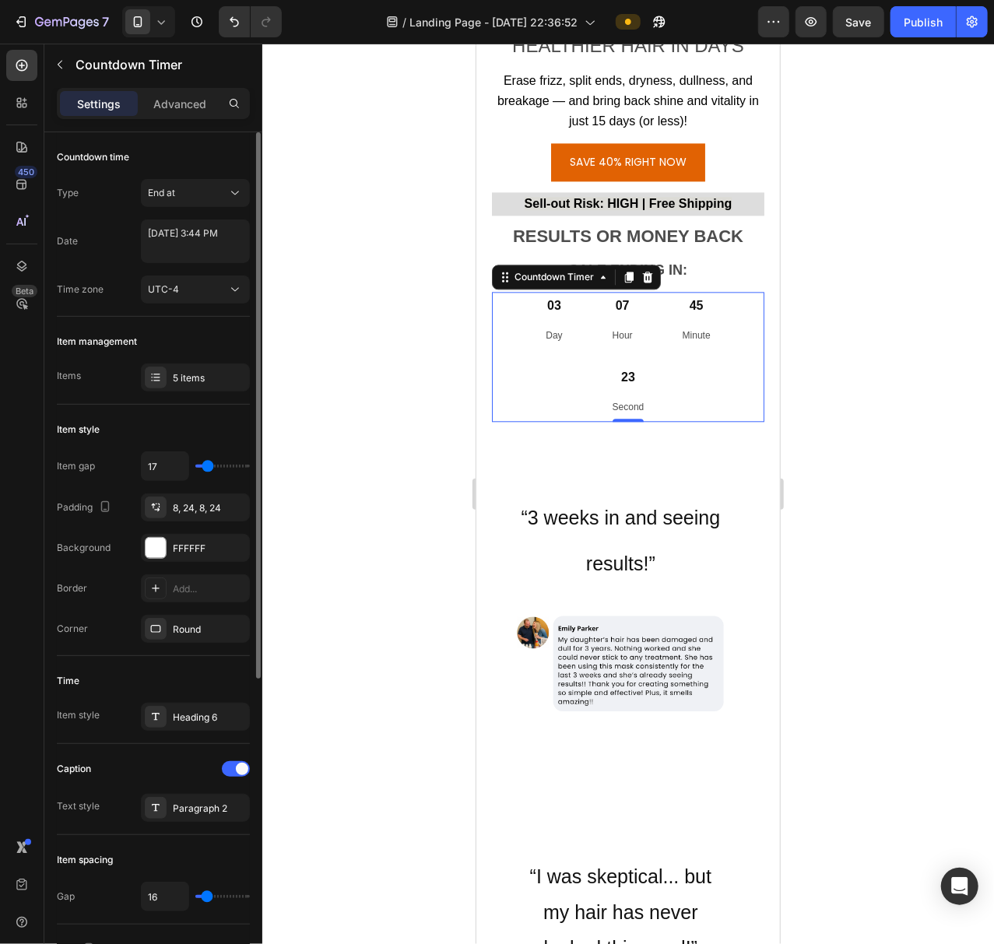
type input "5"
type input "0"
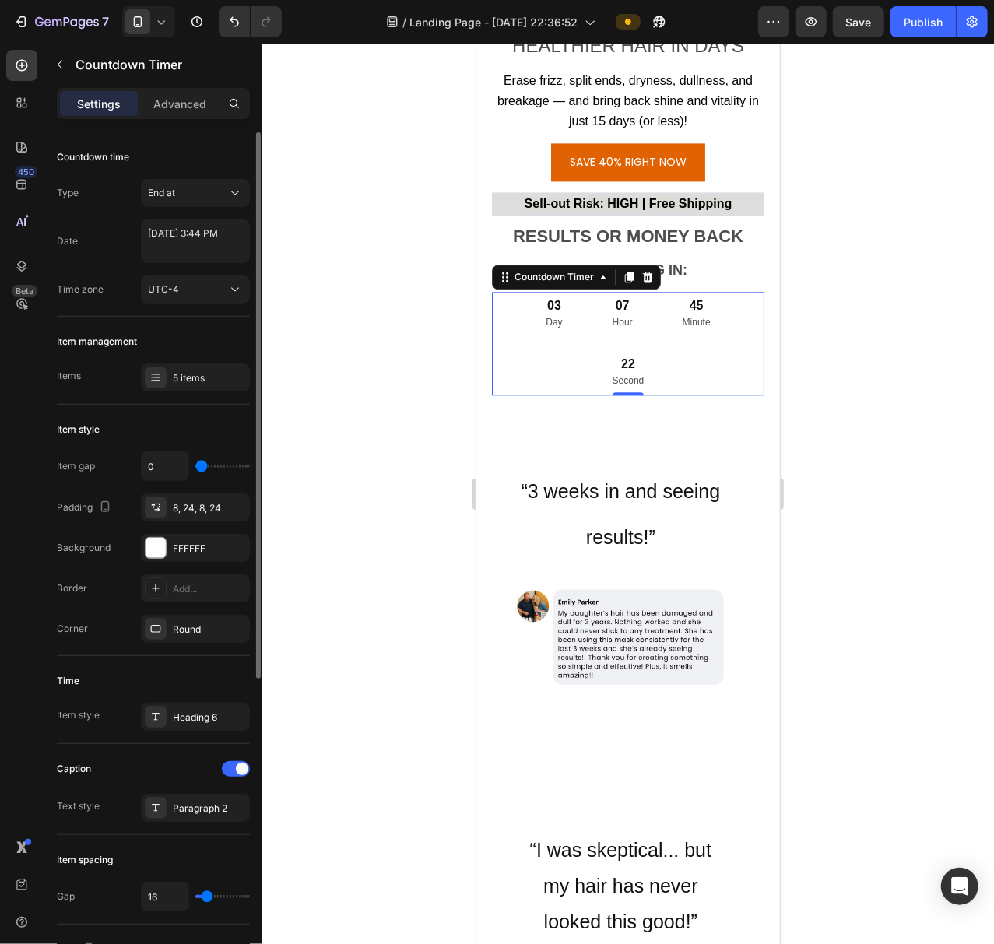
type input "2"
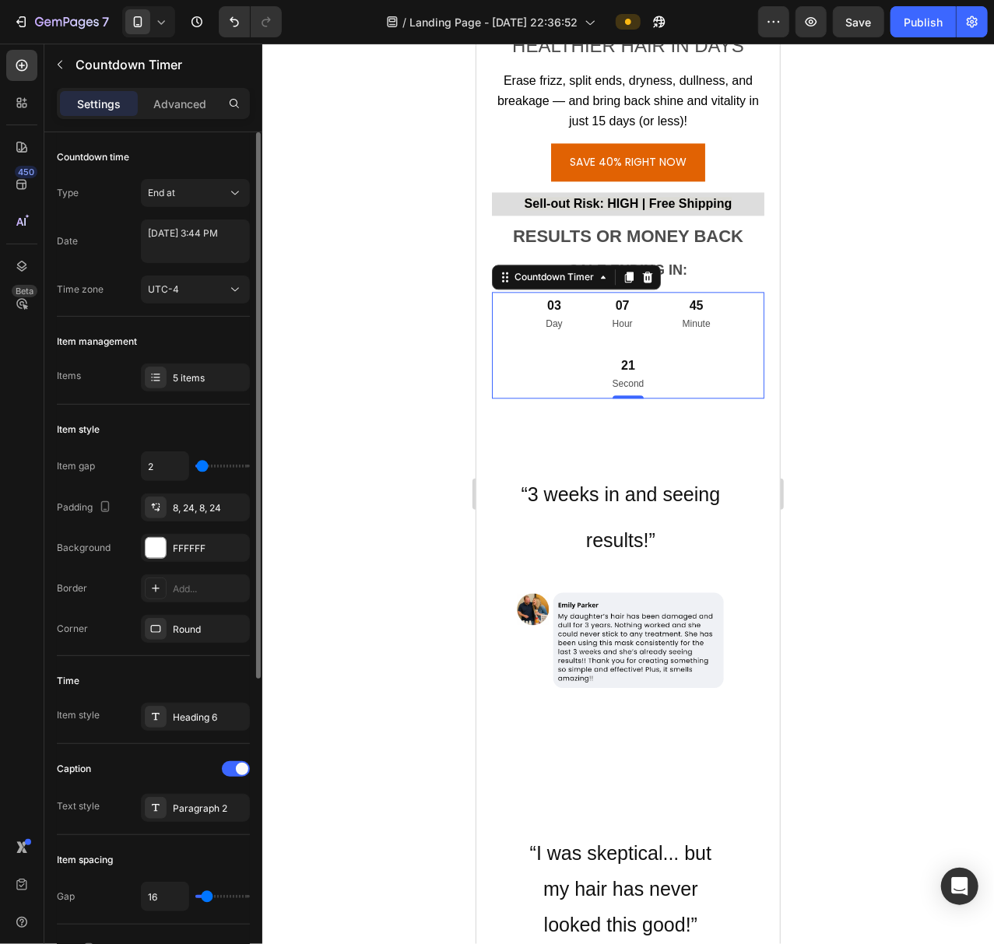
type input "5"
type input "8"
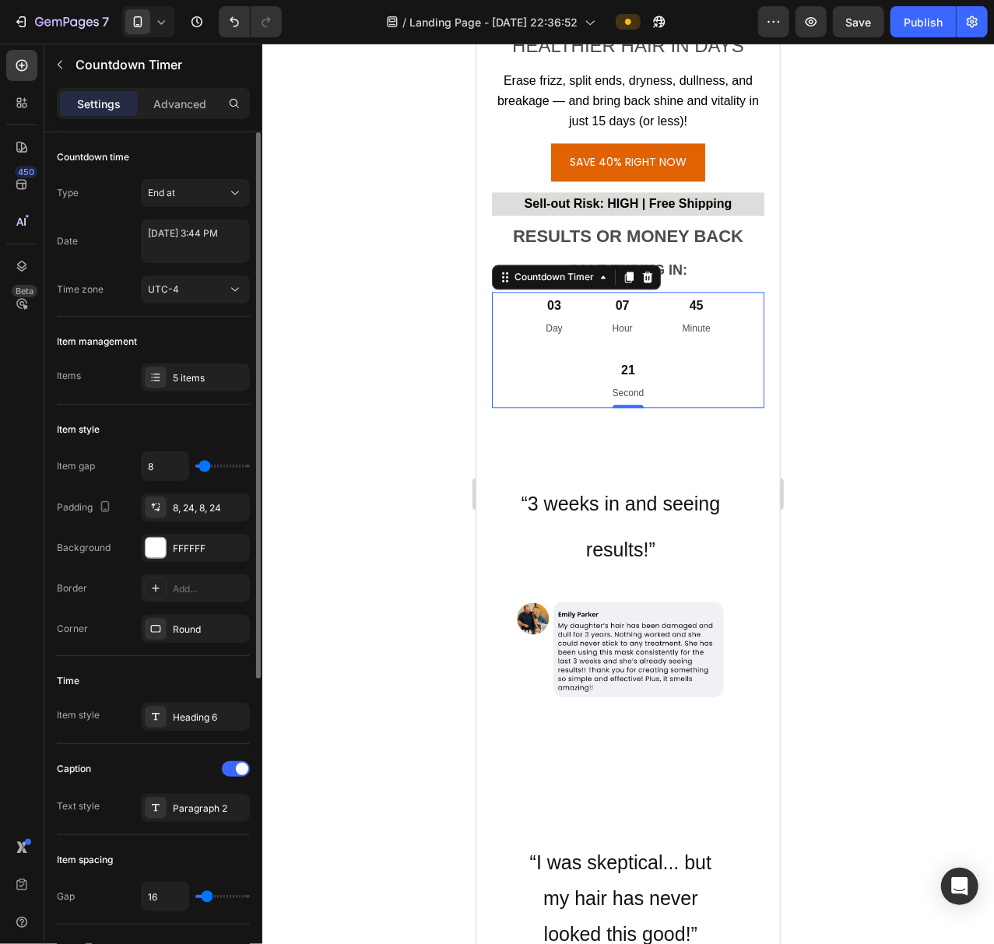
drag, startPoint x: 197, startPoint y: 465, endPoint x: 204, endPoint y: 475, distance: 11.7
type input "8"
click at [204, 468] on input "range" at bounding box center [222, 466] width 54 height 3
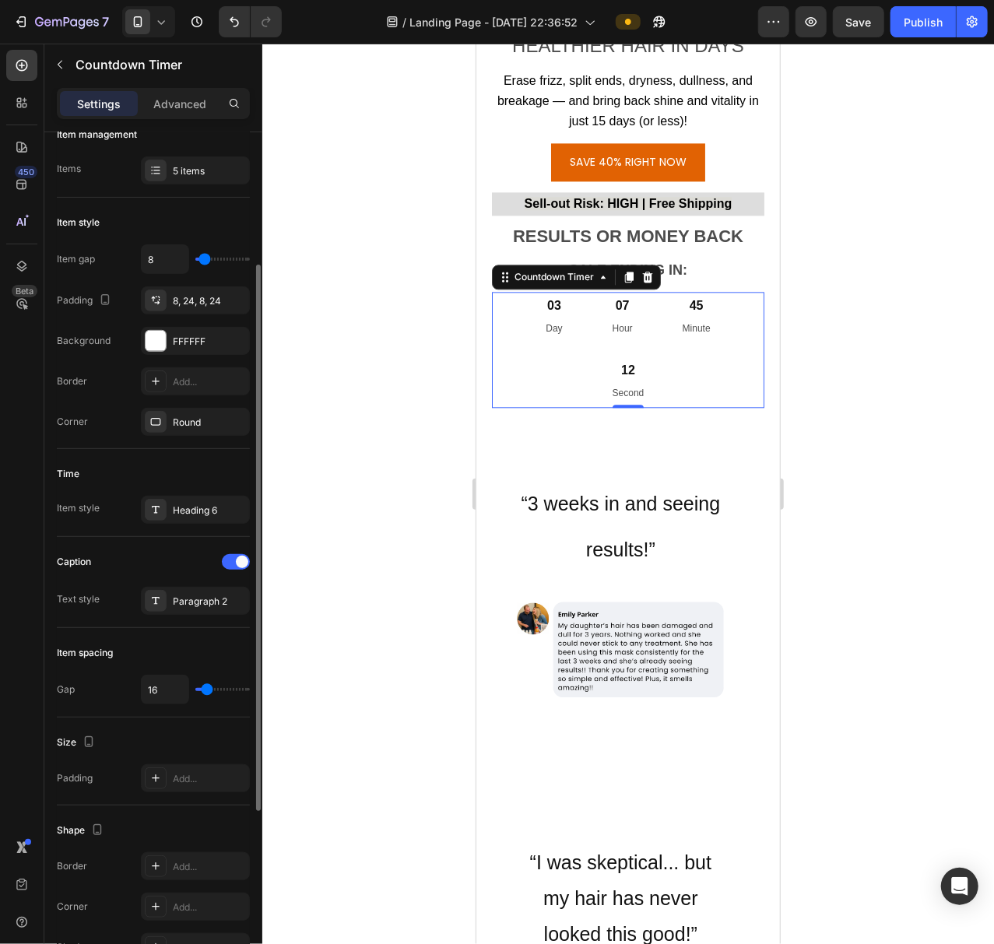
type input "0"
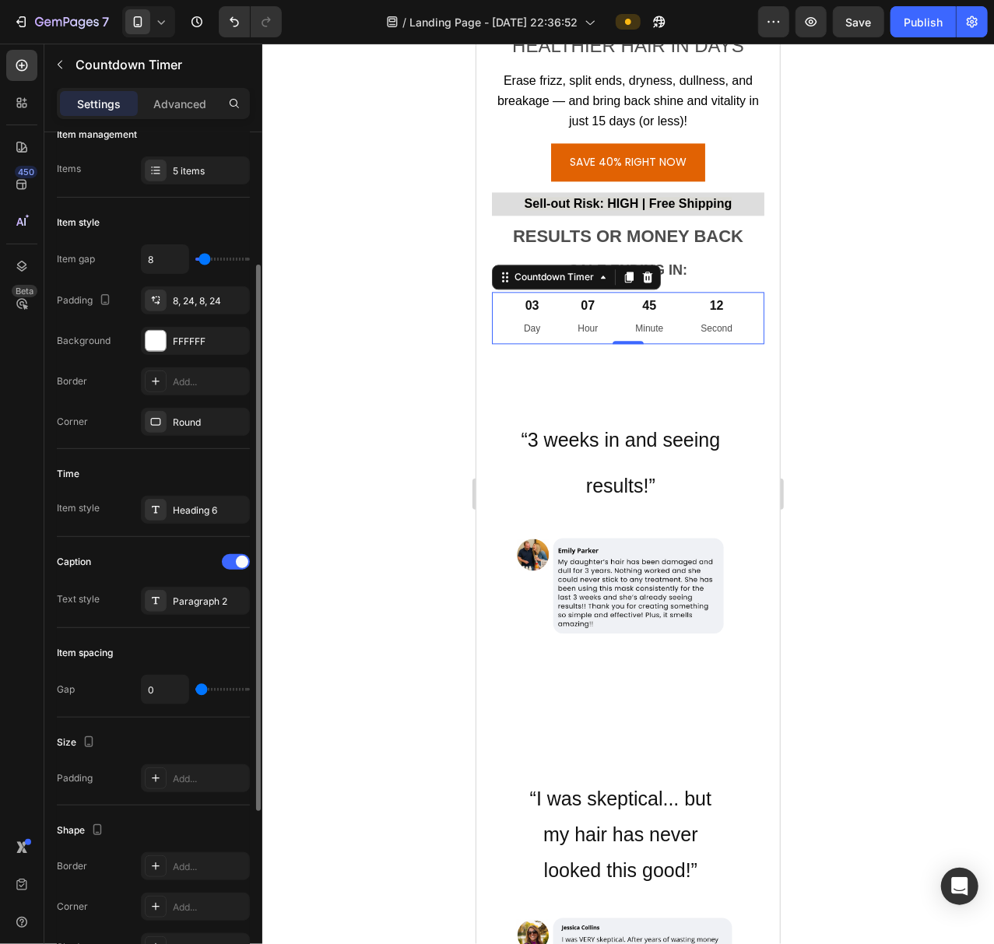
drag, startPoint x: 202, startPoint y: 692, endPoint x: 190, endPoint y: 692, distance: 12.4
type input "0"
click at [195, 691] on input "range" at bounding box center [222, 689] width 54 height 3
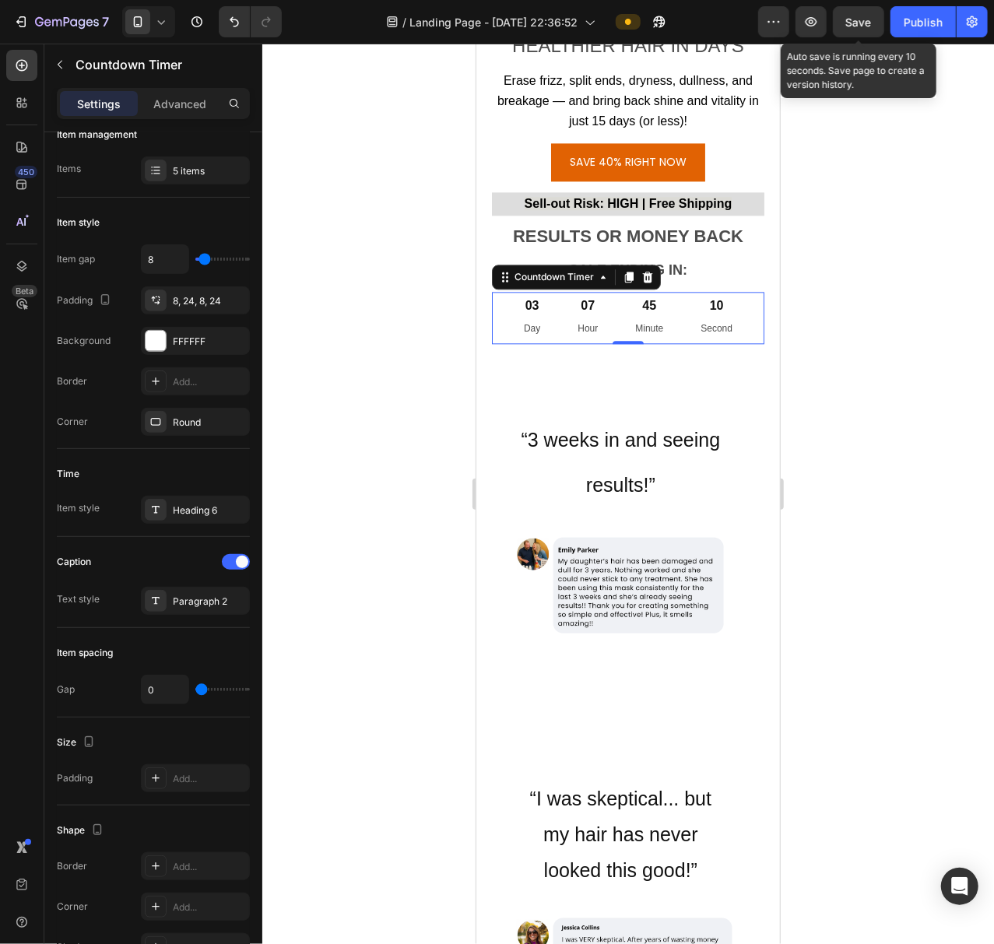
drag, startPoint x: 845, startPoint y: 26, endPoint x: 287, endPoint y: 104, distance: 563.3
click at [846, 26] on span "Save" at bounding box center [859, 22] width 26 height 13
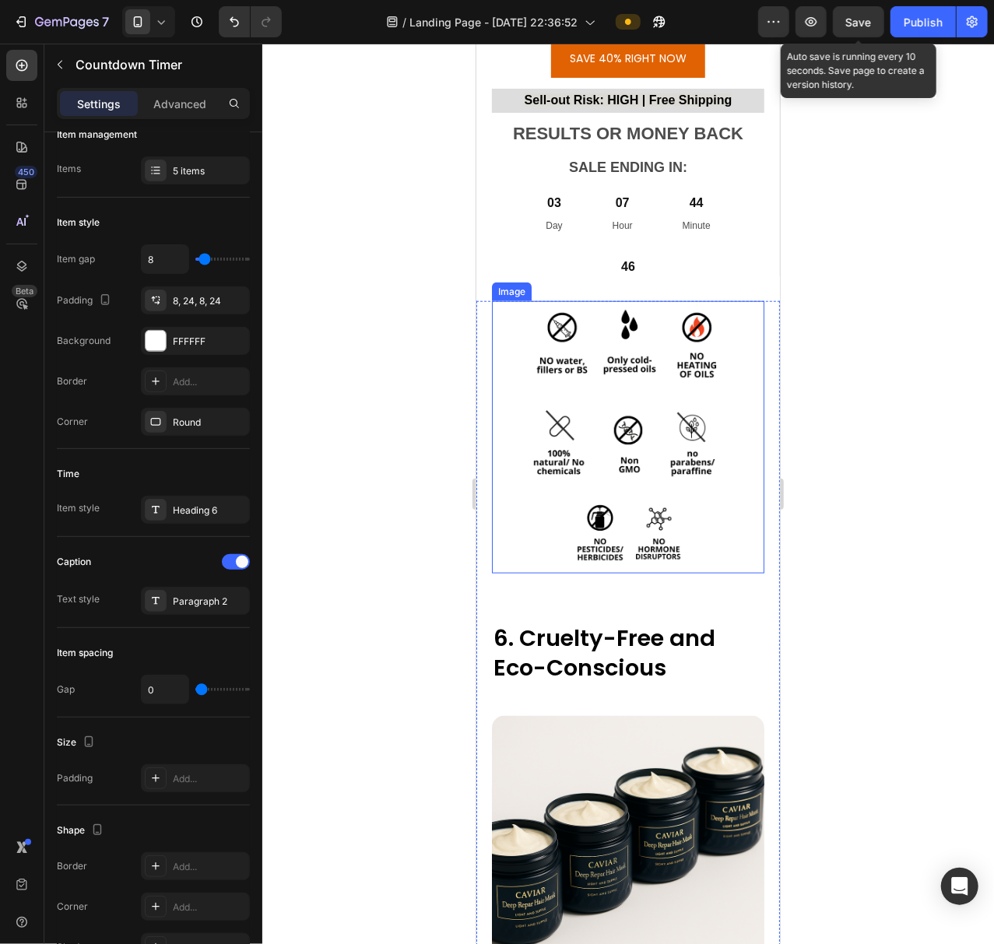
scroll to position [6372, 0]
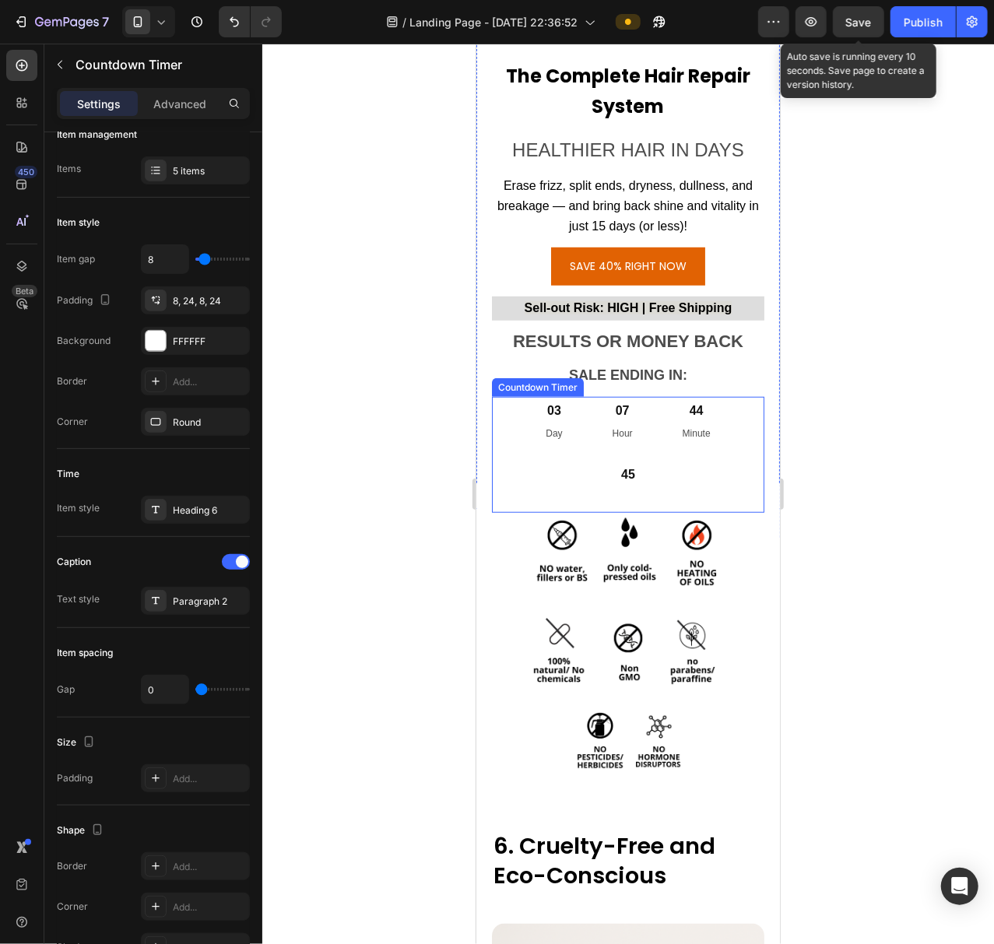
click at [647, 460] on div "45 Second" at bounding box center [627, 485] width 69 height 51
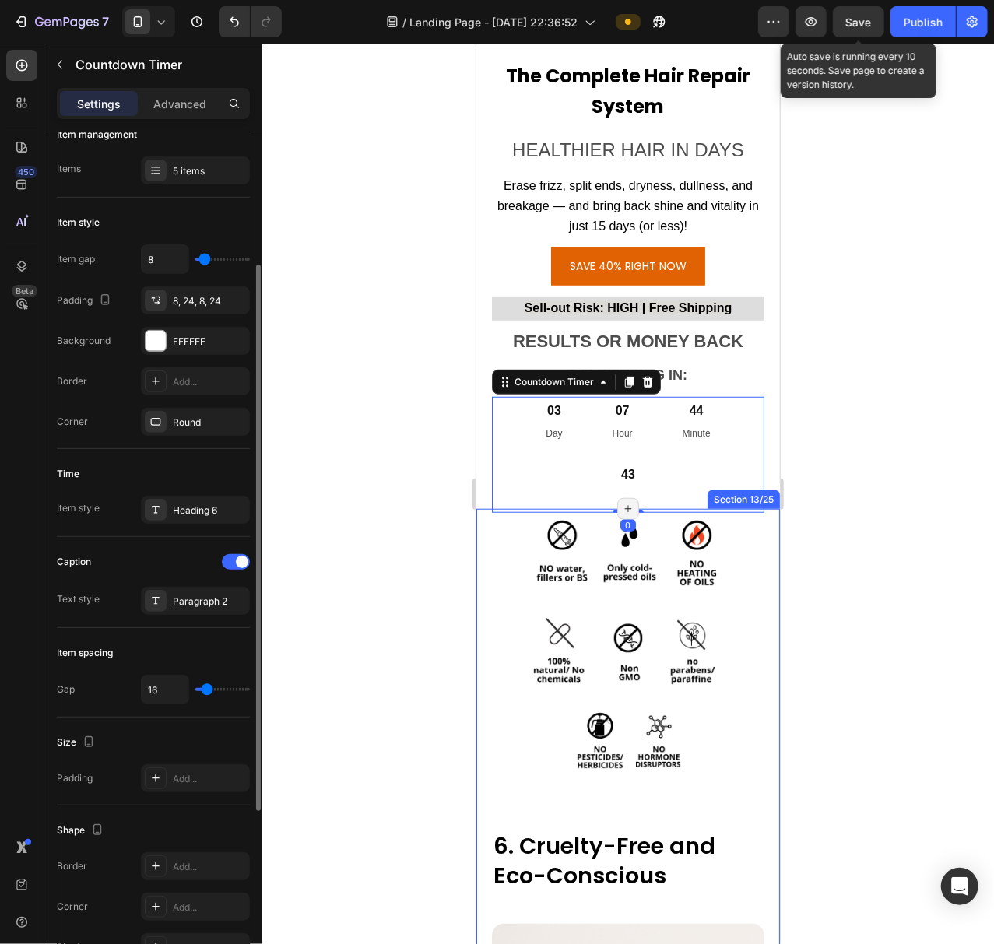
type input "0"
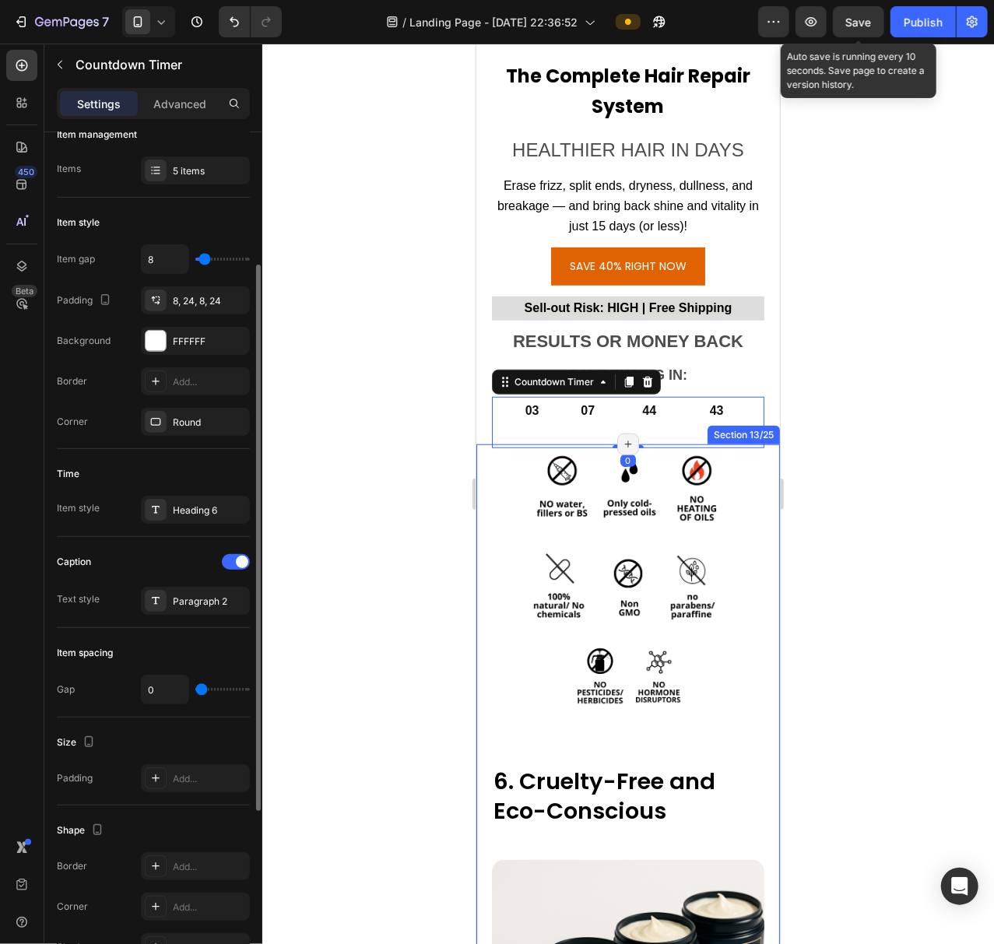
drag, startPoint x: 193, startPoint y: 694, endPoint x: 181, endPoint y: 694, distance: 11.7
type input "0"
click at [195, 691] on input "range" at bounding box center [222, 689] width 54 height 3
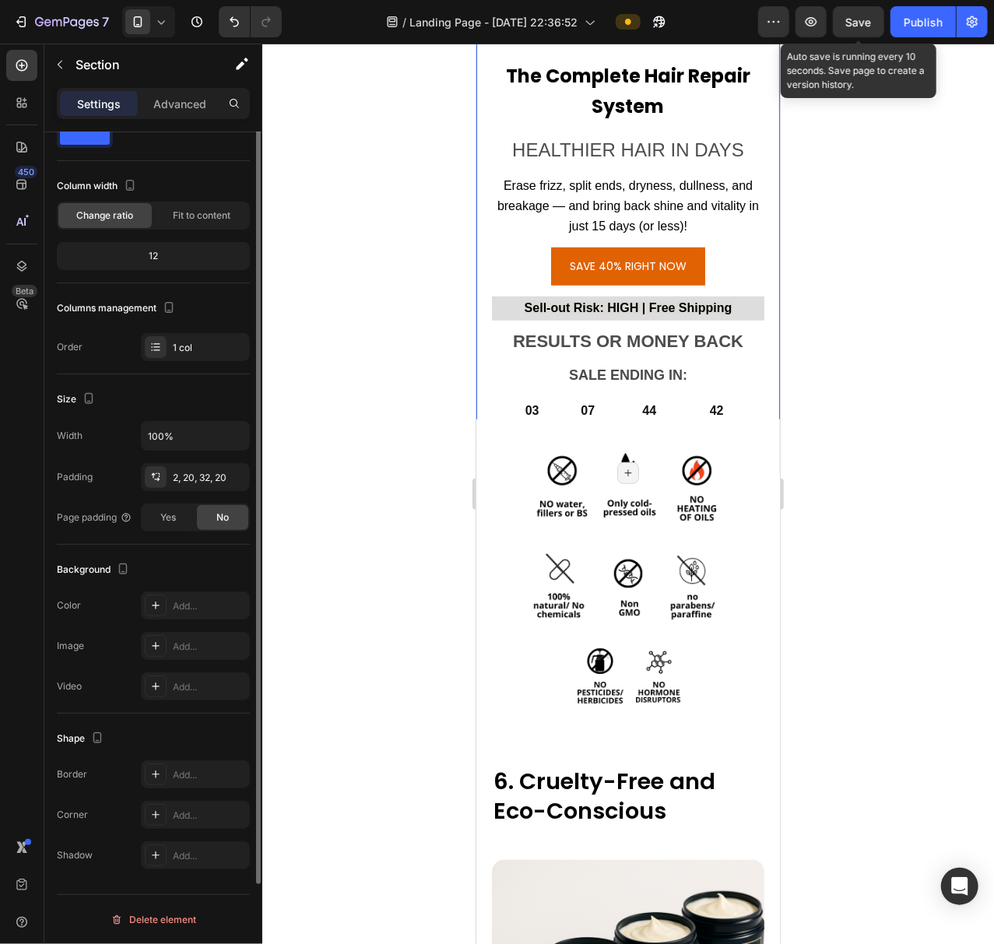
scroll to position [0, 0]
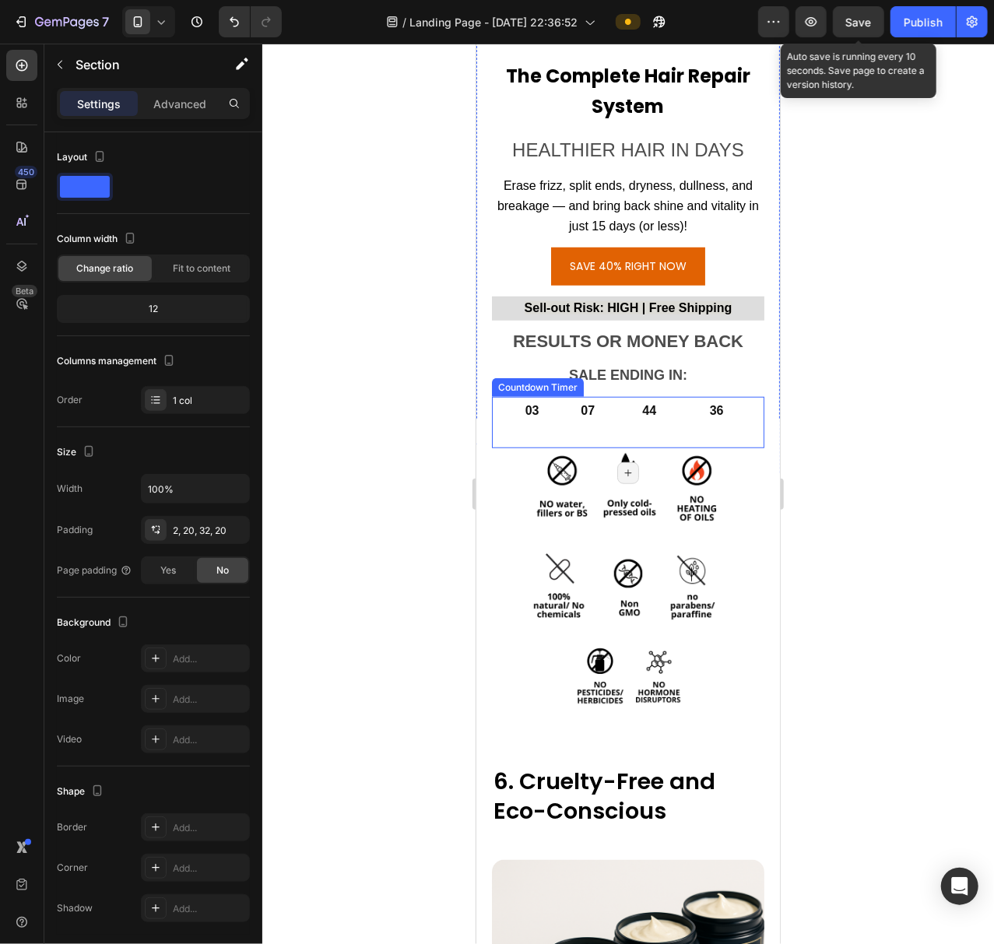
click at [620, 396] on div "44 Minute" at bounding box center [647, 421] width 65 height 51
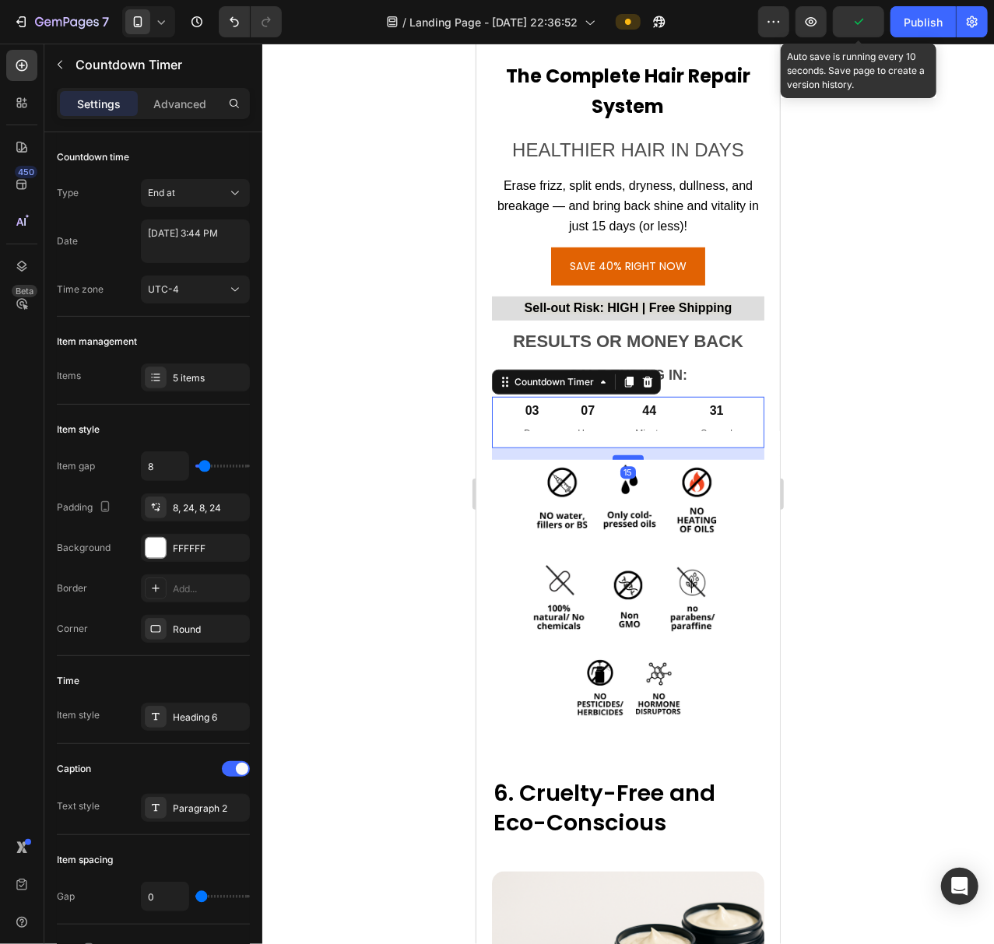
drag, startPoint x: 632, startPoint y: 411, endPoint x: 630, endPoint y: 422, distance: 11.8
click at [630, 454] on div at bounding box center [627, 456] width 31 height 5
click at [882, 415] on div at bounding box center [627, 494] width 731 height 900
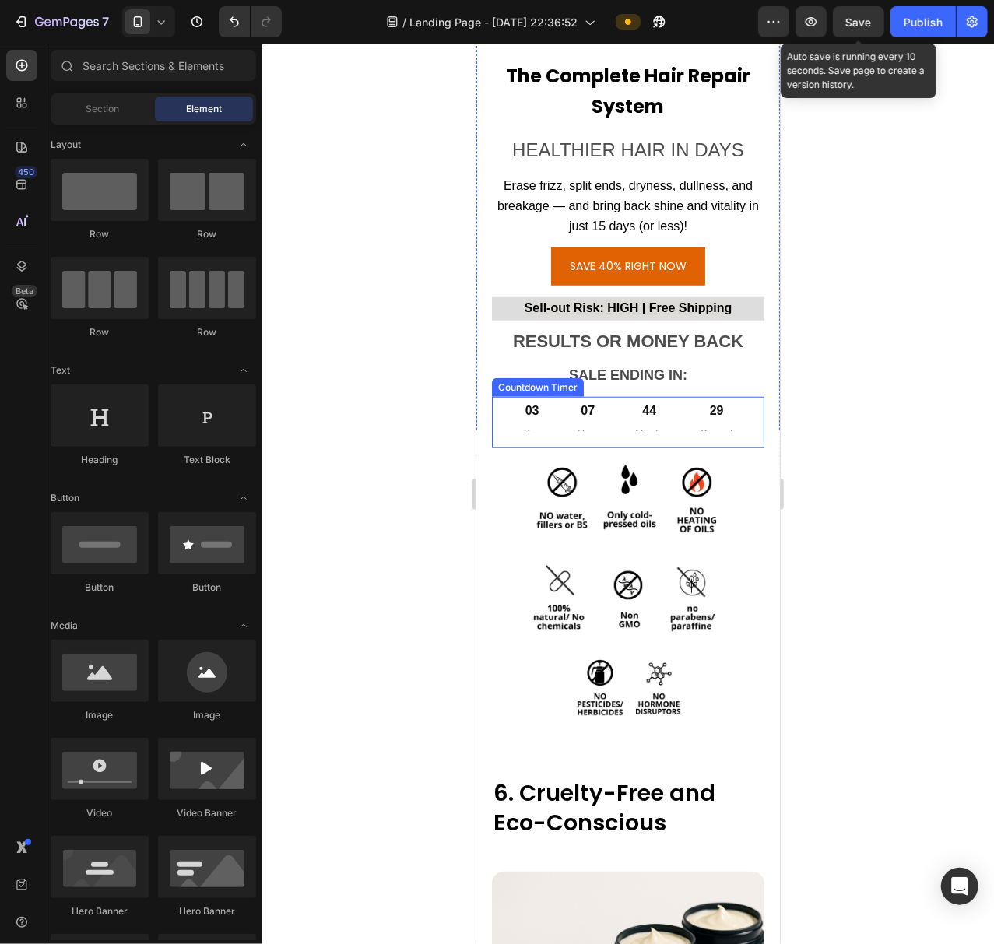
click at [643, 396] on div "44 Minute" at bounding box center [647, 421] width 65 height 51
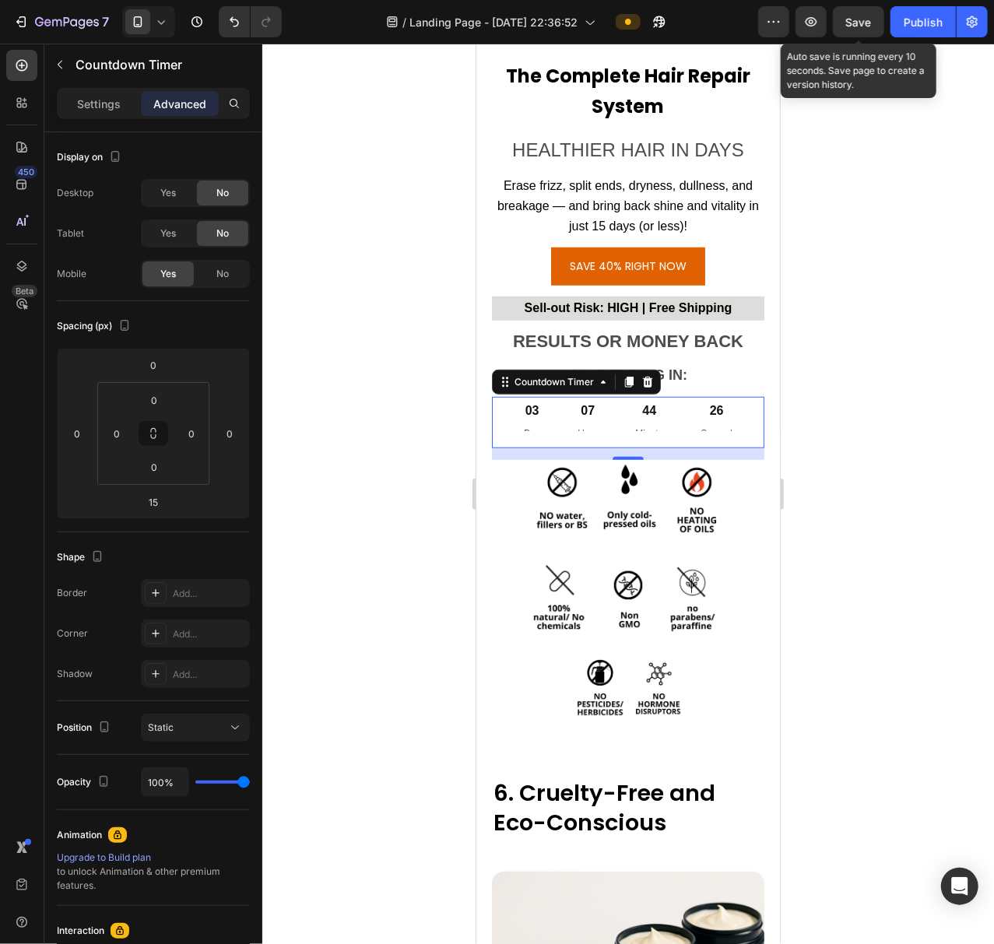
drag, startPoint x: 635, startPoint y: 424, endPoint x: 638, endPoint y: 414, distance: 10.6
click at [638, 447] on div "15" at bounding box center [627, 453] width 272 height 12
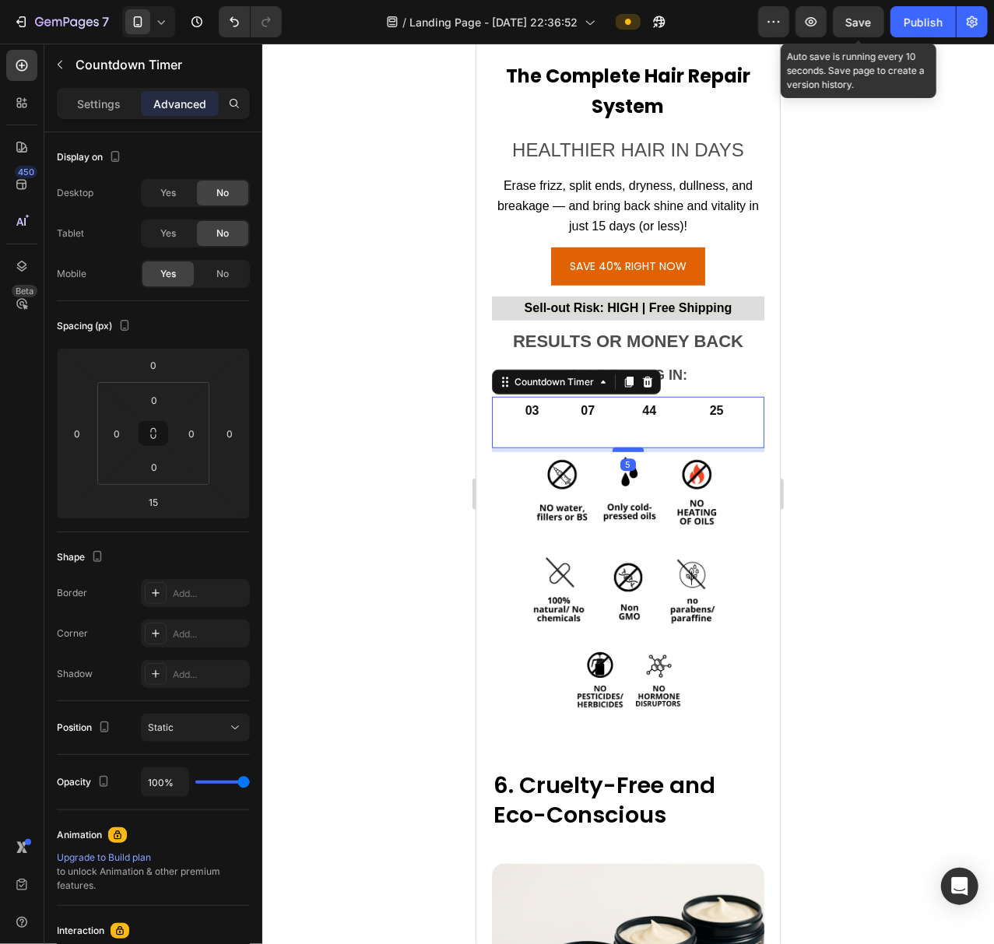
click at [630, 447] on div at bounding box center [627, 449] width 31 height 5
type input "5"
click at [901, 373] on div at bounding box center [627, 494] width 731 height 900
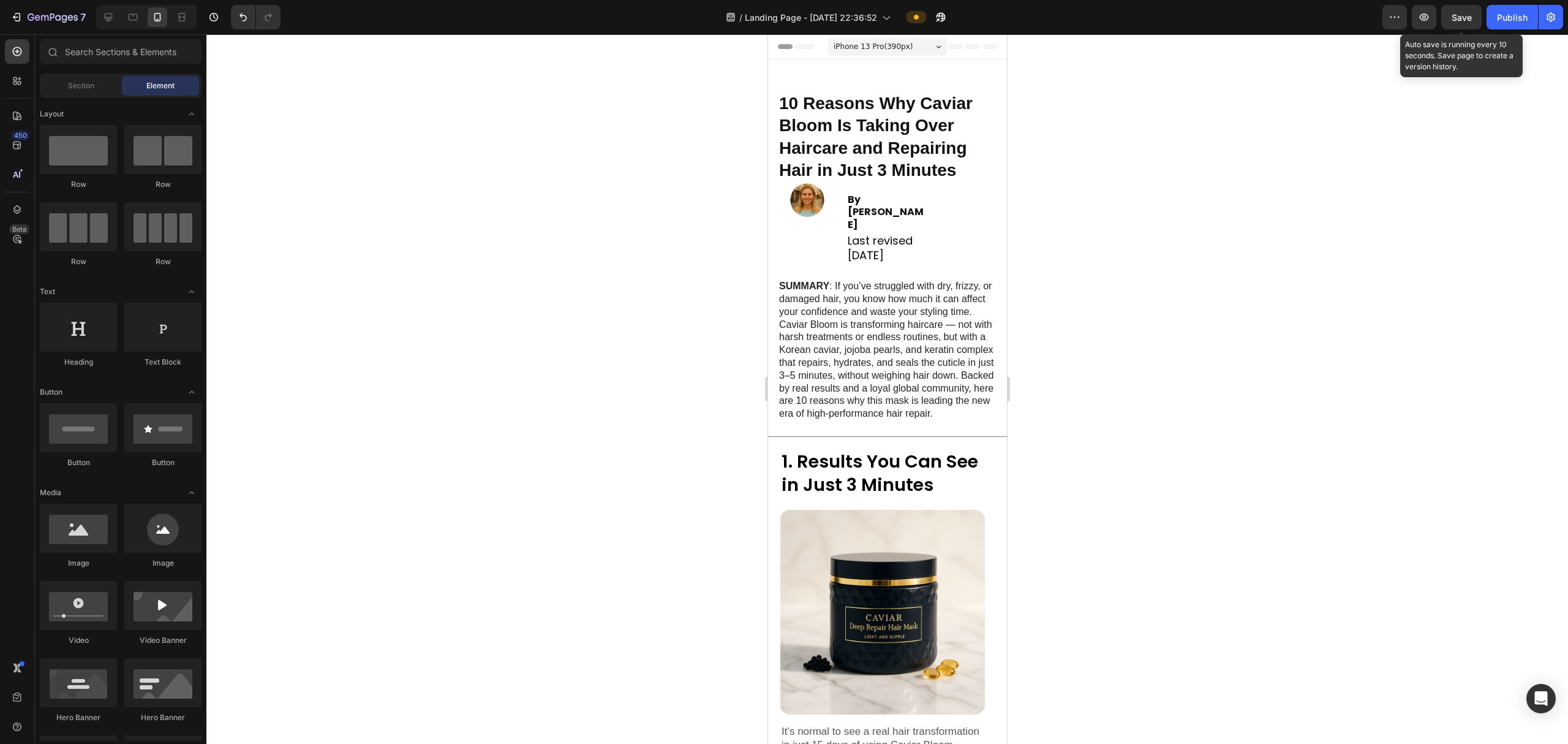
click at [782, 15] on span "Save" at bounding box center [1462, 17] width 20 height 10
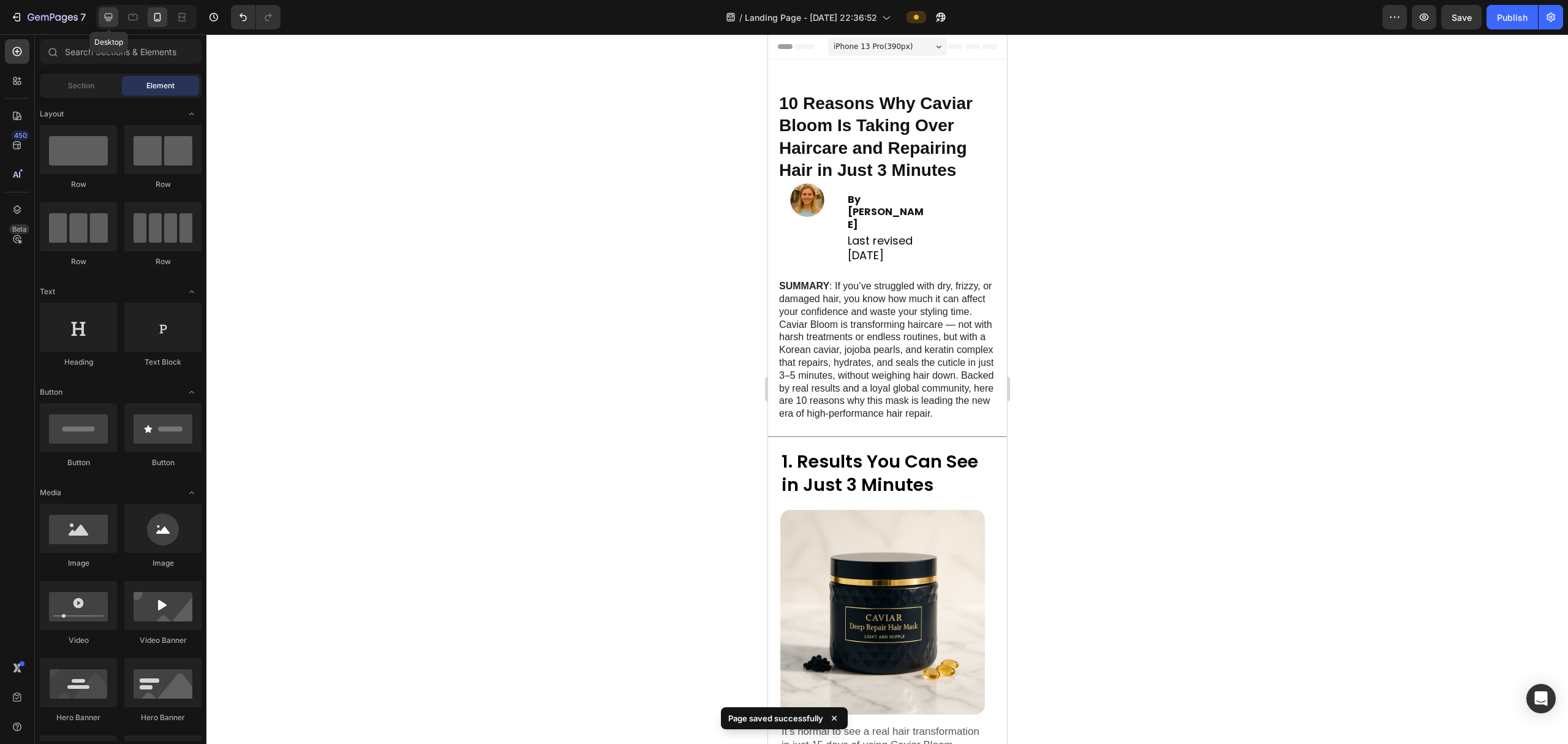
click at [106, 17] on icon at bounding box center [109, 17] width 8 height 8
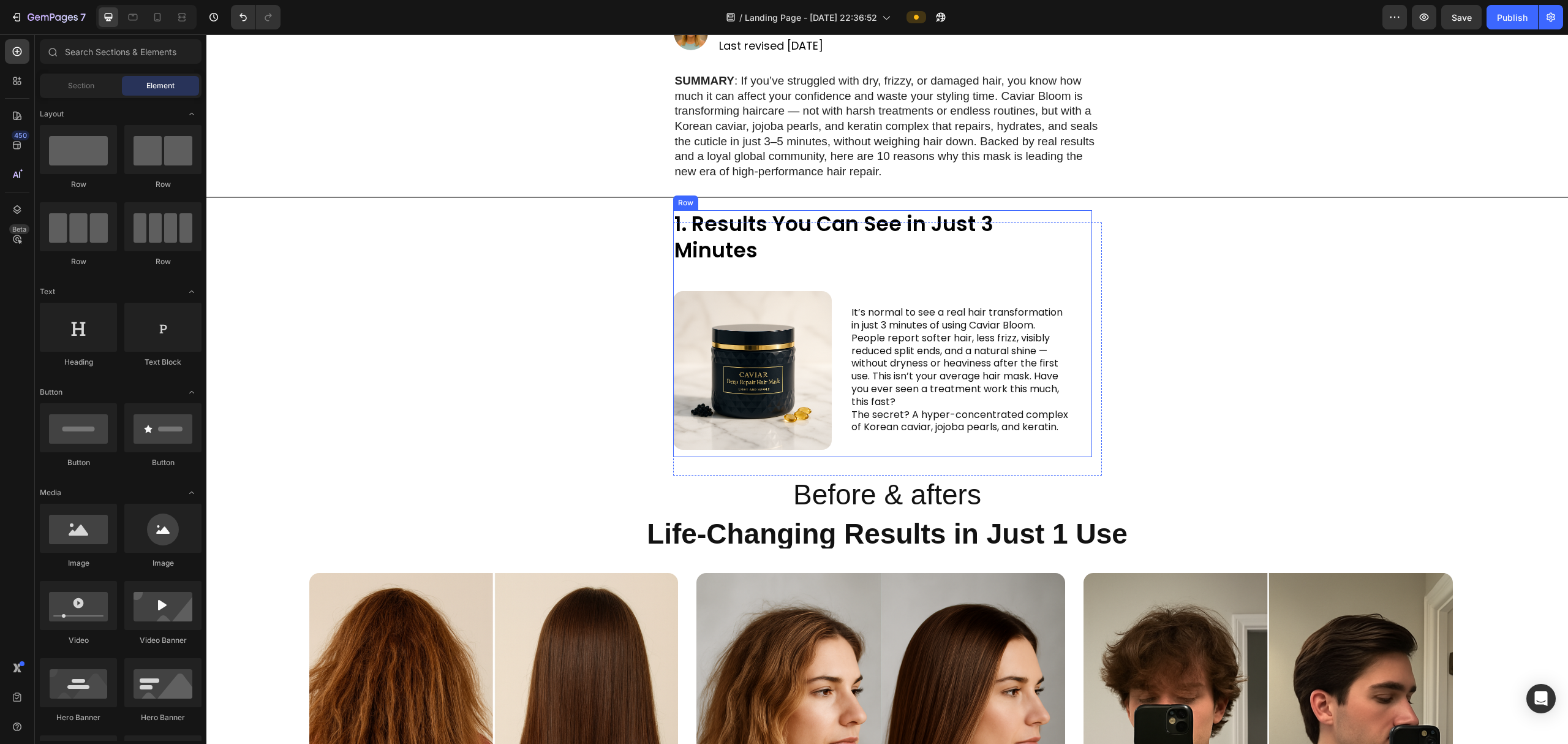
scroll to position [163, 0]
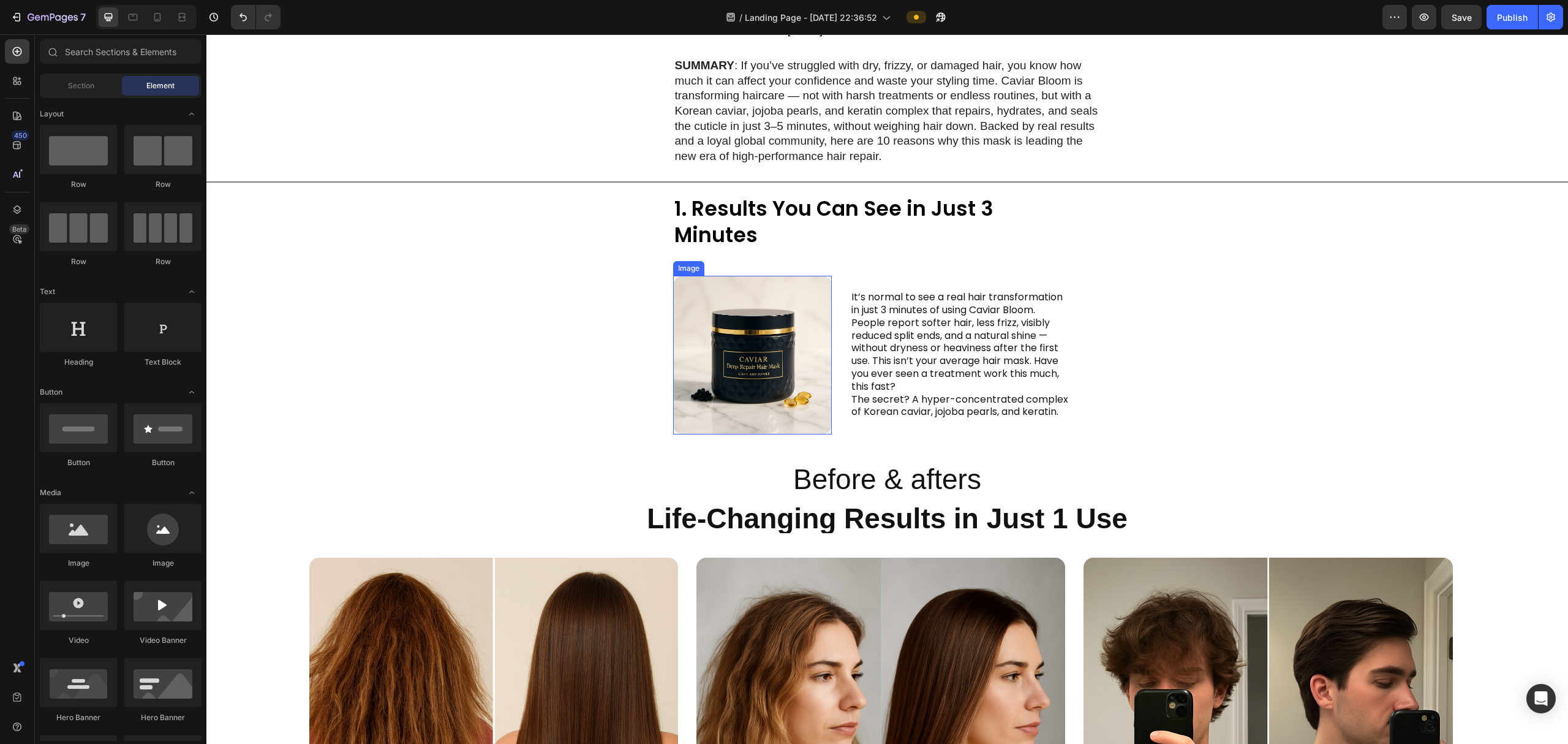
click at [762, 352] on img at bounding box center [753, 355] width 159 height 159
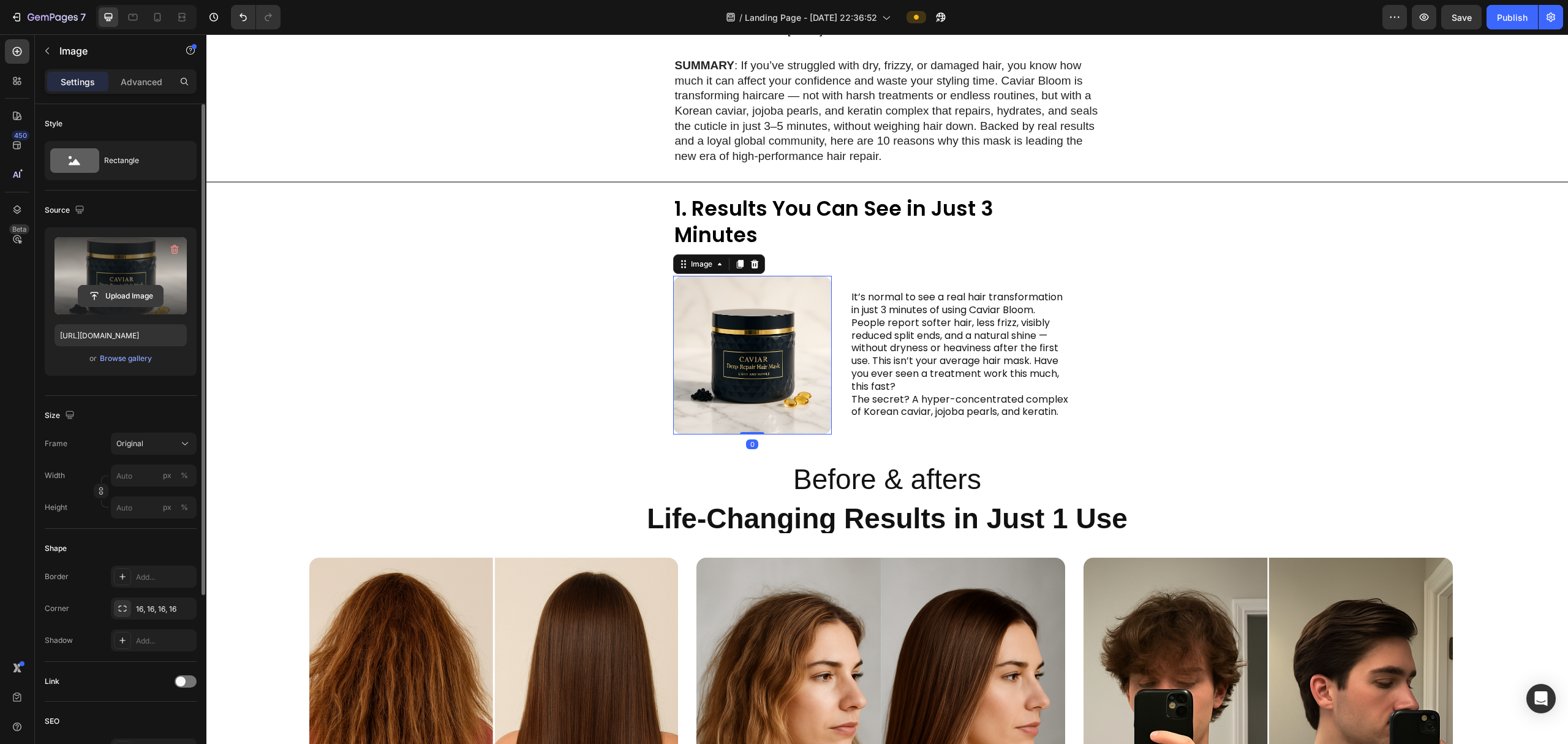
click at [94, 299] on input "file" at bounding box center [120, 296] width 84 height 20
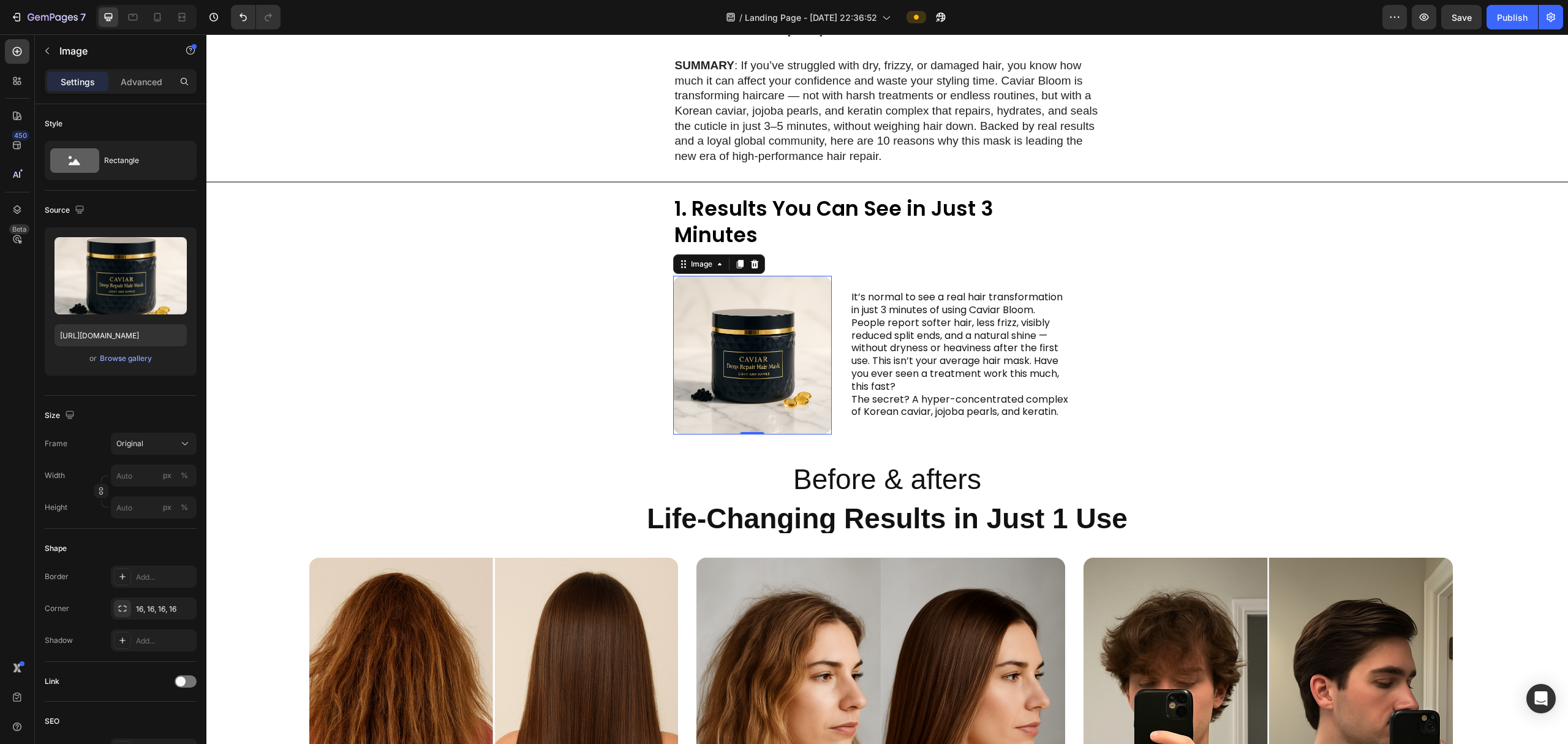
click at [721, 339] on img at bounding box center [753, 355] width 159 height 159
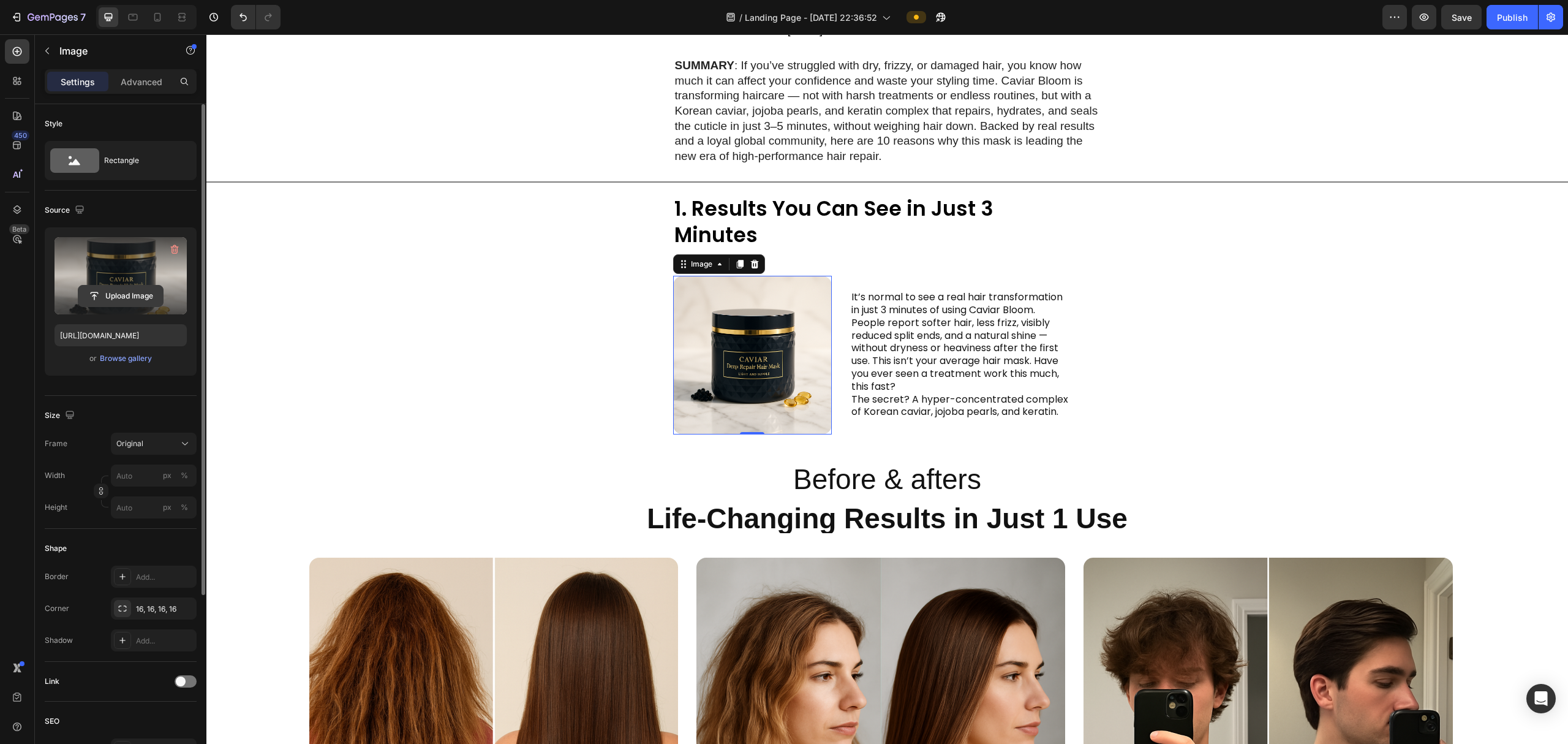
click at [109, 297] on input "file" at bounding box center [120, 296] width 84 height 20
click at [128, 289] on input "file" at bounding box center [120, 296] width 84 height 20
click at [105, 294] on input "file" at bounding box center [120, 296] width 84 height 20
type input "[URL][DOMAIN_NAME]"
click at [782, 15] on span "Save" at bounding box center [1462, 17] width 20 height 10
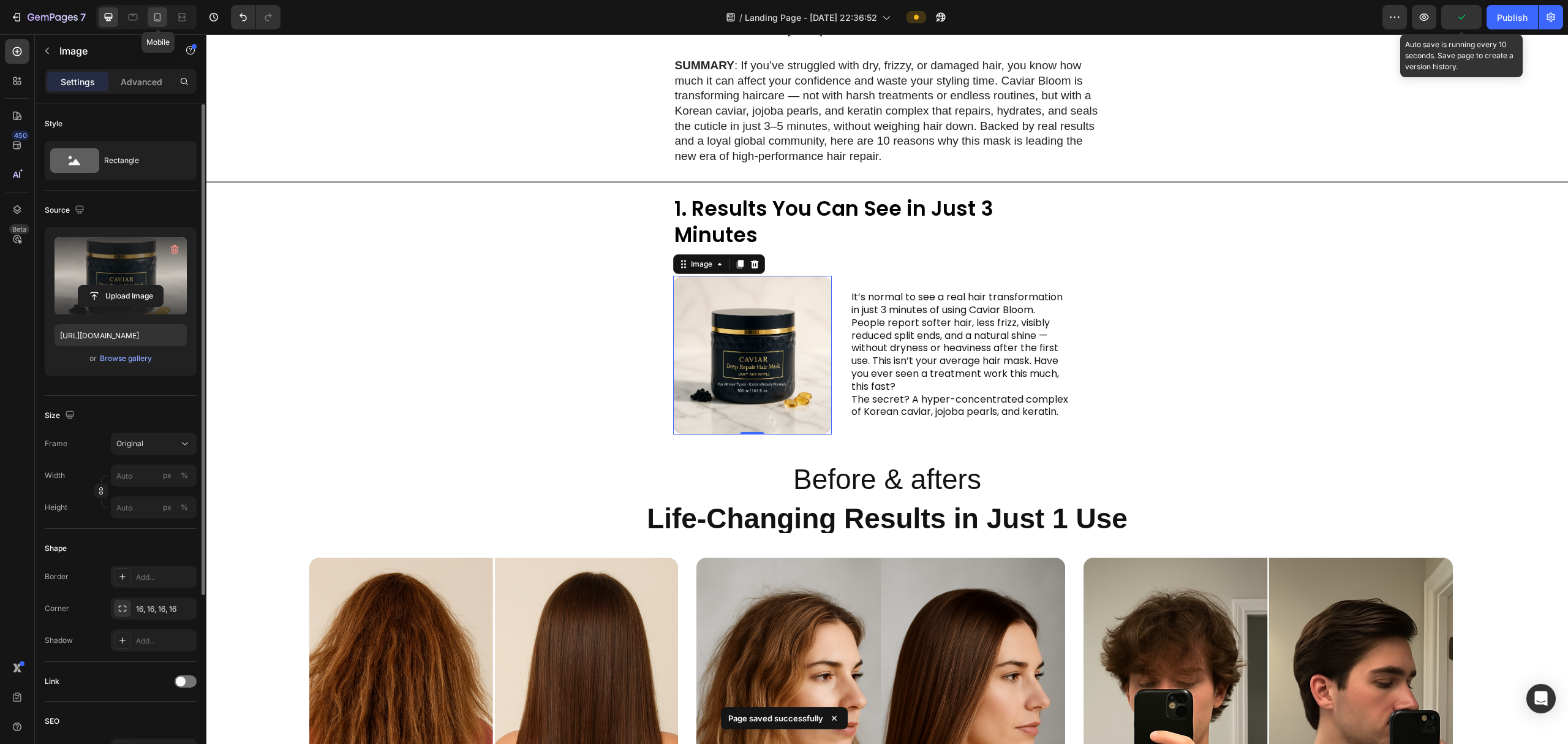
click at [158, 17] on icon at bounding box center [157, 17] width 13 height 13
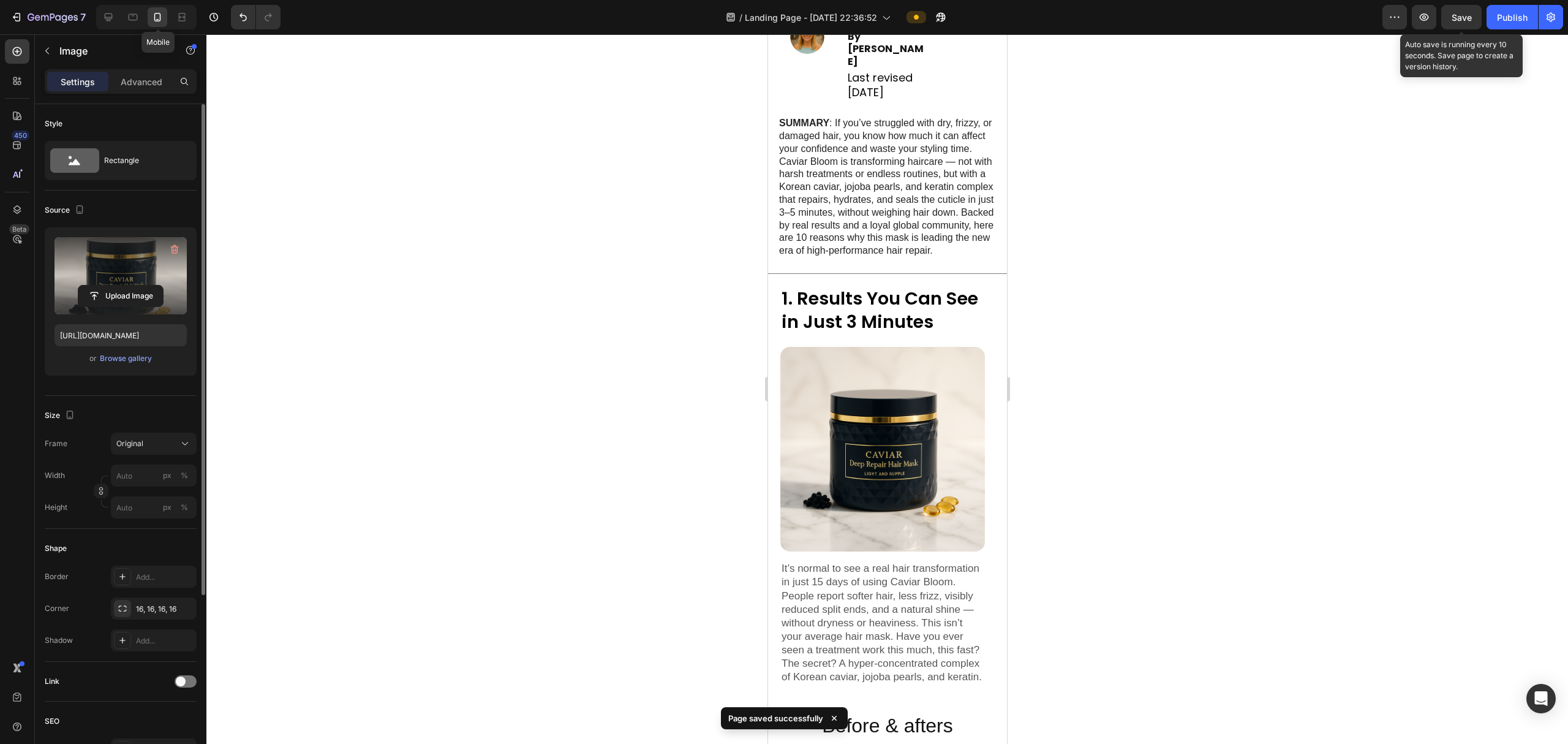
scroll to position [120, 0]
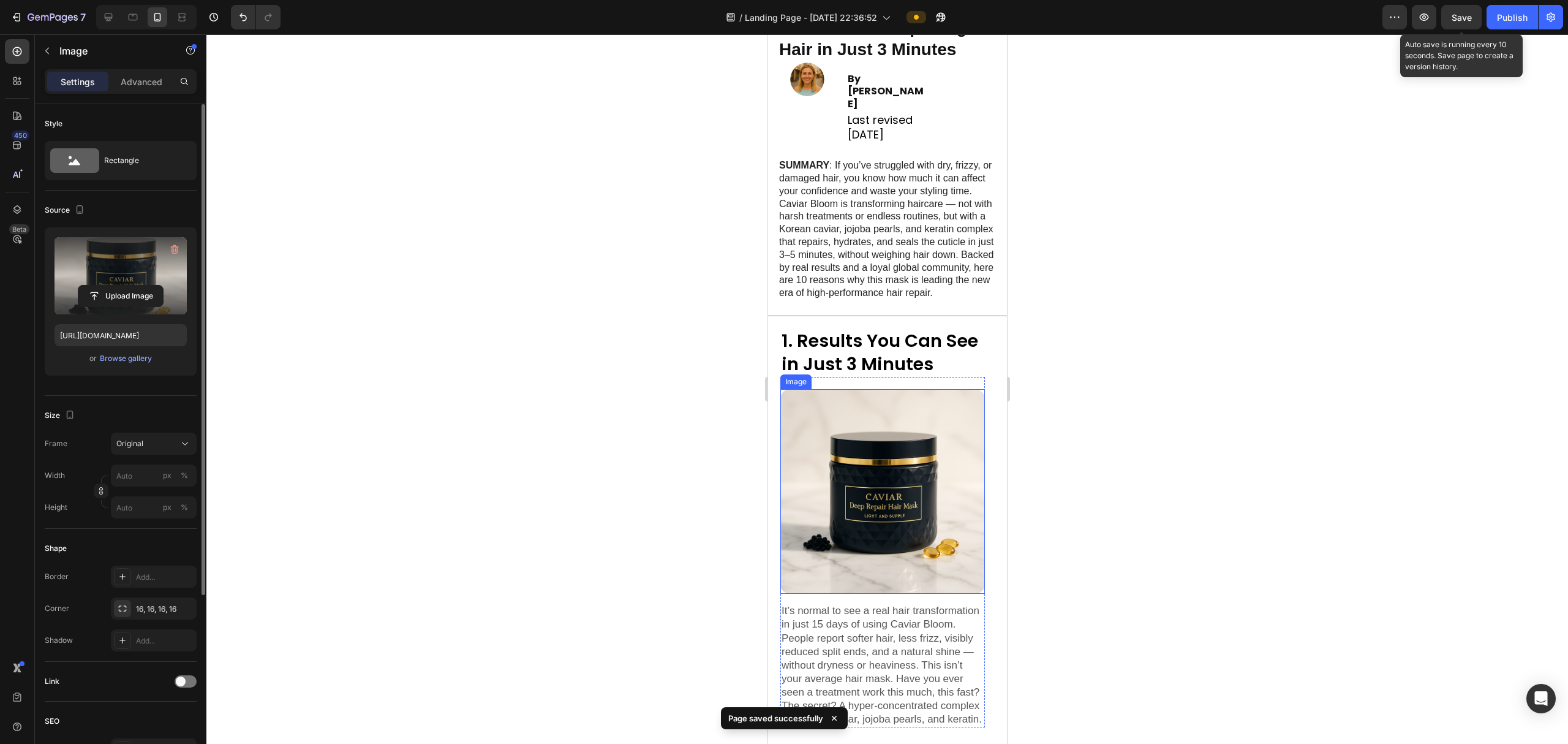
click at [782, 461] on img at bounding box center [882, 491] width 205 height 205
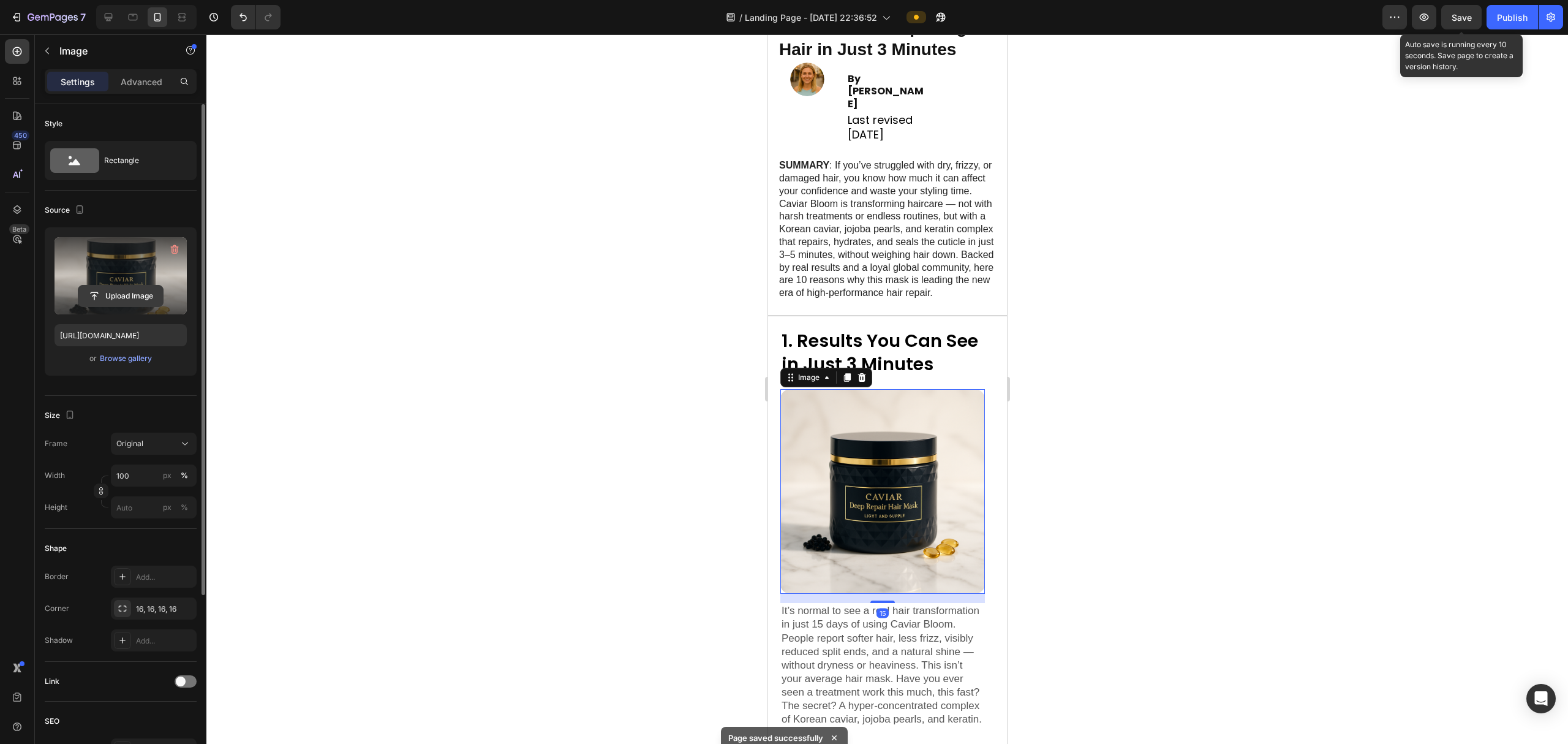
click at [94, 300] on input "file" at bounding box center [120, 296] width 84 height 20
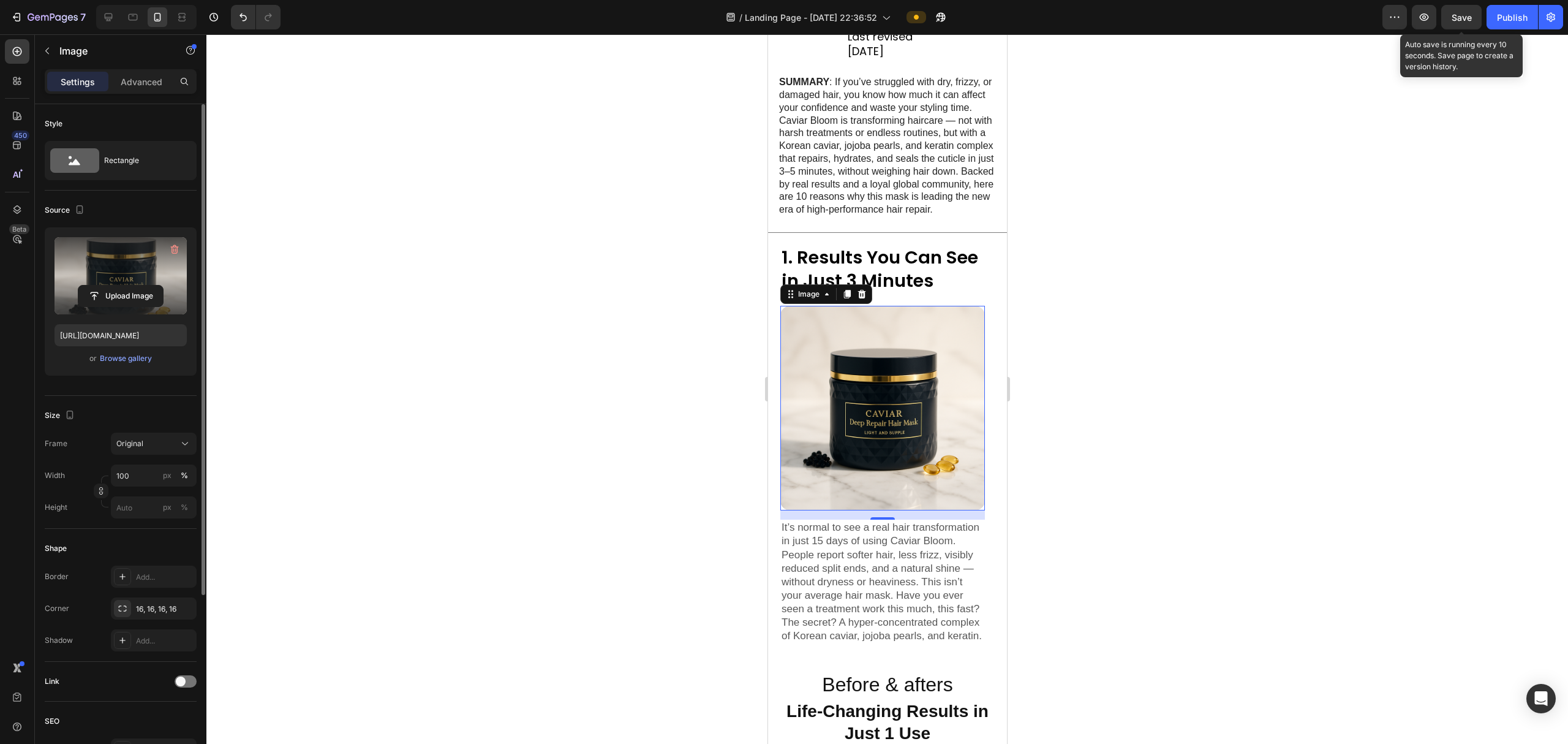
scroll to position [284, 0]
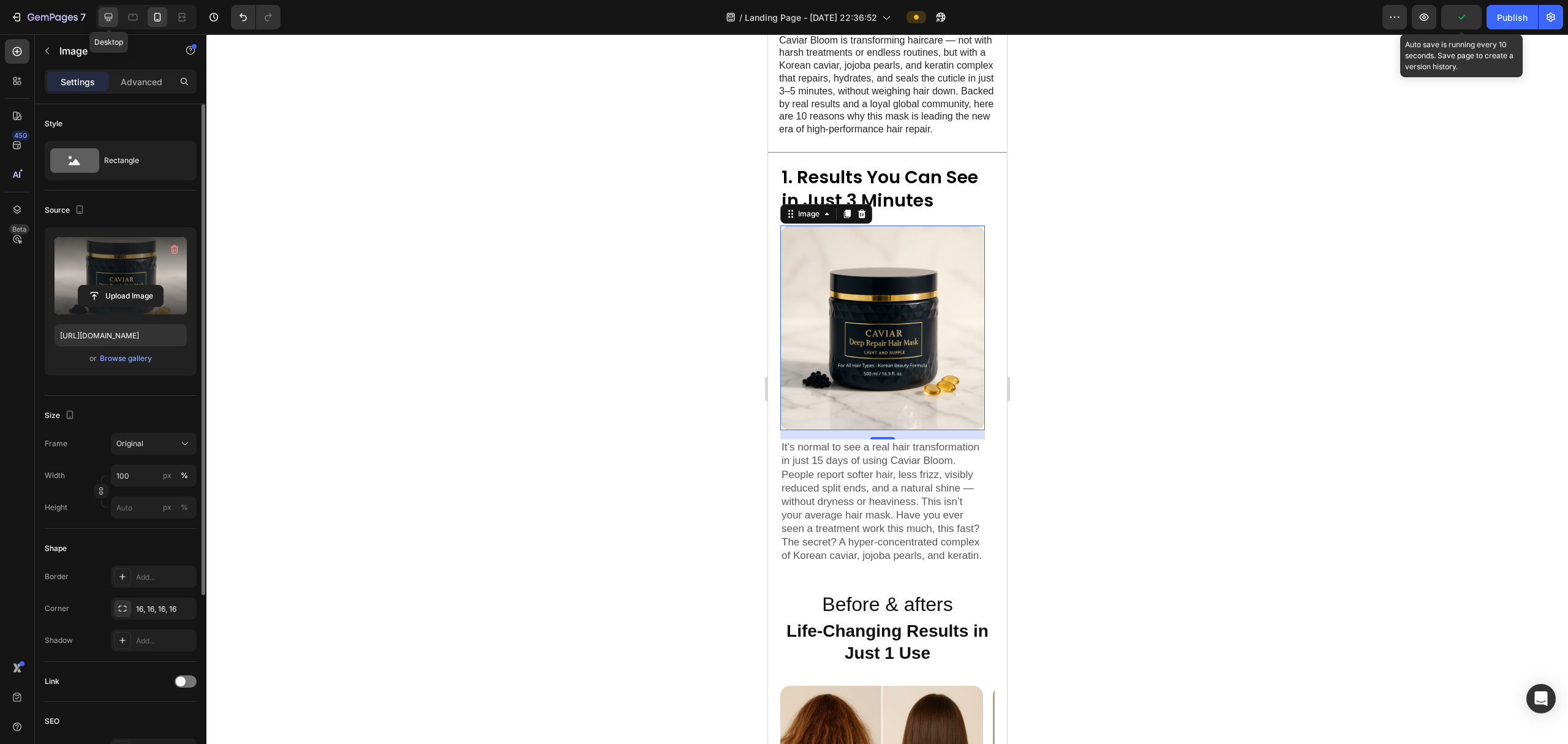
click at [106, 17] on icon at bounding box center [109, 17] width 8 height 8
type input "[URL][DOMAIN_NAME]"
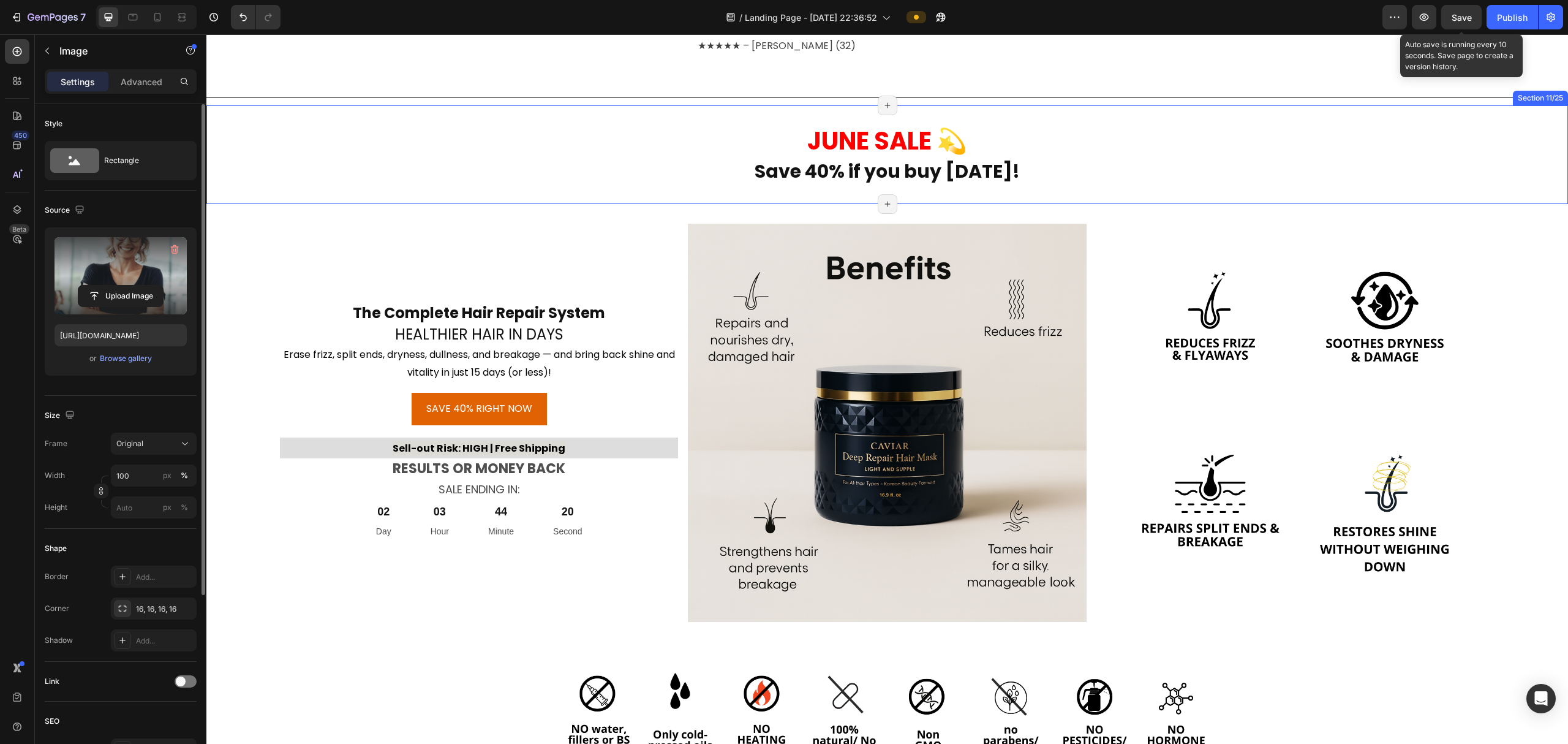
scroll to position [1363, 0]
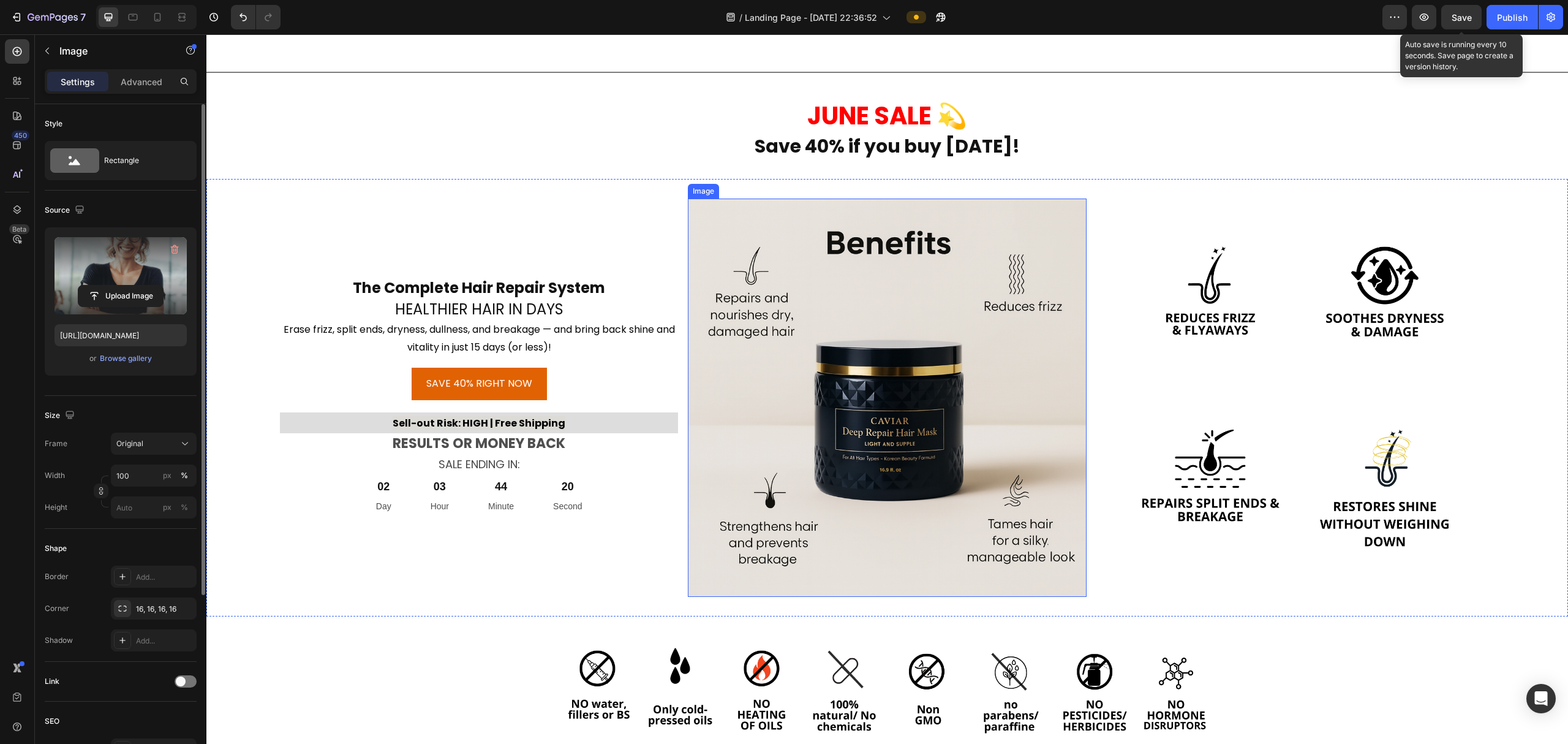
click at [782, 322] on img at bounding box center [887, 398] width 398 height 398
click at [115, 295] on input "file" at bounding box center [120, 296] width 84 height 20
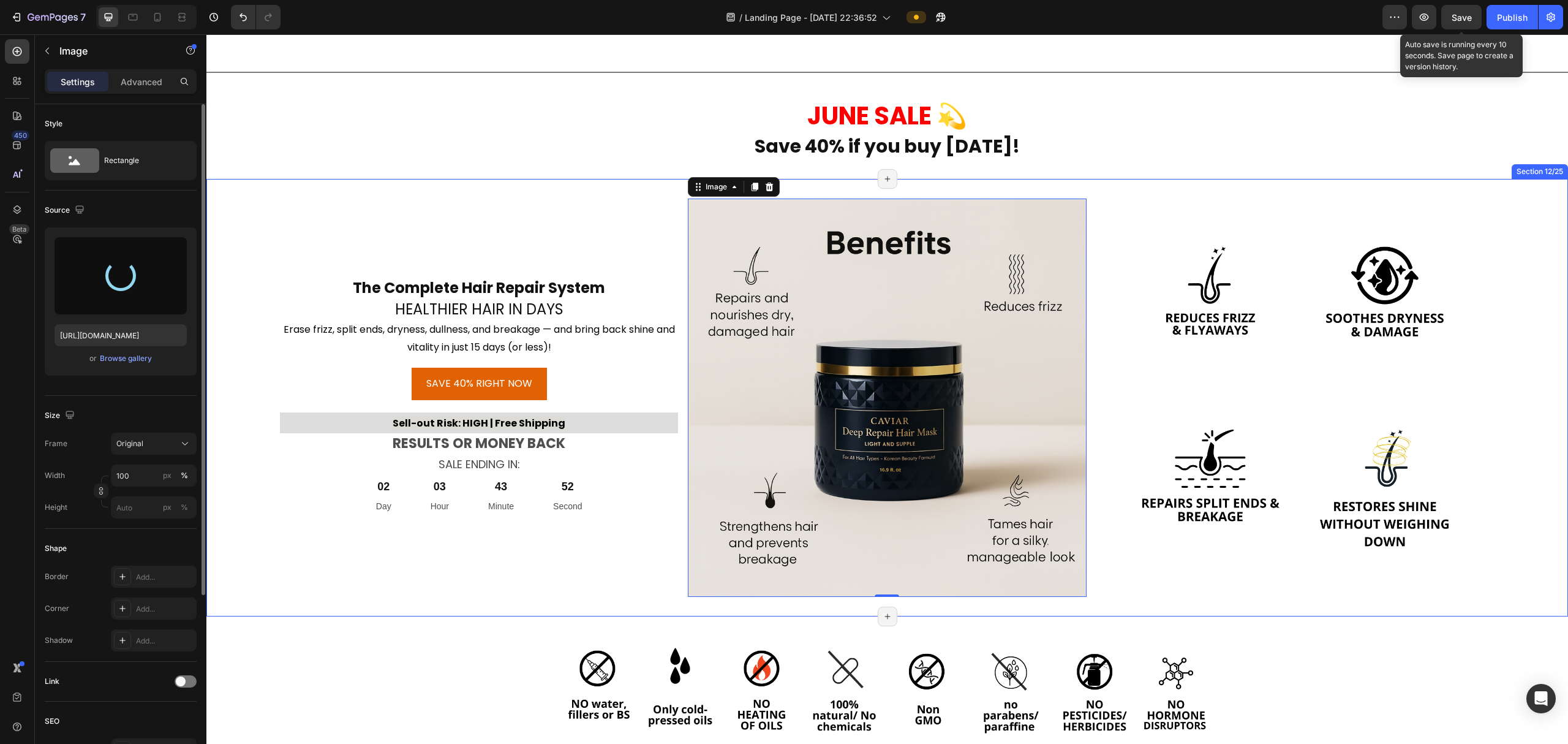
type input "[URL][DOMAIN_NAME]"
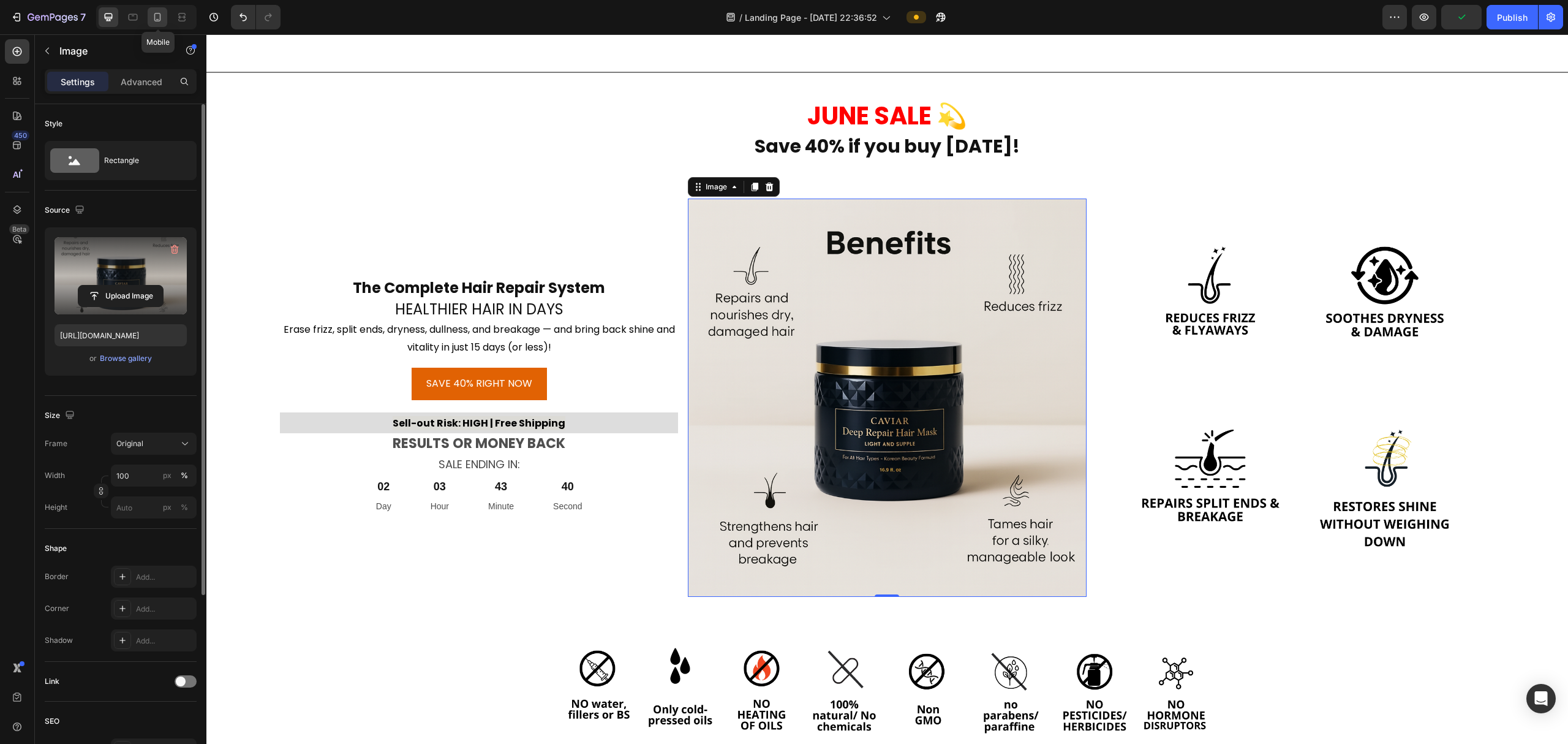
click at [158, 18] on icon at bounding box center [157, 17] width 13 height 13
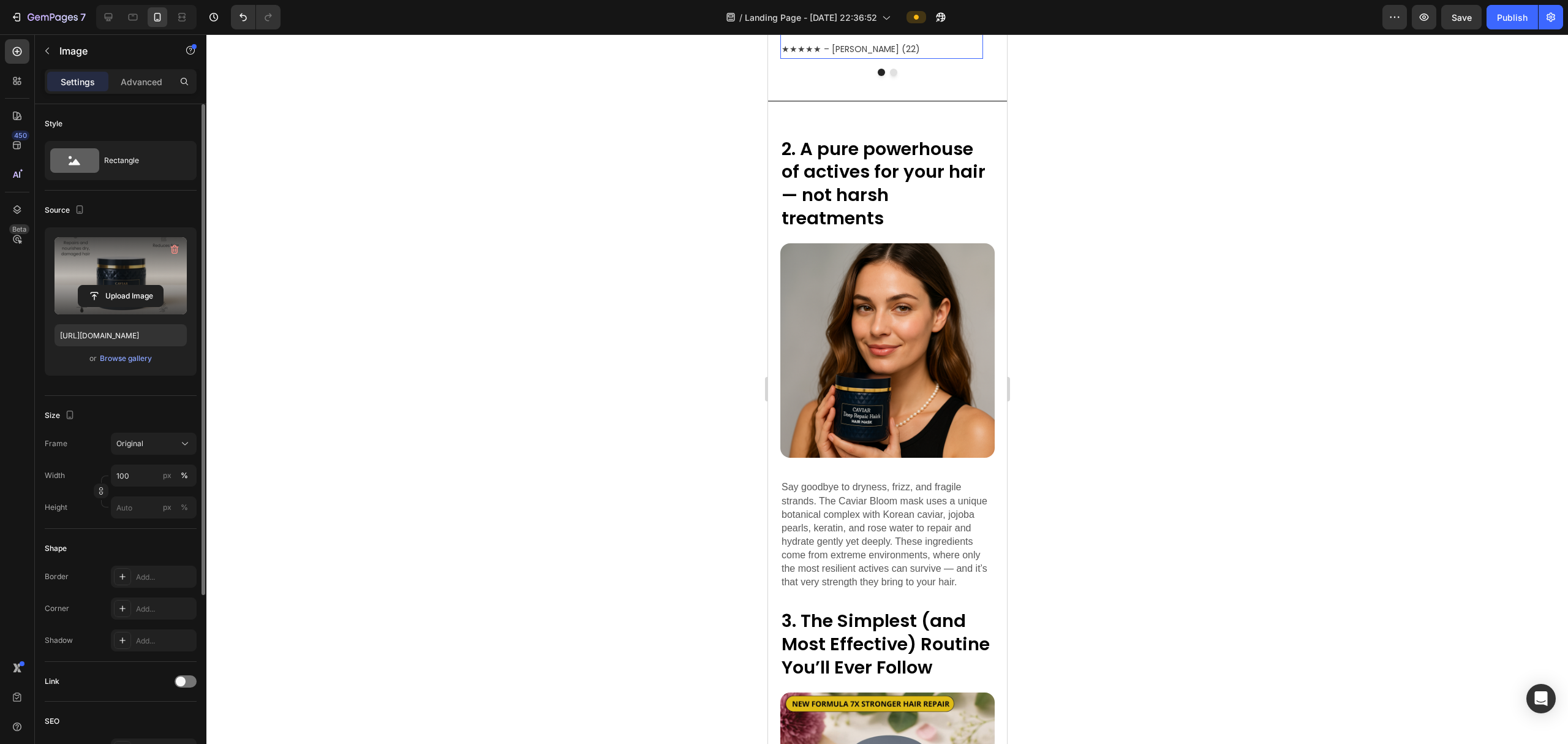
scroll to position [2695, 0]
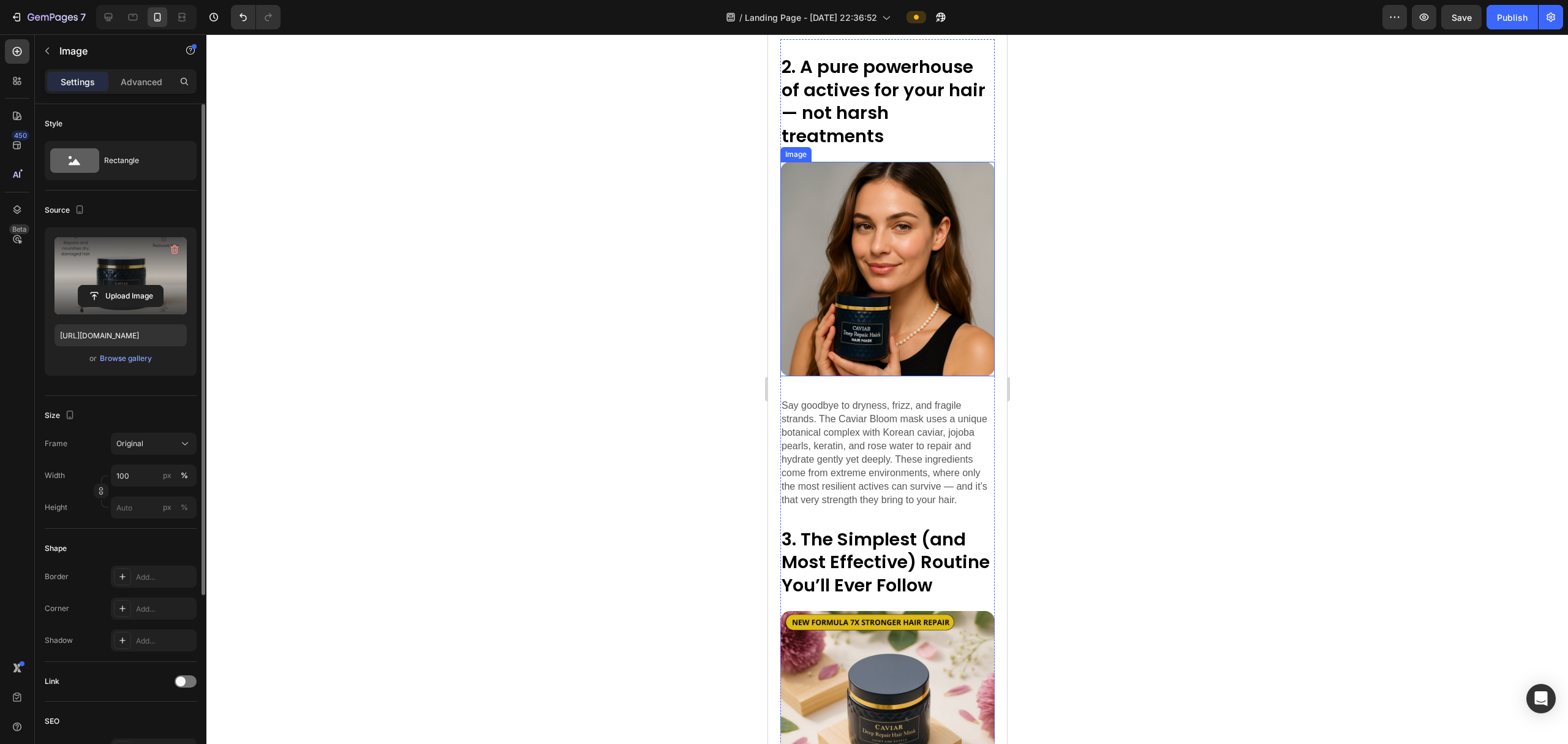
click at [782, 253] on img at bounding box center [886, 268] width 214 height 214
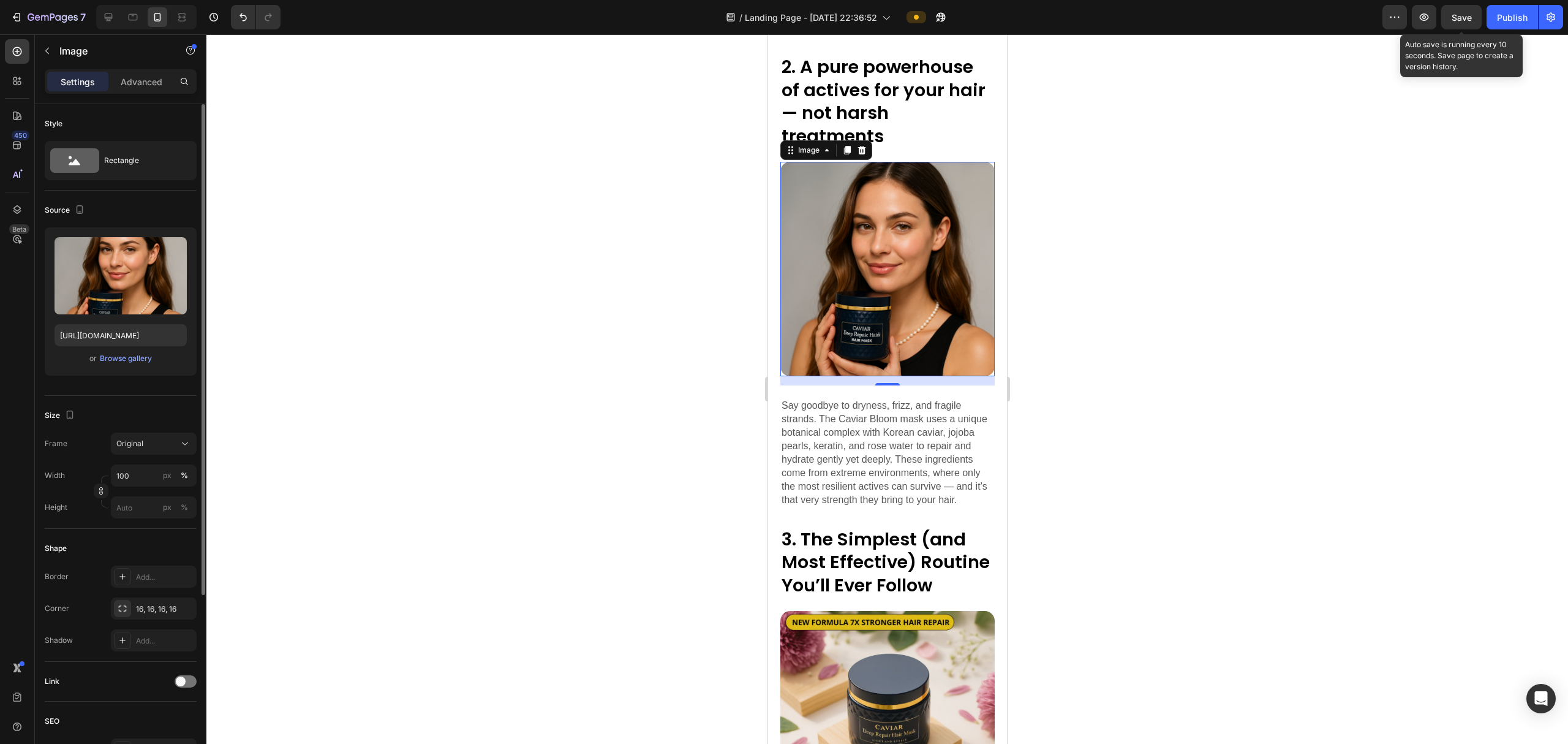
click at [782, 13] on span "Save" at bounding box center [1462, 17] width 20 height 10
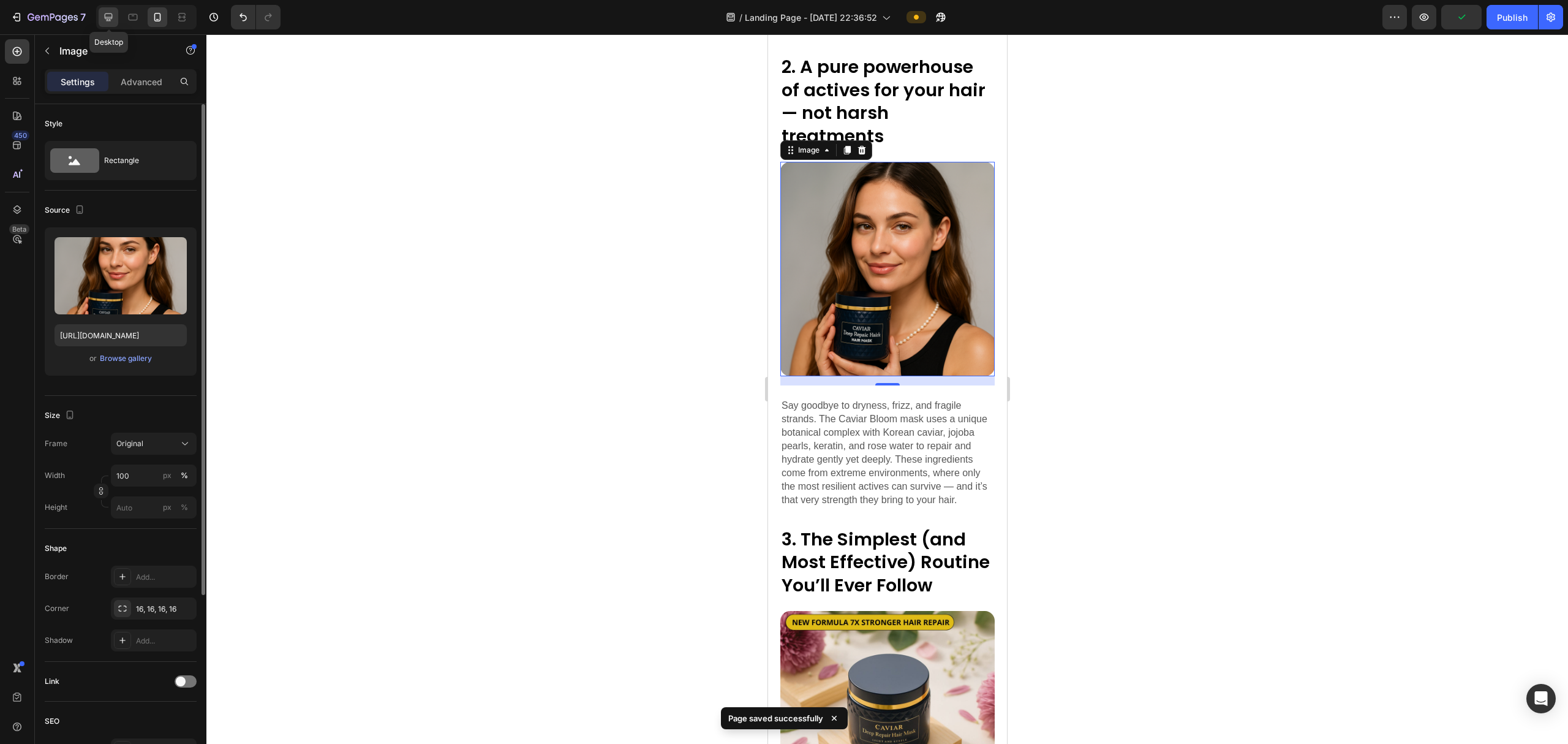
click at [109, 15] on icon at bounding box center [109, 17] width 13 height 13
type input "[URL][DOMAIN_NAME]"
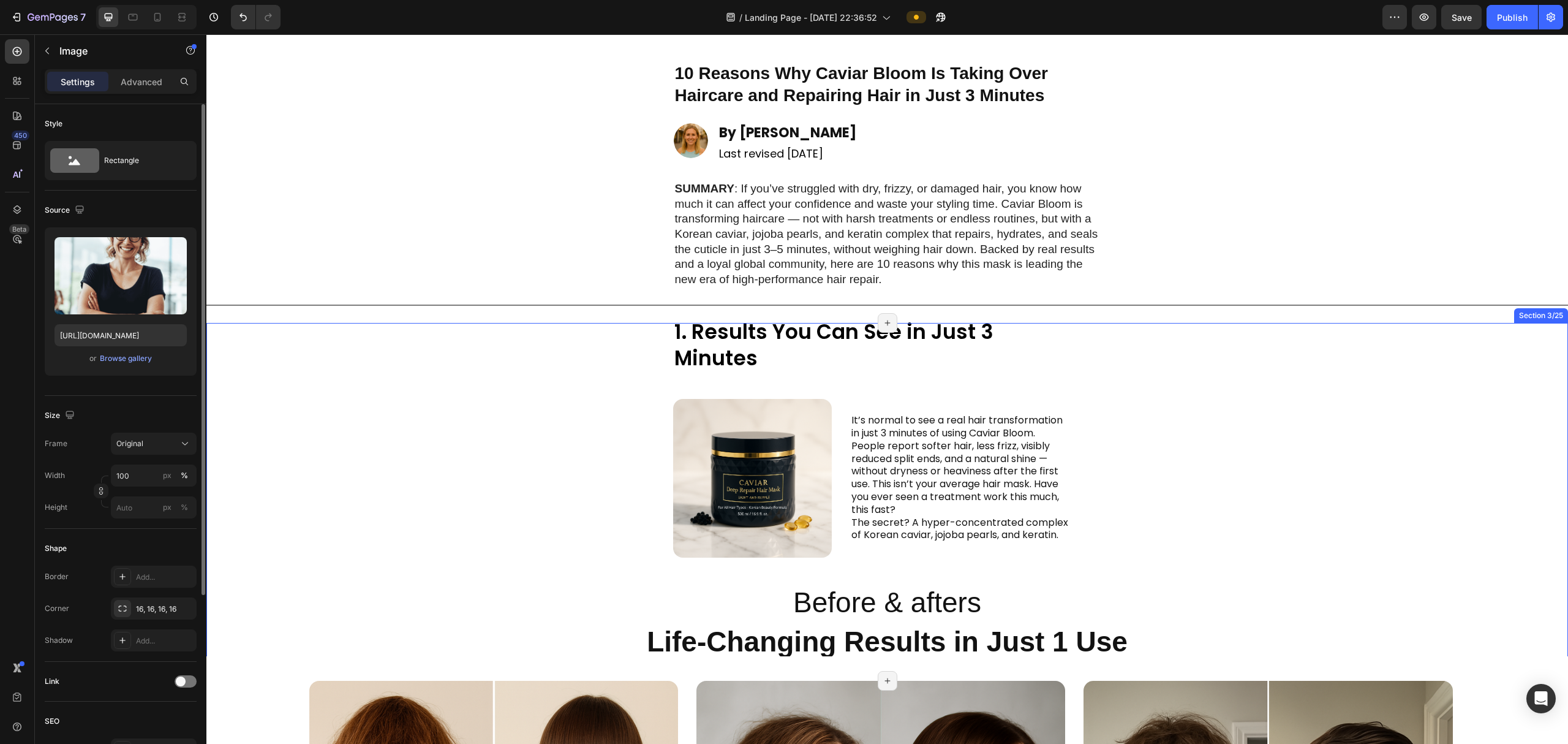
scroll to position [39, 0]
